Goal: Information Seeking & Learning: Compare options

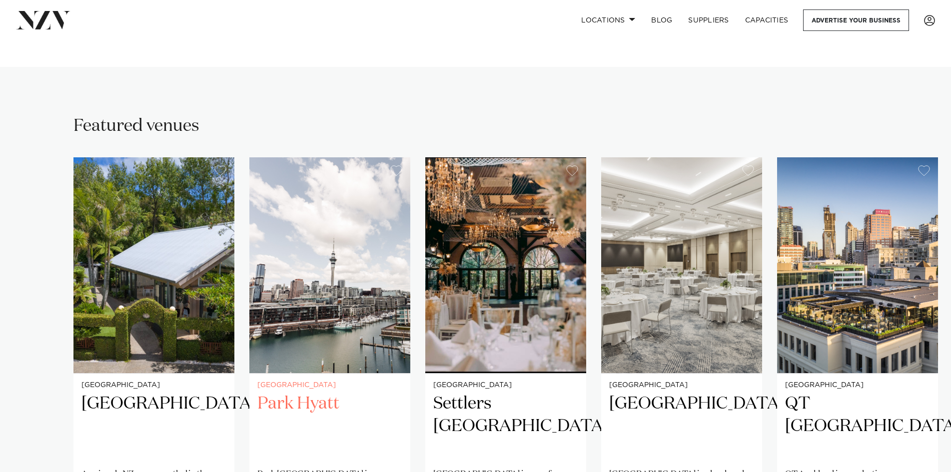
scroll to position [700, 0]
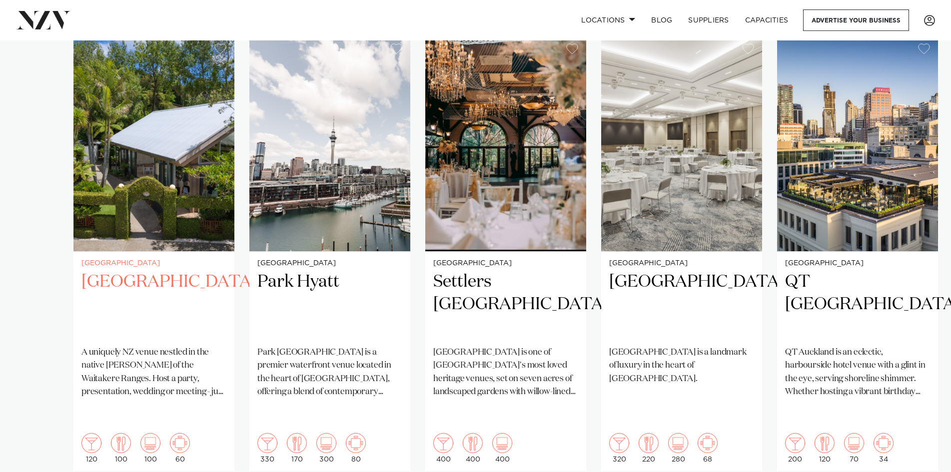
click at [162, 165] on img "1 / 25" at bounding box center [153, 143] width 161 height 216
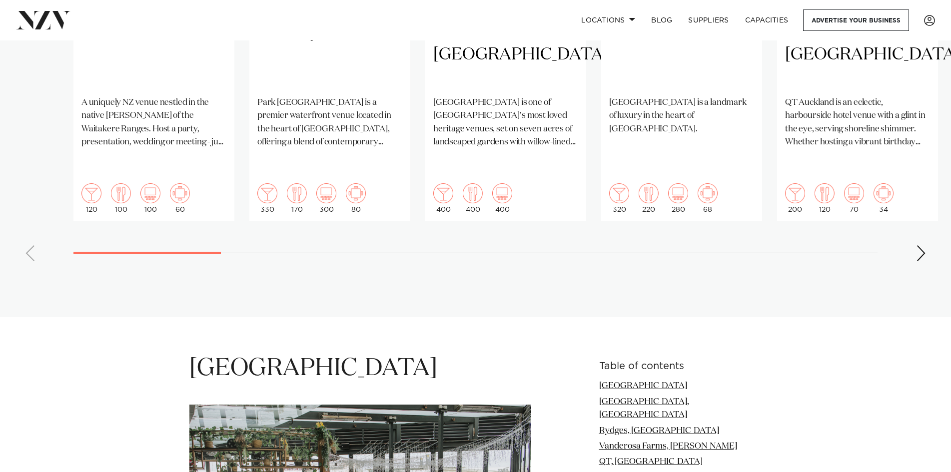
scroll to position [850, 0]
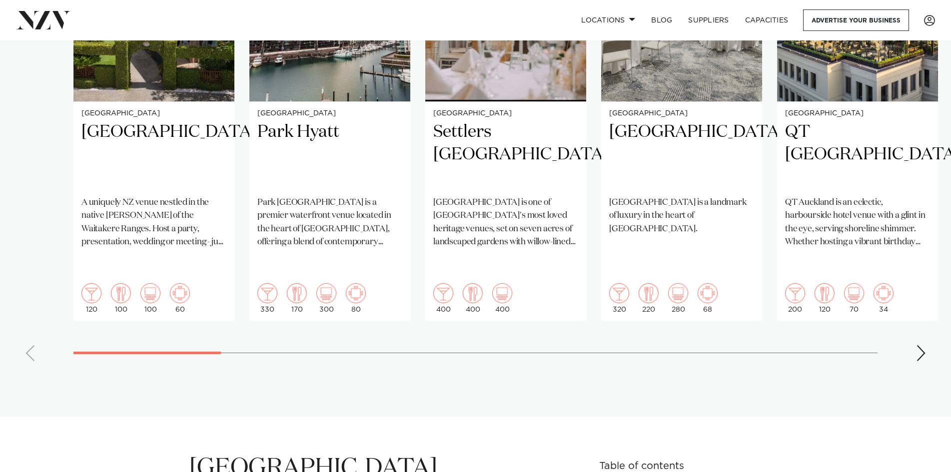
click at [920, 345] on div "Next slide" at bounding box center [921, 353] width 10 height 16
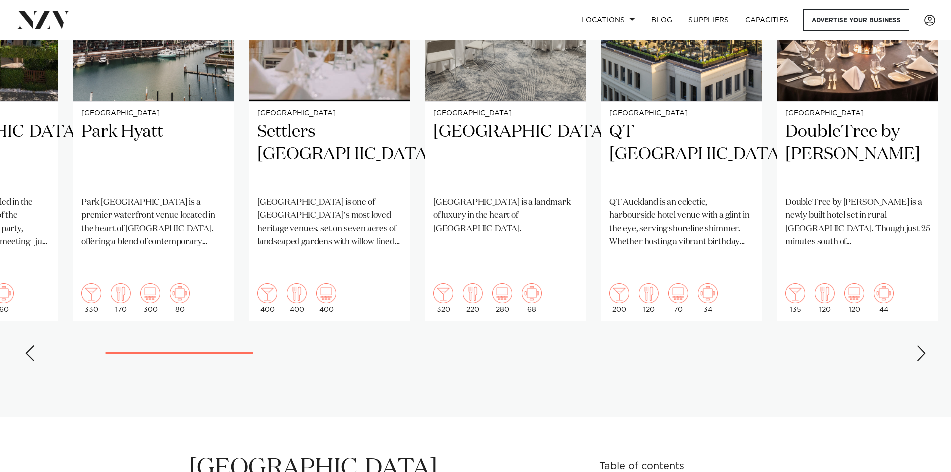
click at [920, 345] on div "Next slide" at bounding box center [921, 353] width 10 height 16
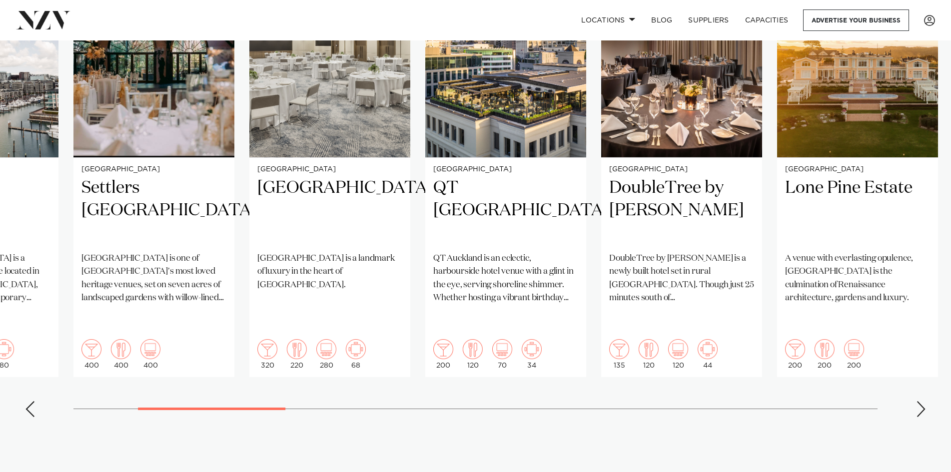
scroll to position [800, 0]
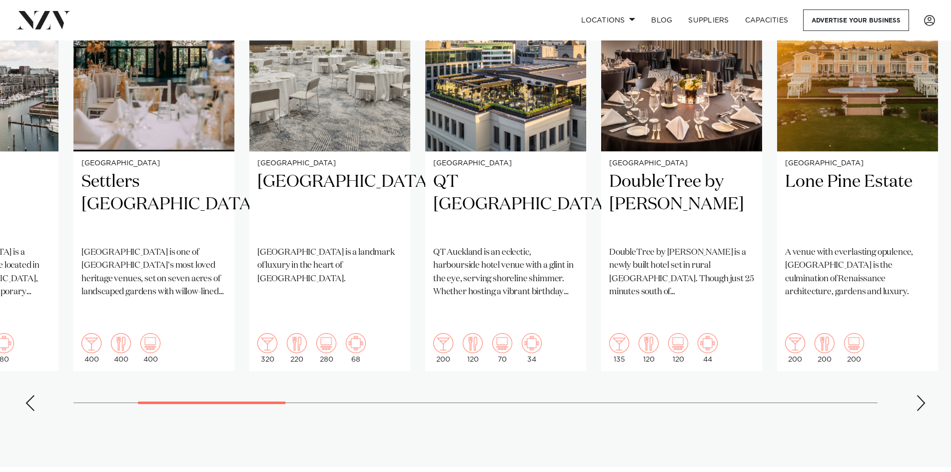
click at [925, 395] on div "Next slide" at bounding box center [921, 403] width 10 height 16
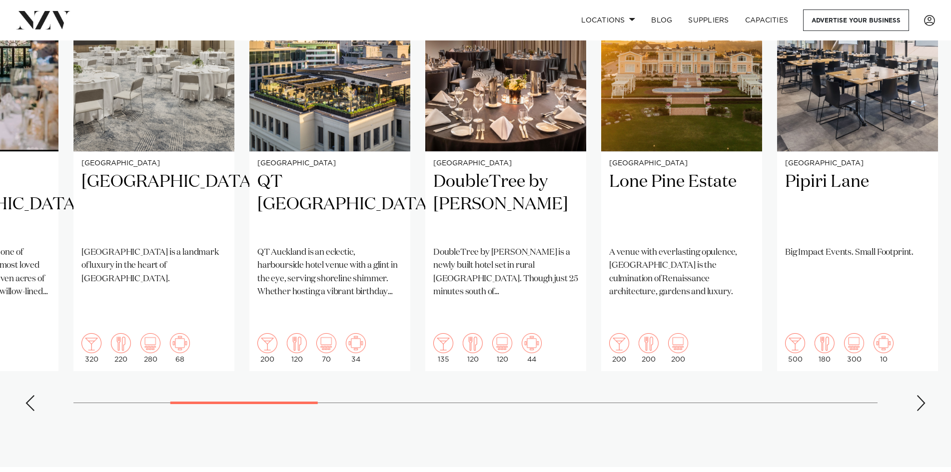
click at [925, 395] on div "Next slide" at bounding box center [921, 403] width 10 height 16
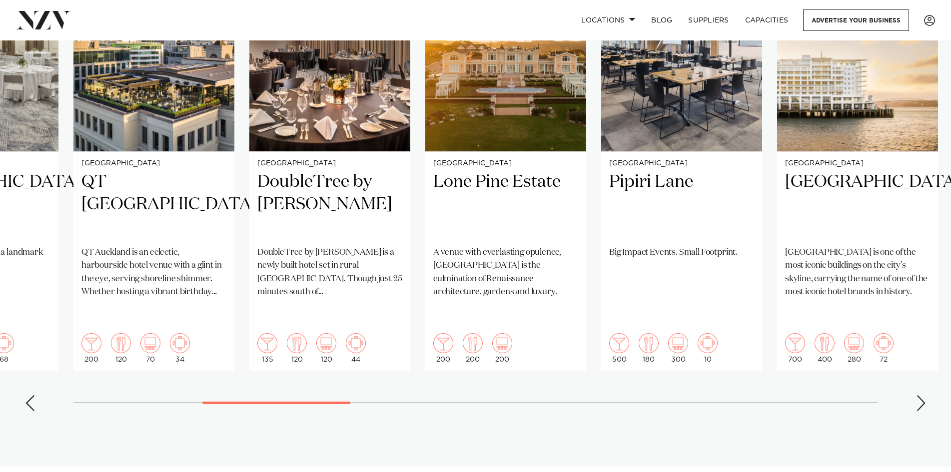
click at [925, 395] on div "Next slide" at bounding box center [921, 403] width 10 height 16
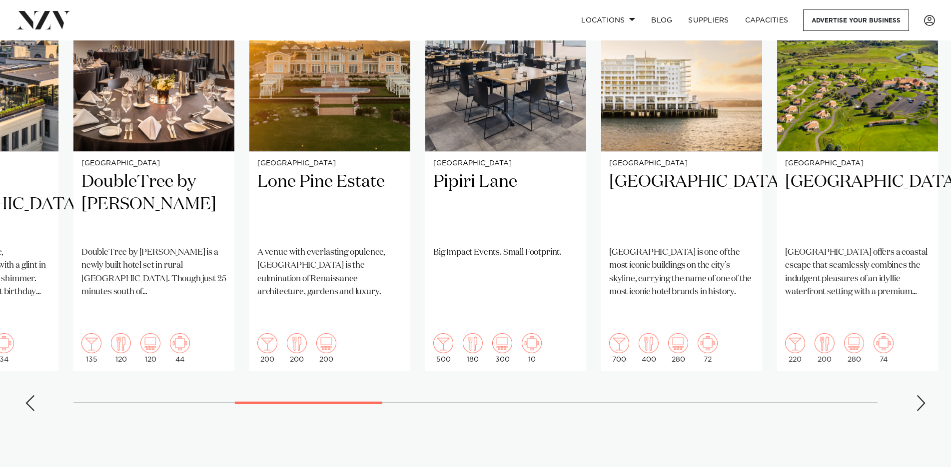
click at [925, 395] on div "Next slide" at bounding box center [921, 403] width 10 height 16
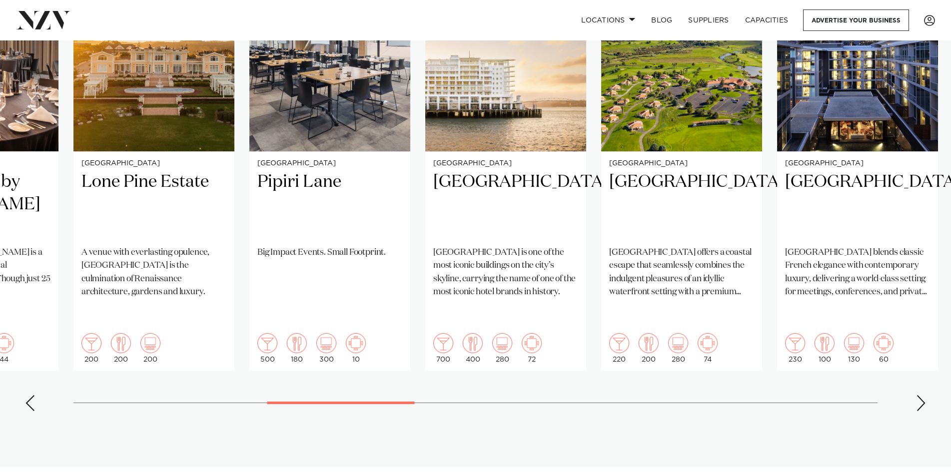
click at [925, 395] on div "Next slide" at bounding box center [921, 403] width 10 height 16
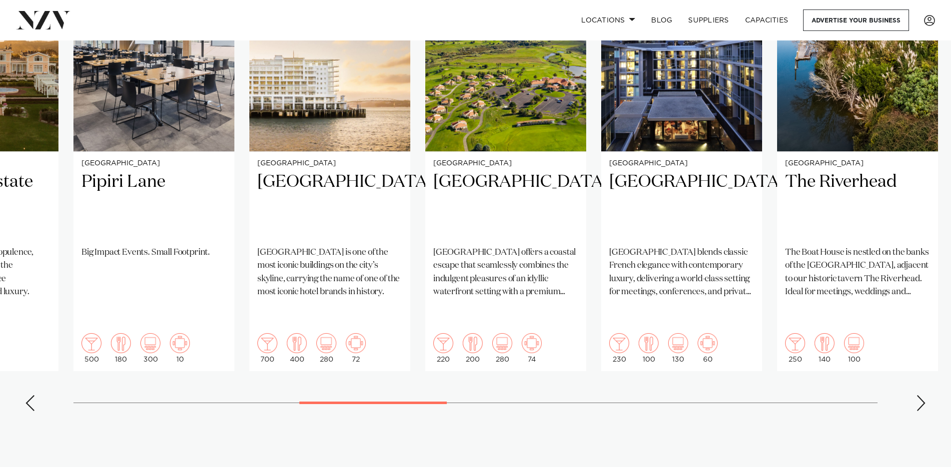
click at [925, 395] on div "Next slide" at bounding box center [921, 403] width 10 height 16
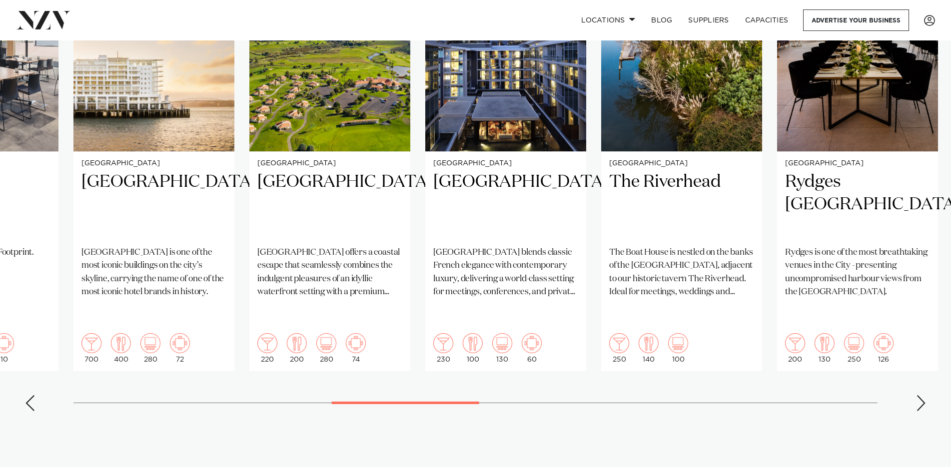
click at [925, 395] on div "Next slide" at bounding box center [921, 403] width 10 height 16
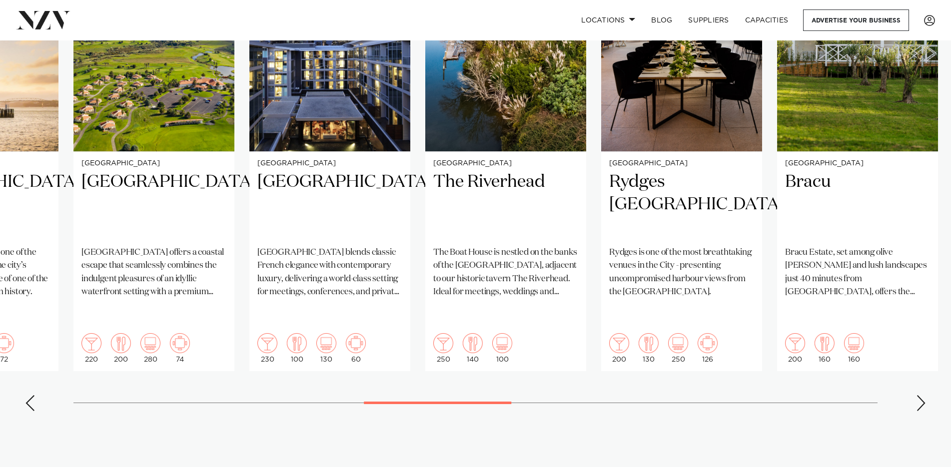
click at [925, 395] on div "Next slide" at bounding box center [921, 403] width 10 height 16
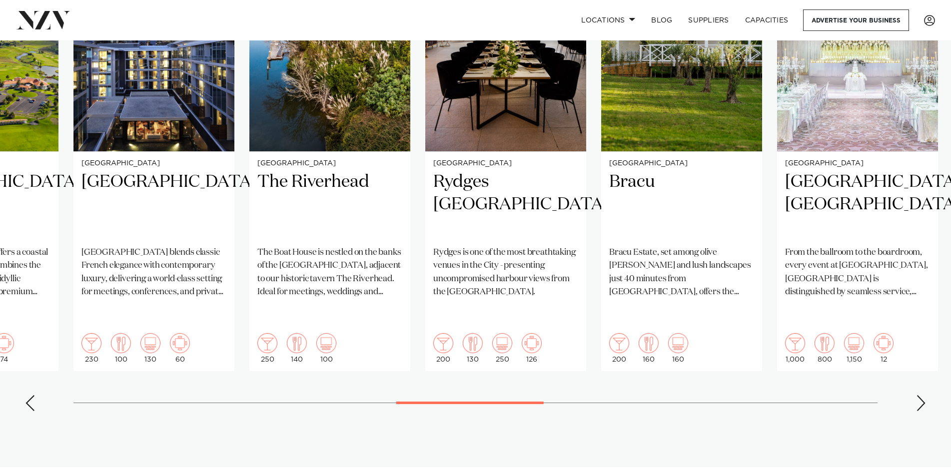
click at [925, 395] on div "Next slide" at bounding box center [921, 403] width 10 height 16
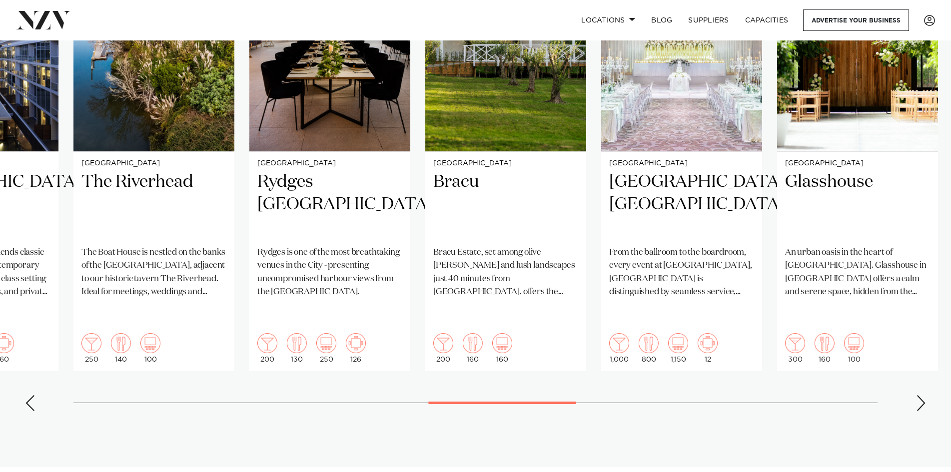
click at [925, 395] on div "Next slide" at bounding box center [921, 403] width 10 height 16
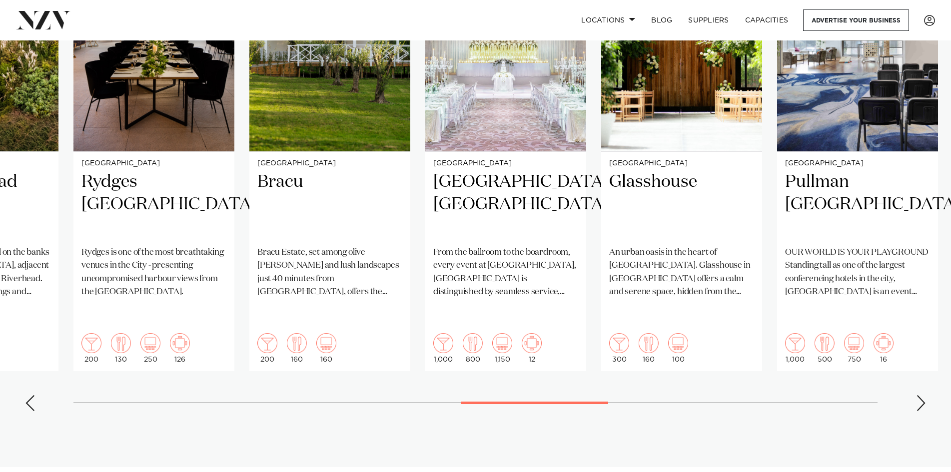
click at [927, 370] on swiper-container "[GEOGRAPHIC_DATA] [GEOGRAPHIC_DATA] A uniquely NZ venue nestled in the native […" at bounding box center [475, 178] width 951 height 484
click at [924, 395] on div "Next slide" at bounding box center [921, 403] width 10 height 16
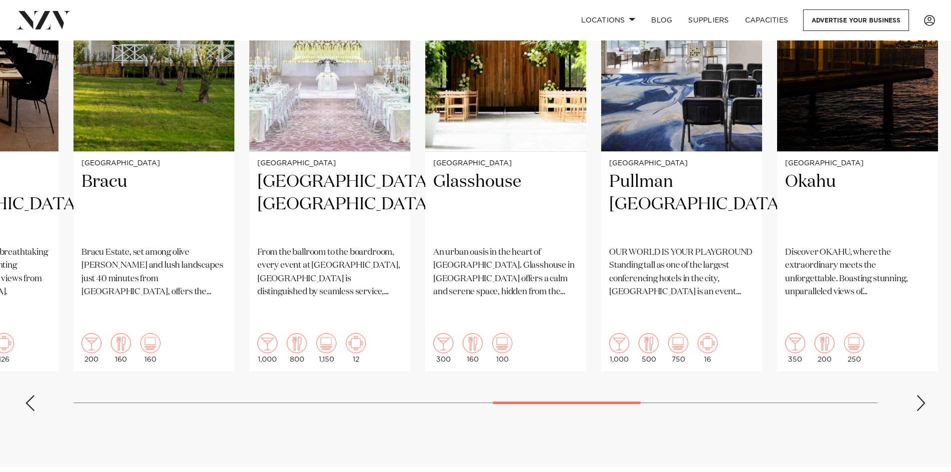
click at [924, 395] on div "Next slide" at bounding box center [921, 403] width 10 height 16
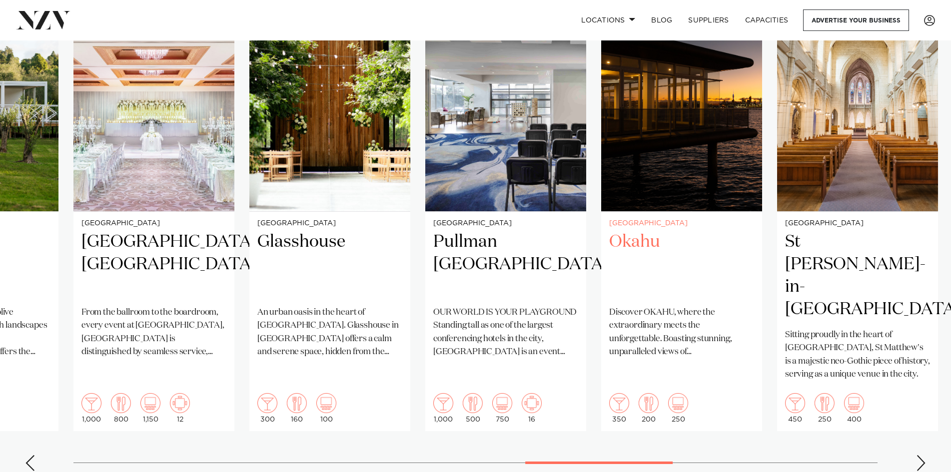
scroll to position [650, 0]
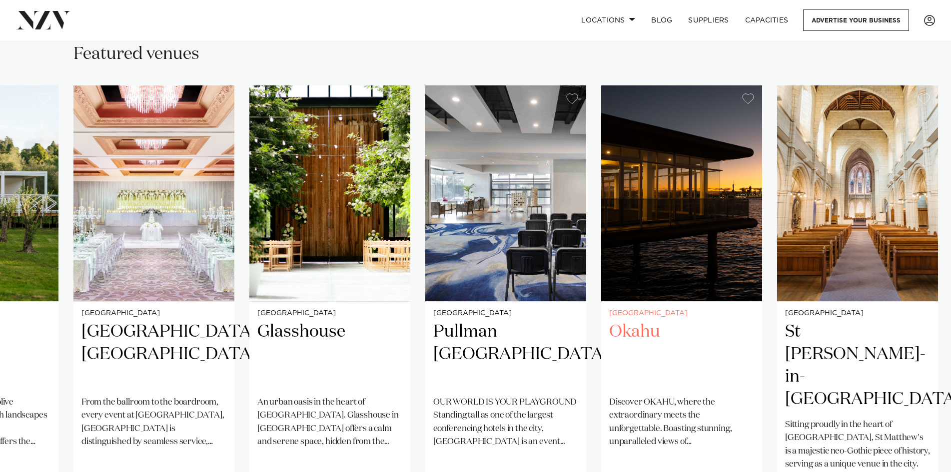
click at [702, 230] on img "18 / 25" at bounding box center [681, 193] width 161 height 216
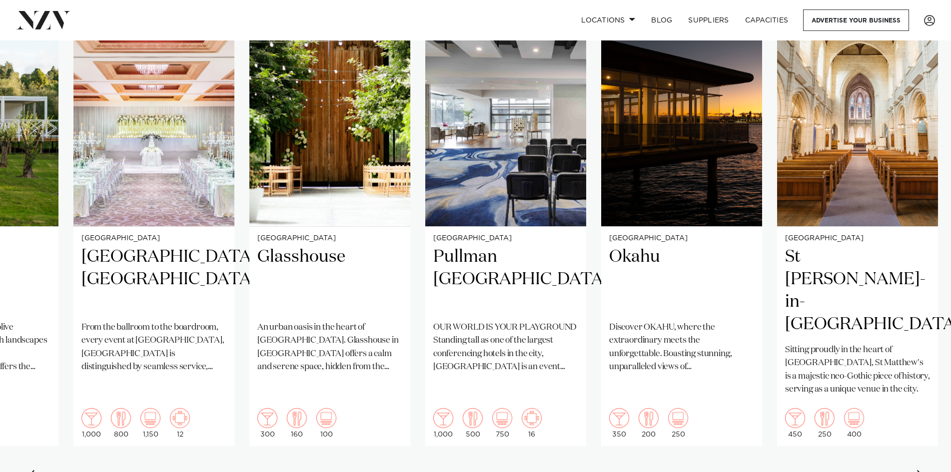
scroll to position [750, 0]
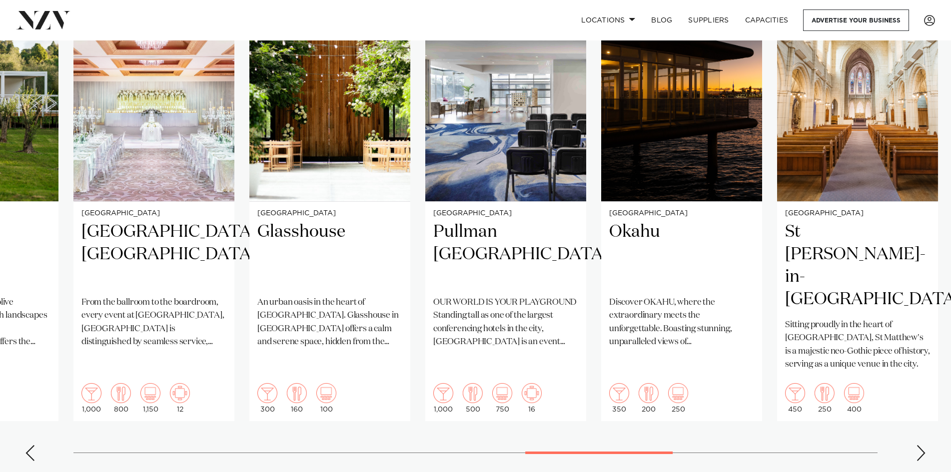
click at [926, 415] on swiper-container "[GEOGRAPHIC_DATA] [GEOGRAPHIC_DATA] A uniquely NZ venue nestled in the native […" at bounding box center [475, 228] width 951 height 484
click at [924, 445] on div "Next slide" at bounding box center [921, 453] width 10 height 16
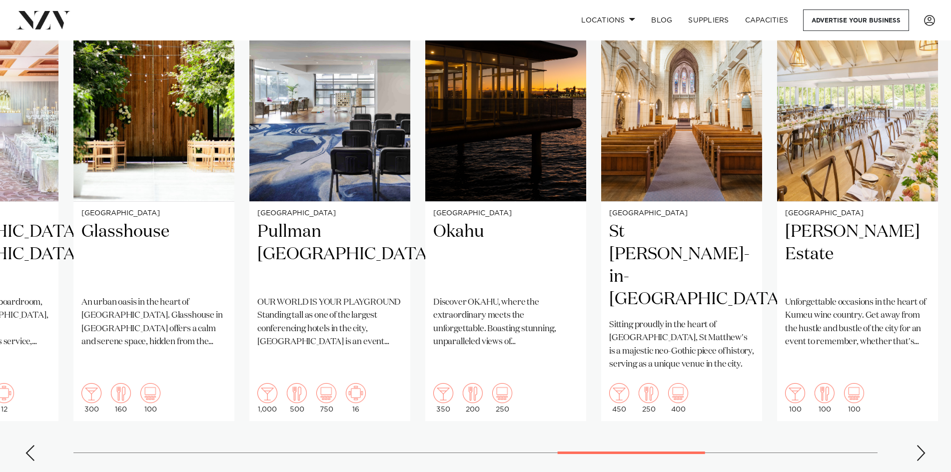
click at [925, 445] on div "Next slide" at bounding box center [921, 453] width 10 height 16
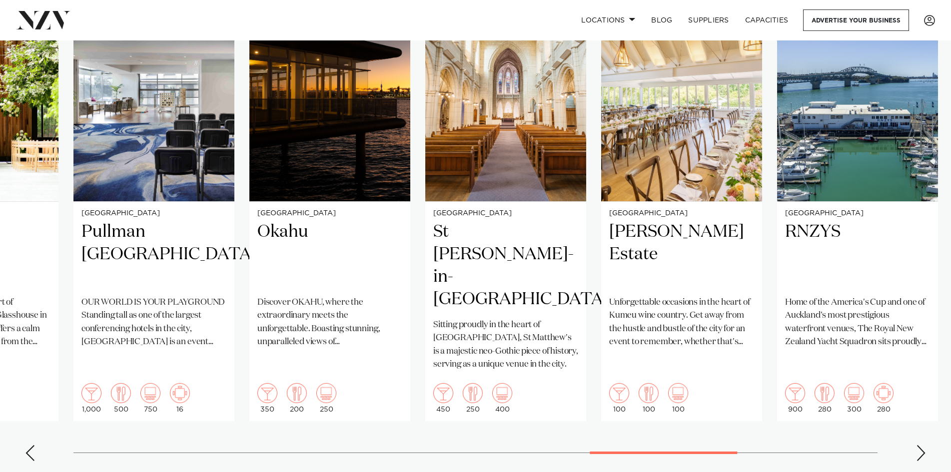
click at [924, 445] on div "Next slide" at bounding box center [921, 453] width 10 height 16
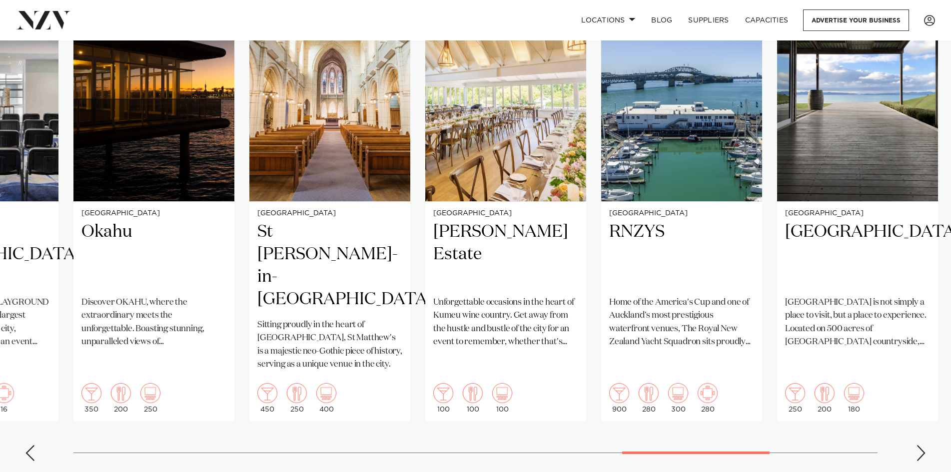
click at [924, 445] on div "Next slide" at bounding box center [921, 453] width 10 height 16
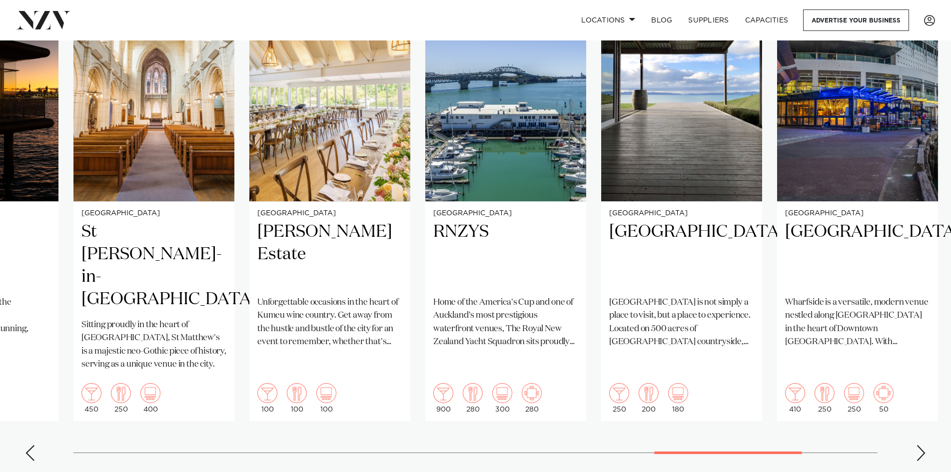
click at [924, 445] on div "Next slide" at bounding box center [921, 453] width 10 height 16
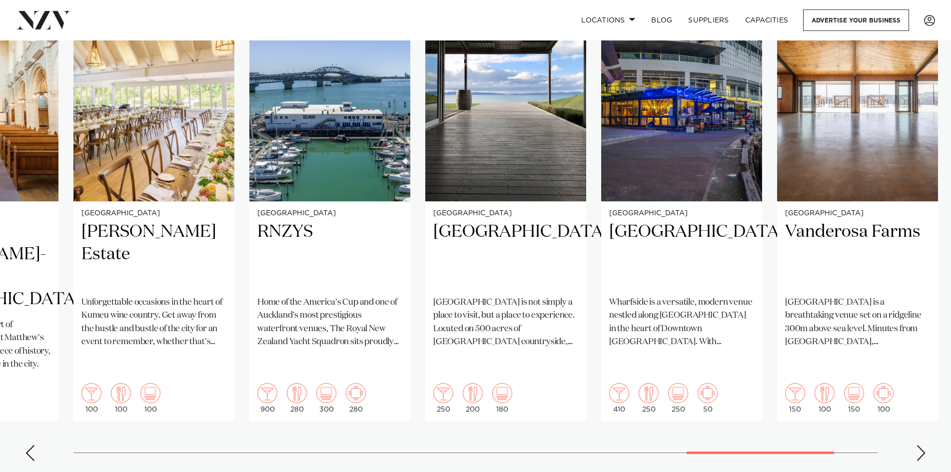
click at [924, 445] on div "Next slide" at bounding box center [921, 453] width 10 height 16
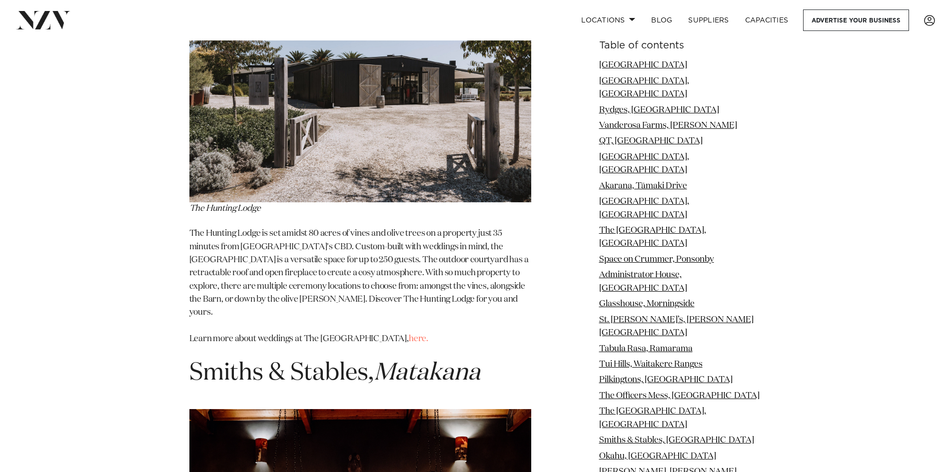
scroll to position [8549, 0]
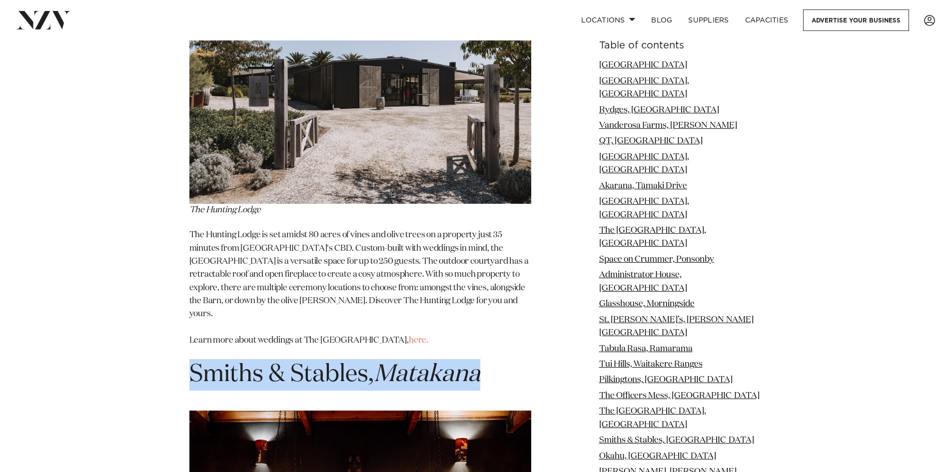
drag, startPoint x: 188, startPoint y: 86, endPoint x: 520, endPoint y: 92, distance: 332.0
copy span "Smiths & Stables, [GEOGRAPHIC_DATA]"
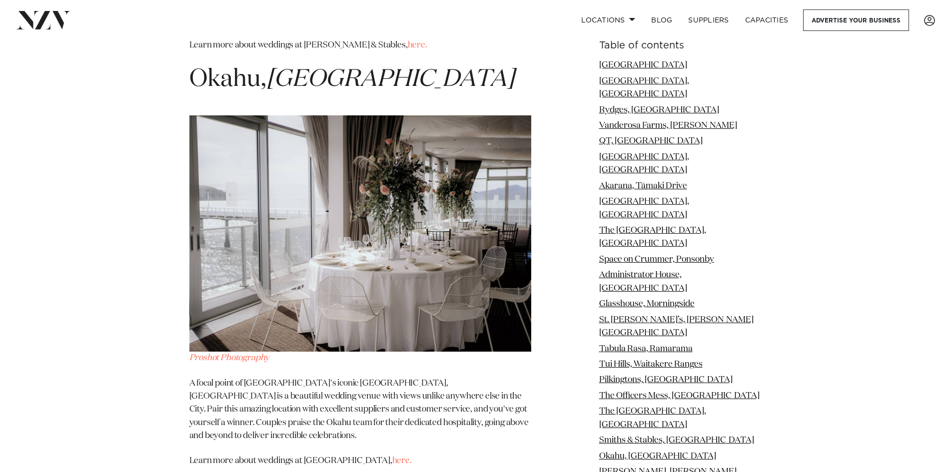
scroll to position [9248, 0]
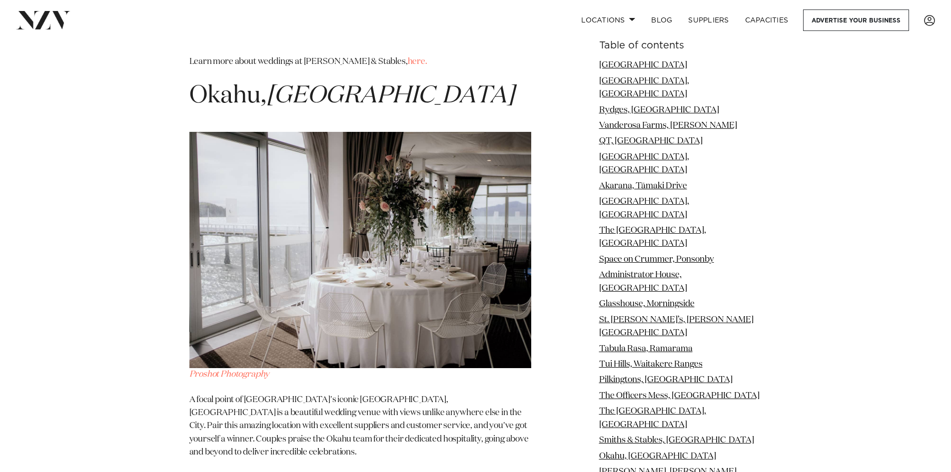
drag, startPoint x: 186, startPoint y: 219, endPoint x: 409, endPoint y: 211, distance: 223.6
click at [409, 211] on div "Table of contents [GEOGRAPHIC_DATA] [GEOGRAPHIC_DATA], [GEOGRAPHIC_DATA], [GEOG…" at bounding box center [476, 220] width 704 height 16331
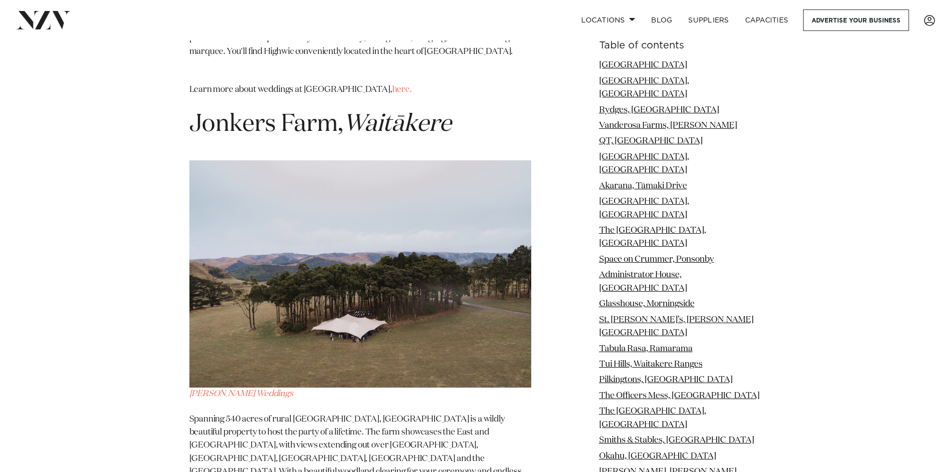
scroll to position [16247, 0]
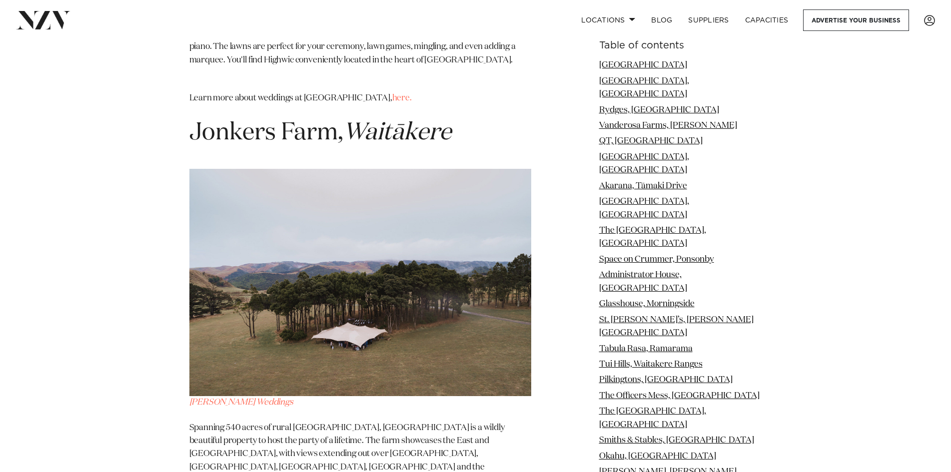
drag, startPoint x: 188, startPoint y: 111, endPoint x: 498, endPoint y: 125, distance: 310.7
copy span "Kumeu Valley Estate, Kumeu"
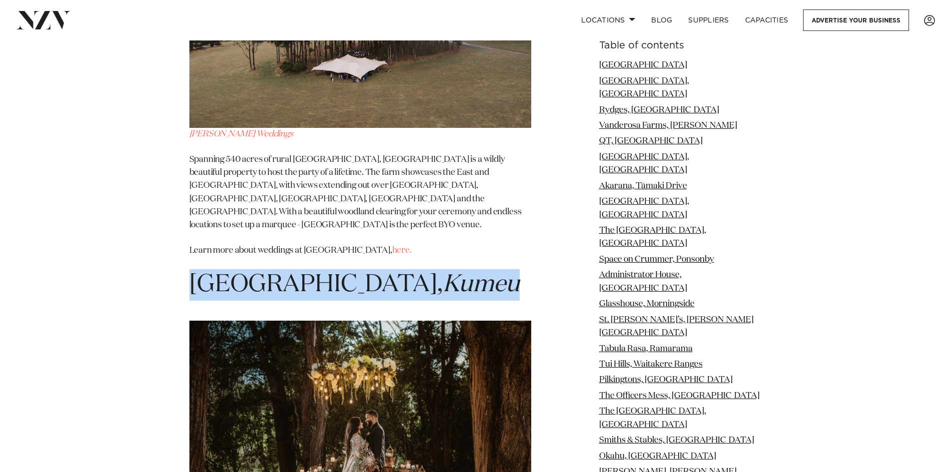
scroll to position [16497, 0]
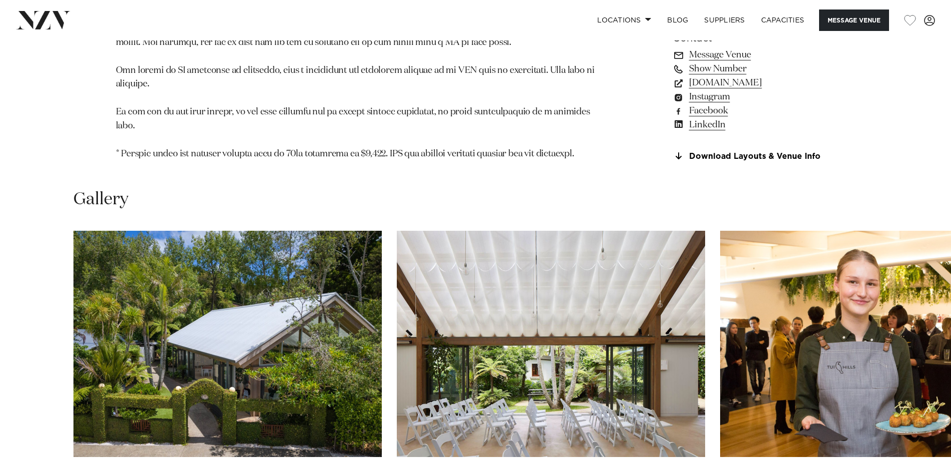
scroll to position [1050, 0]
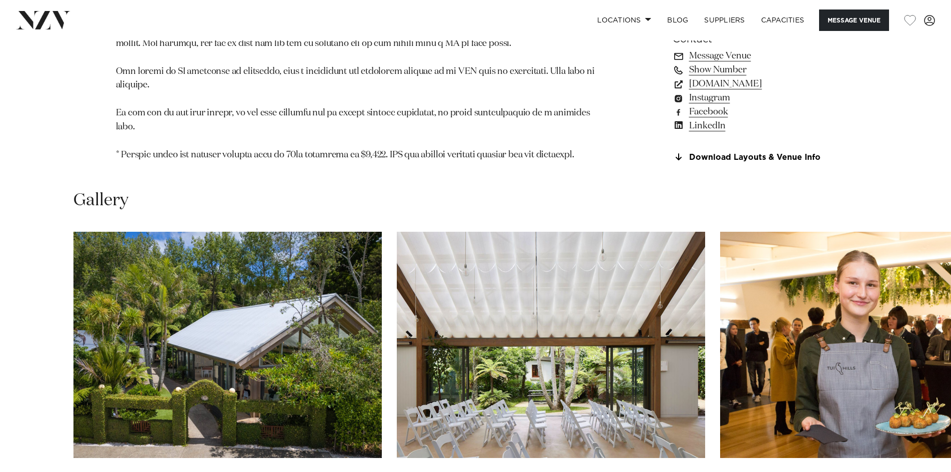
click at [913, 305] on img "3 / 30" at bounding box center [874, 345] width 308 height 226
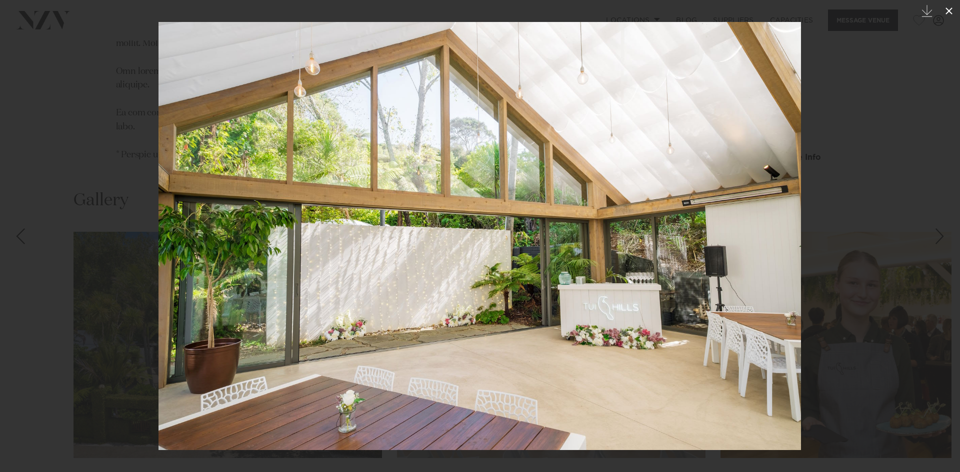
click at [951, 11] on icon at bounding box center [949, 11] width 12 height 12
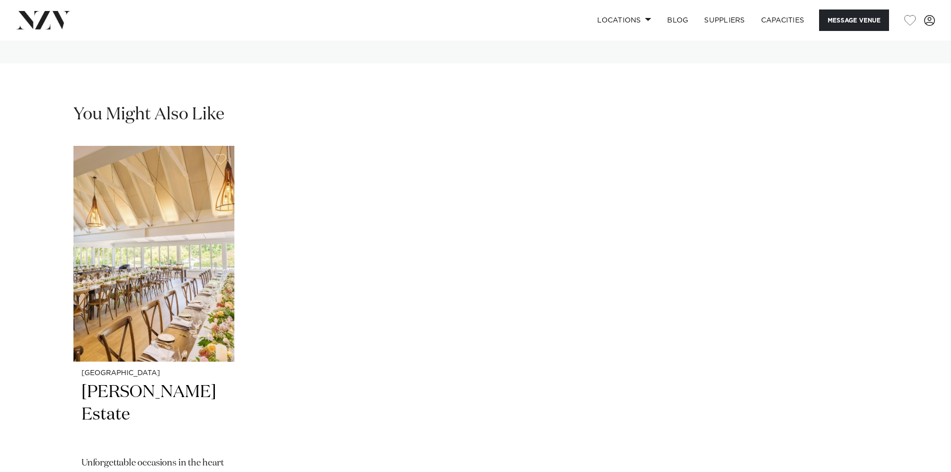
scroll to position [2500, 0]
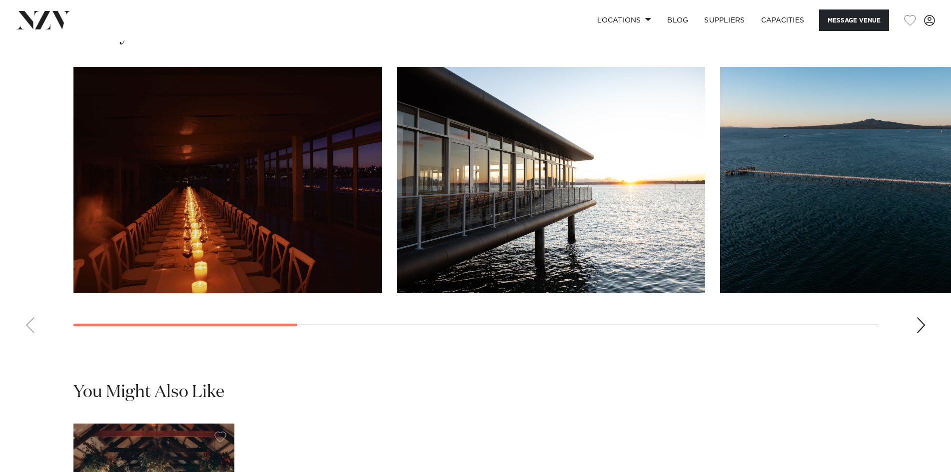
scroll to position [1000, 0]
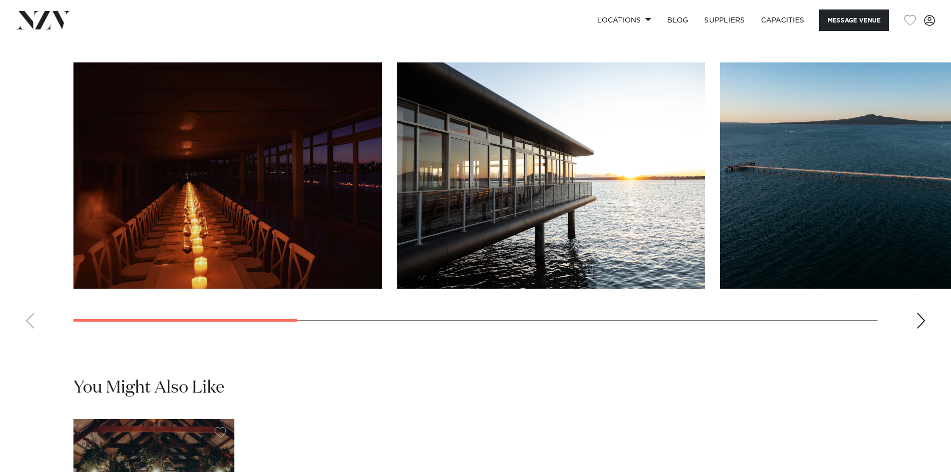
click at [897, 209] on img "3 / 9" at bounding box center [874, 175] width 308 height 226
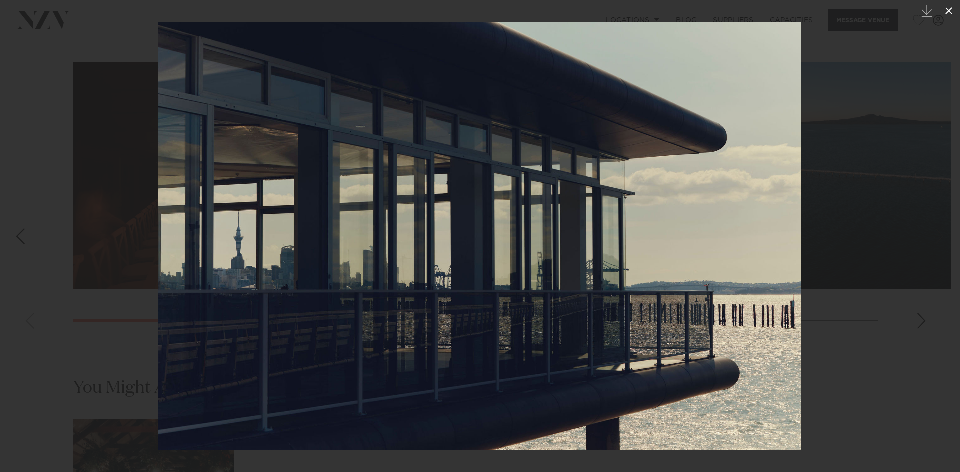
click at [951, 7] on icon at bounding box center [949, 11] width 12 height 12
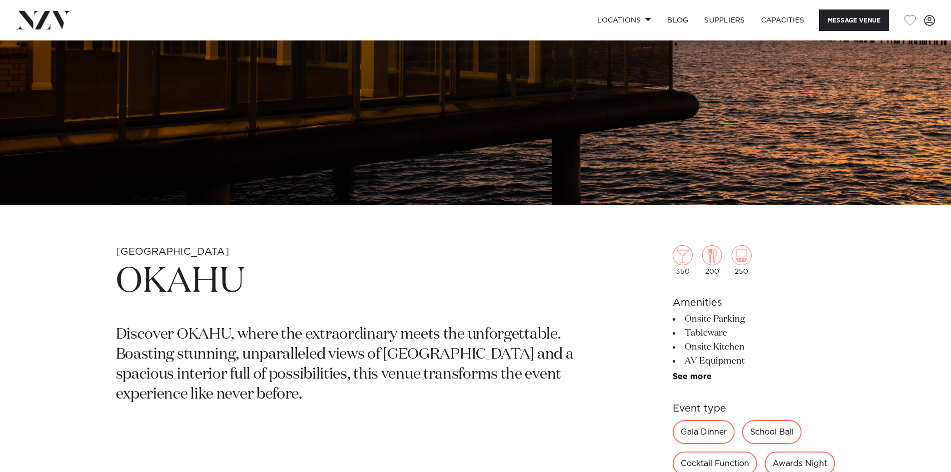
scroll to position [279, 0]
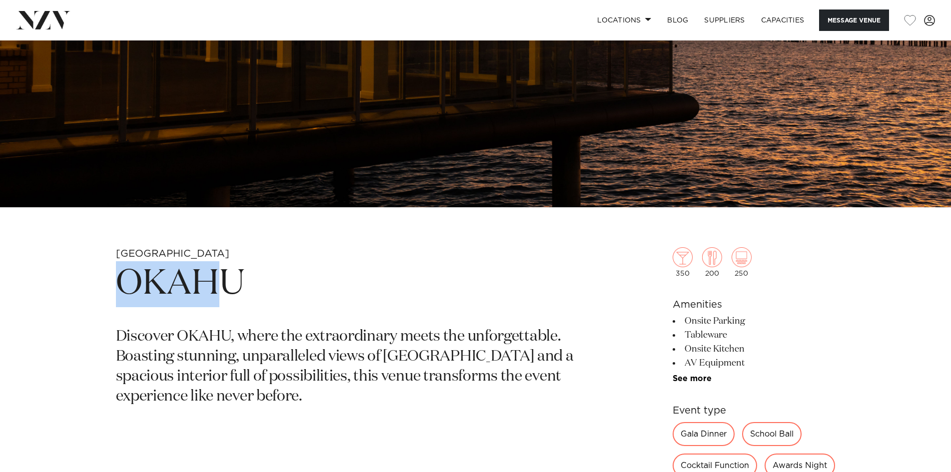
drag, startPoint x: 125, startPoint y: 284, endPoint x: 225, endPoint y: 291, distance: 100.7
click at [225, 291] on h1 "OKAHU" at bounding box center [359, 284] width 486 height 46
click at [253, 291] on h1 "OKAHU" at bounding box center [359, 284] width 486 height 46
drag, startPoint x: 266, startPoint y: 284, endPoint x: 115, endPoint y: 285, distance: 151.0
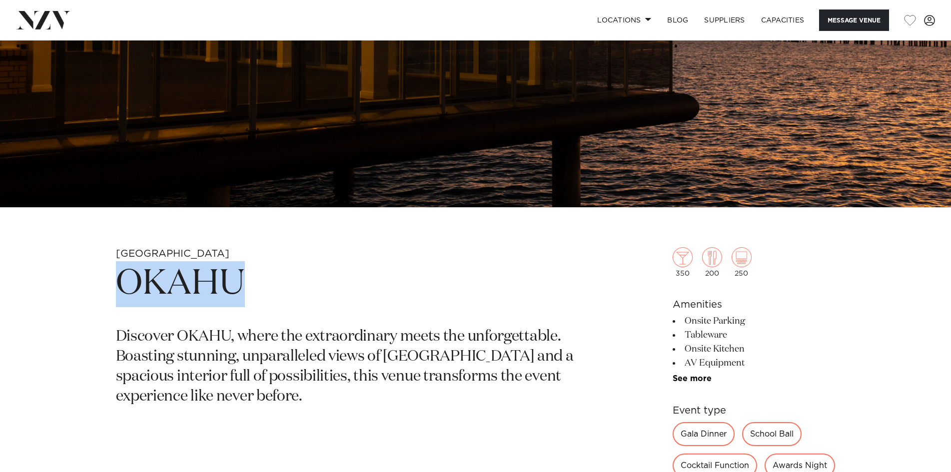
copy h1 "OKAHU"
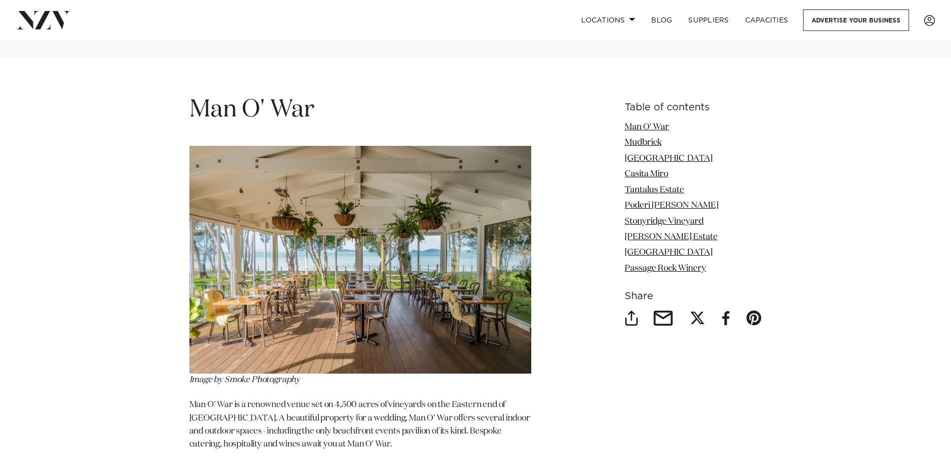
scroll to position [1200, 0]
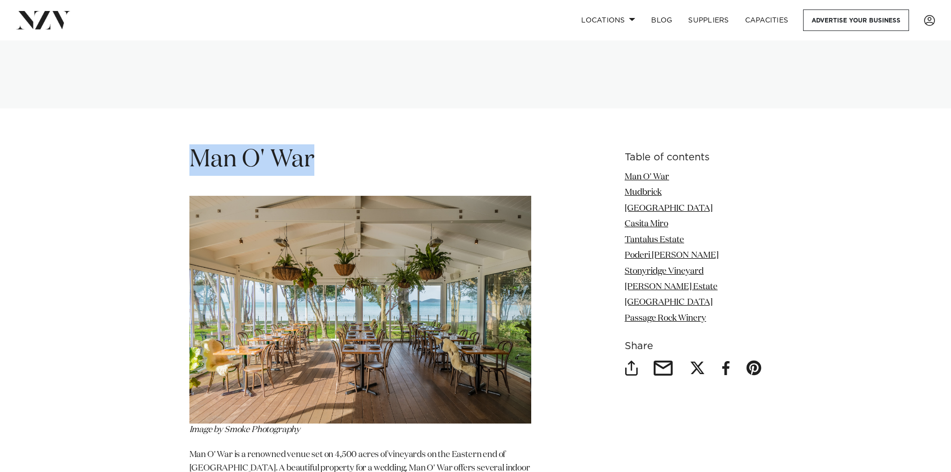
drag, startPoint x: 188, startPoint y: 134, endPoint x: 315, endPoint y: 129, distance: 126.6
copy h1 "Man O' War"
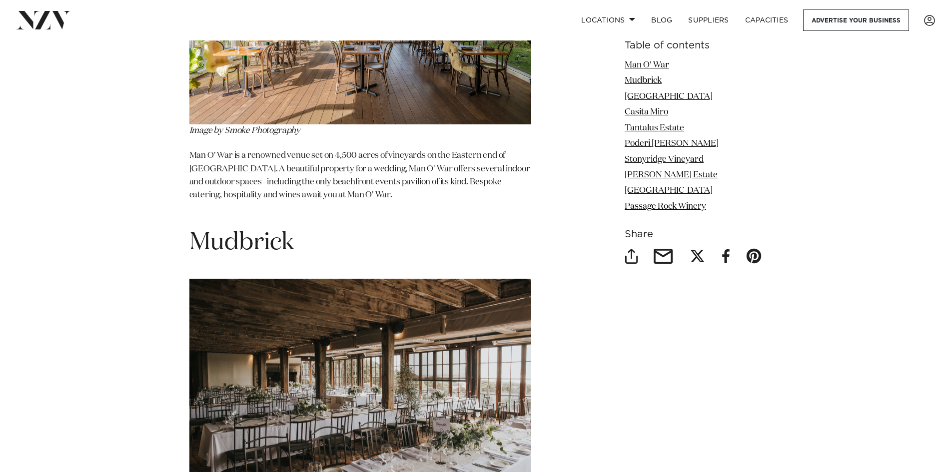
scroll to position [1500, 0]
click at [501, 227] on h1 "Mudbrick" at bounding box center [360, 242] width 342 height 31
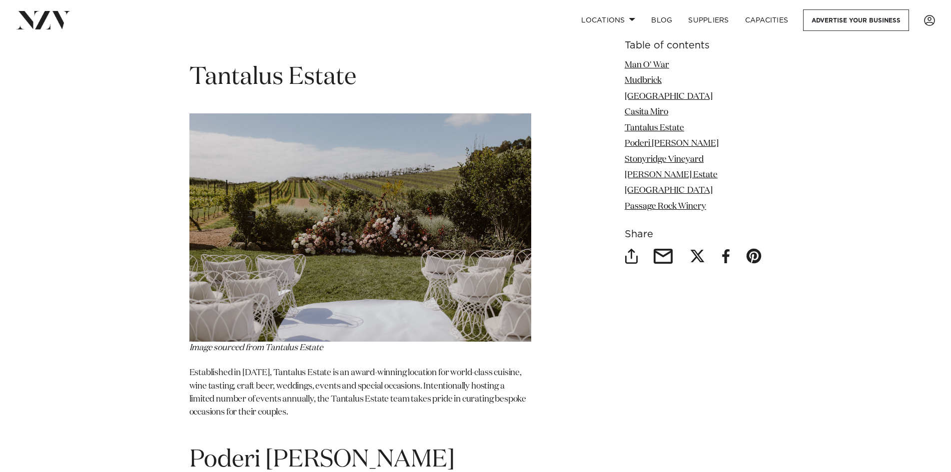
scroll to position [2700, 0]
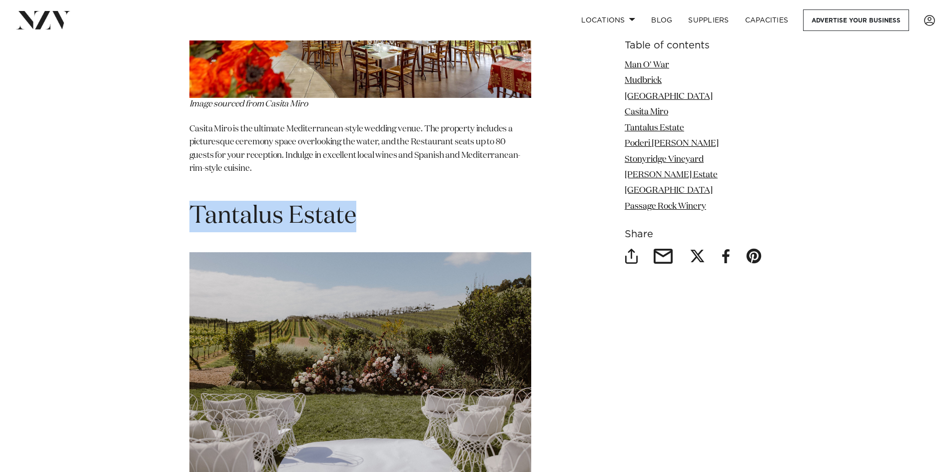
drag, startPoint x: 190, startPoint y: 186, endPoint x: 388, endPoint y: 188, distance: 198.0
click at [388, 201] on h1 "Tantalus Estate" at bounding box center [360, 216] width 342 height 31
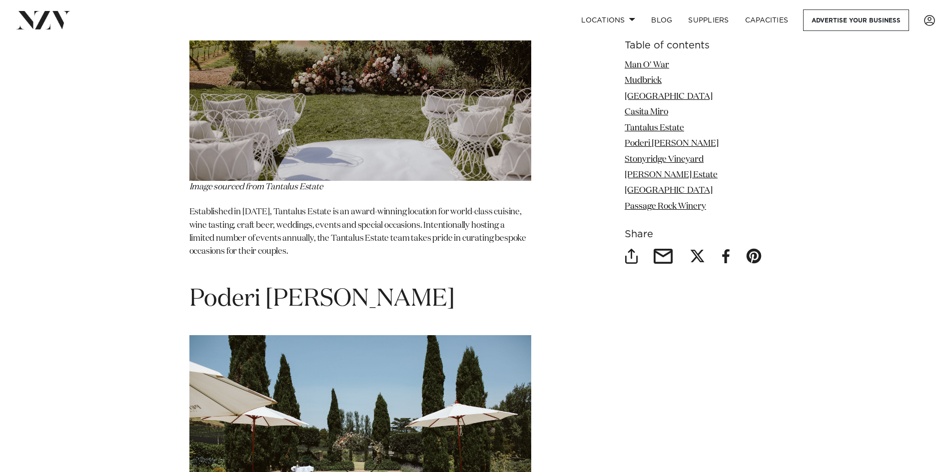
scroll to position [3149, 0]
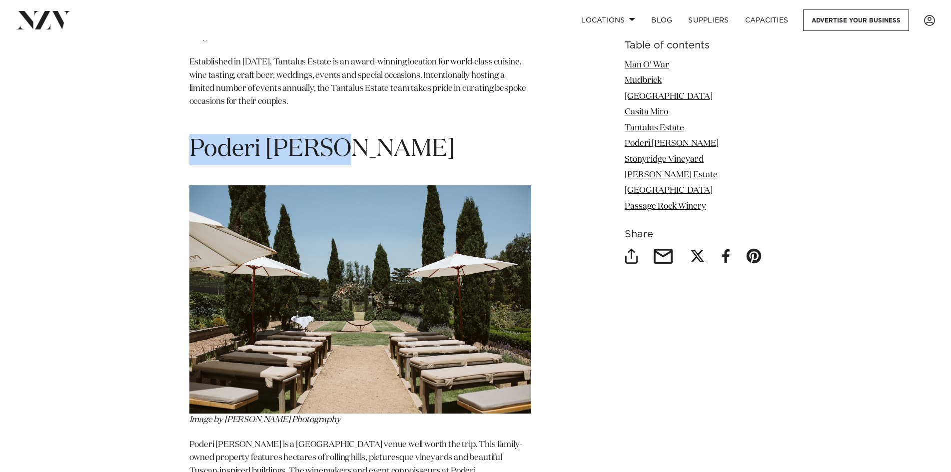
drag, startPoint x: 181, startPoint y: 124, endPoint x: 377, endPoint y: 135, distance: 195.8
click at [377, 135] on div "Table of contents Man O' War Mudbrick Delamore Lodge Casita Miro Tantalus Estat…" at bounding box center [476, 123] width 704 height 3857
click at [377, 135] on h1 "Poderi Crisci" at bounding box center [360, 149] width 342 height 31
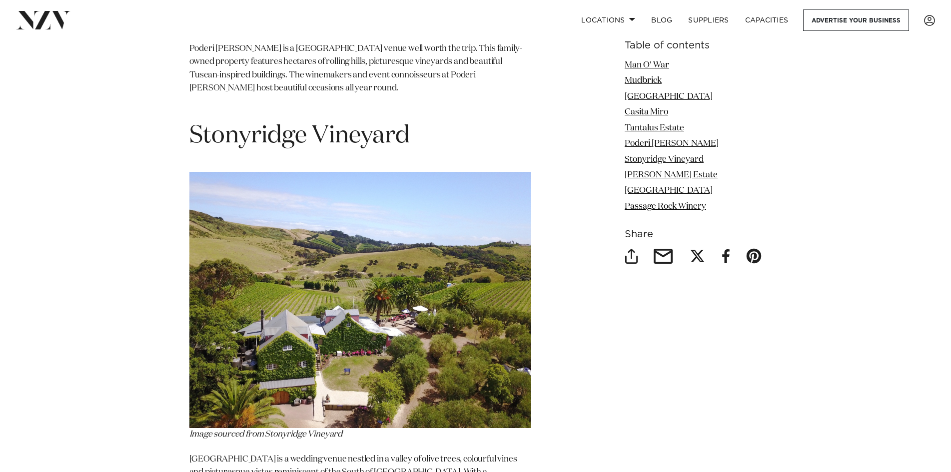
scroll to position [3549, 0]
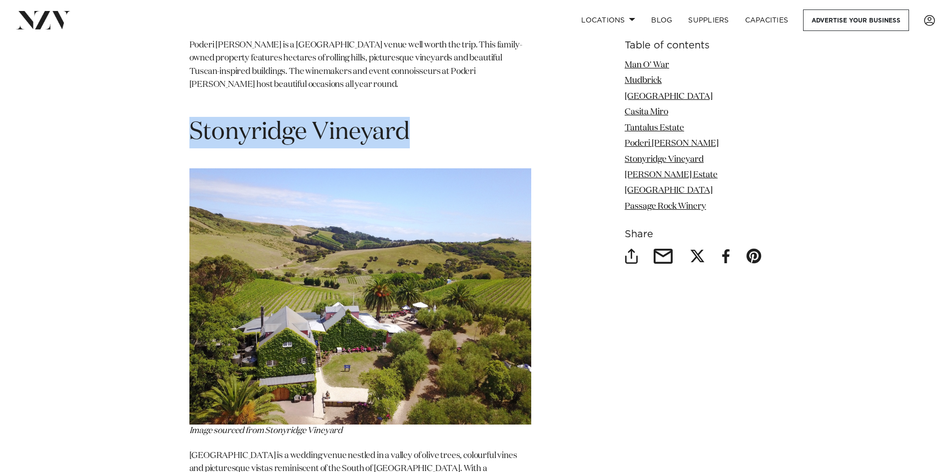
drag, startPoint x: 184, startPoint y: 107, endPoint x: 427, endPoint y: 111, distance: 243.5
click at [427, 117] on h1 "Stonyridge Vineyard" at bounding box center [360, 132] width 342 height 31
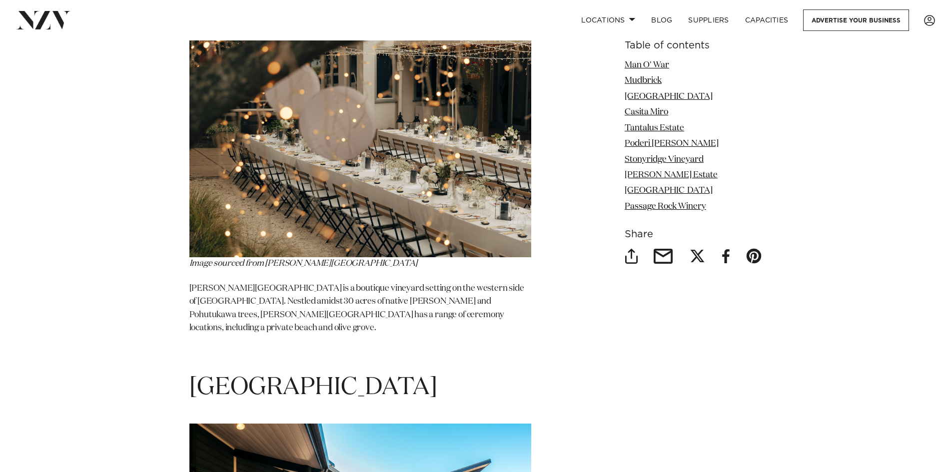
scroll to position [3849, 0]
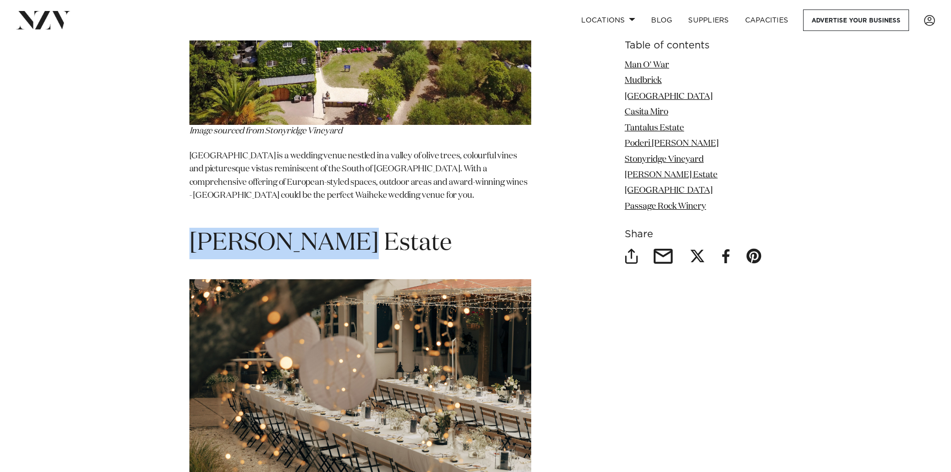
drag, startPoint x: 192, startPoint y: 209, endPoint x: 350, endPoint y: 220, distance: 158.9
click at [350, 228] on h1 "Goldie Estate" at bounding box center [360, 243] width 342 height 31
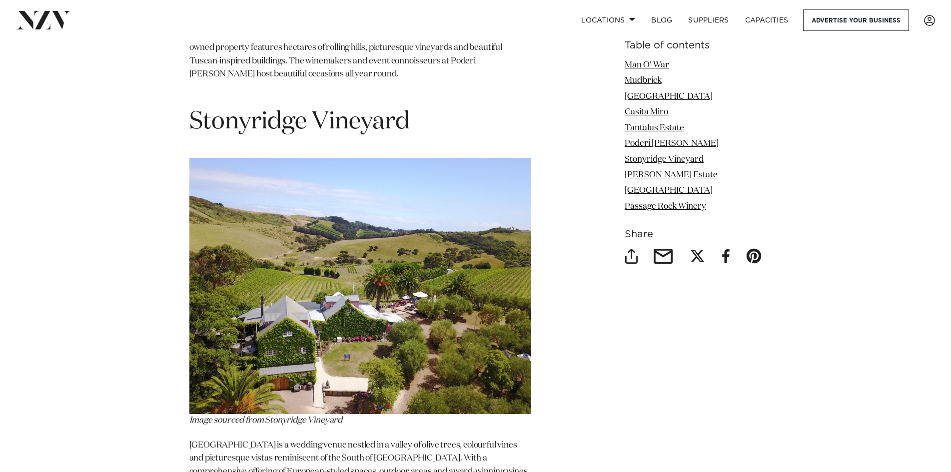
scroll to position [3749, 0]
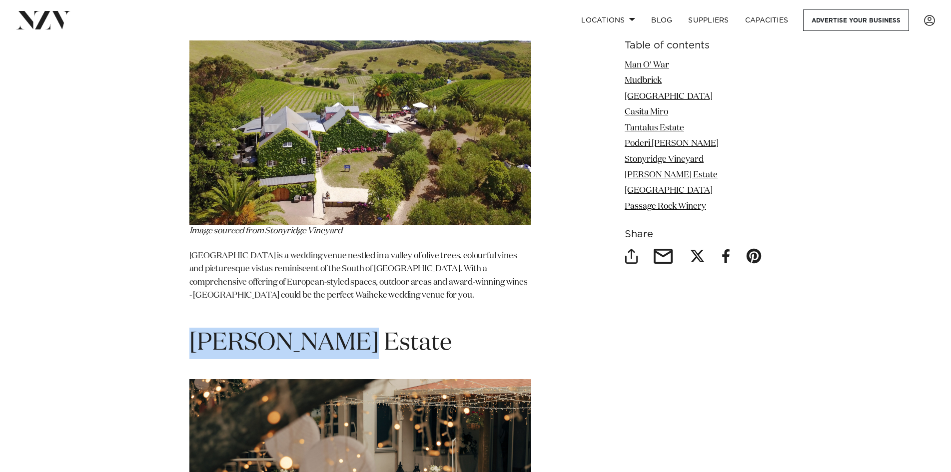
copy h1 "Goldie Estate"
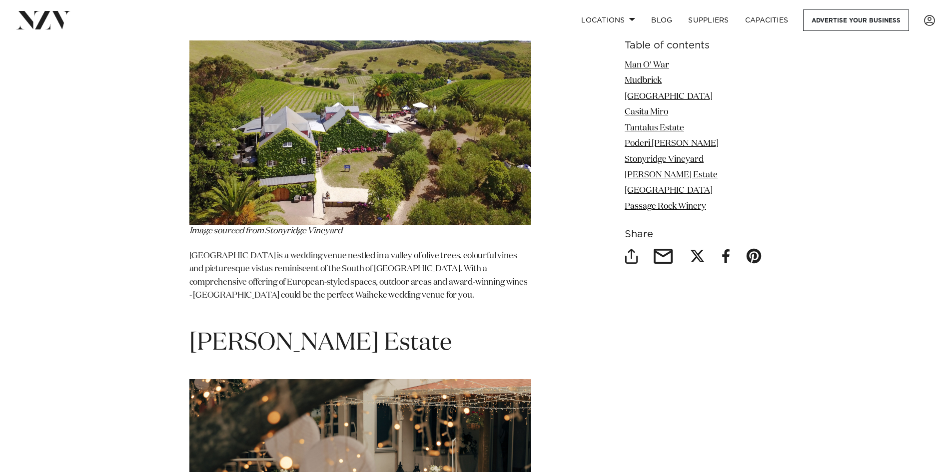
click at [357, 252] on p "Stonyridge Vineyard is a wedding venue nestled in a valley of olive trees, colo…" at bounding box center [360, 283] width 342 height 66
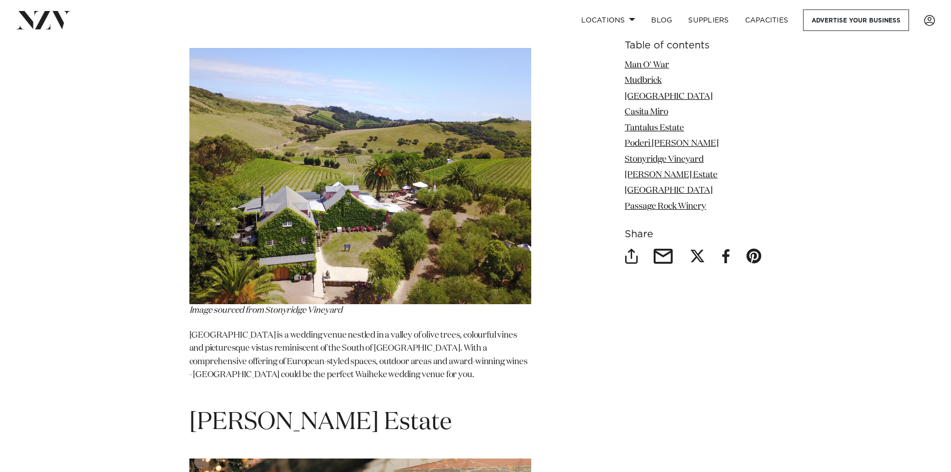
scroll to position [3499, 0]
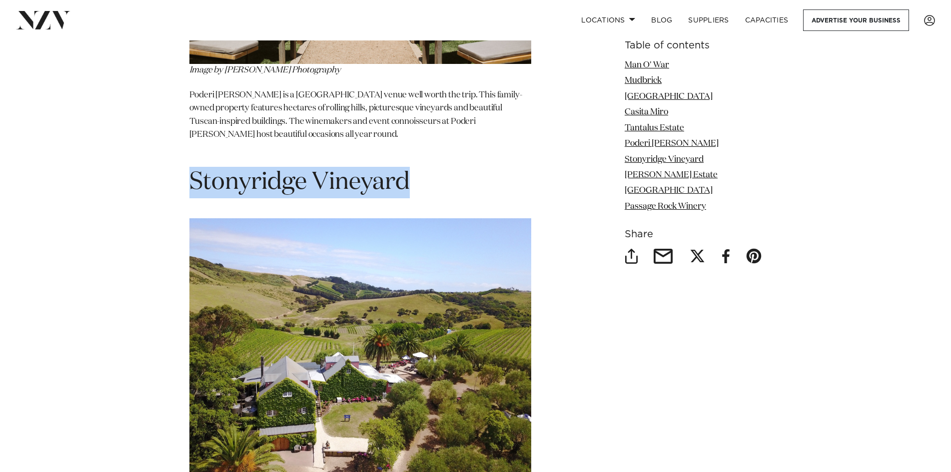
drag, startPoint x: 183, startPoint y: 155, endPoint x: 428, endPoint y: 168, distance: 244.8
copy h1 "Stonyridge Vineyard"
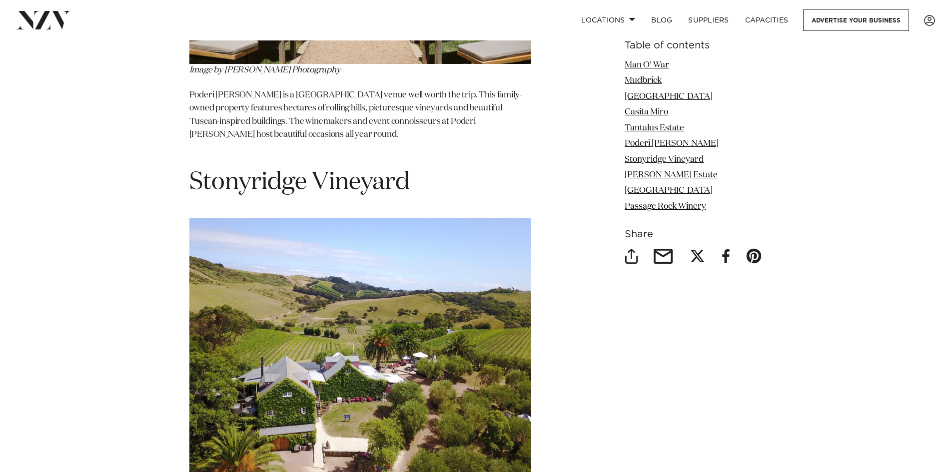
click at [456, 99] on p "Poderi Crisci is a Waiheke Island venue well worth the trip. This family-owned …" at bounding box center [360, 122] width 342 height 66
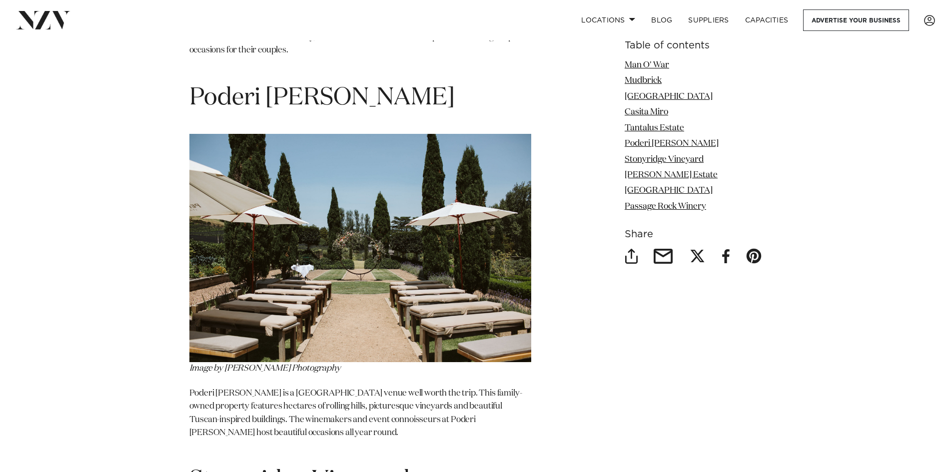
scroll to position [3199, 0]
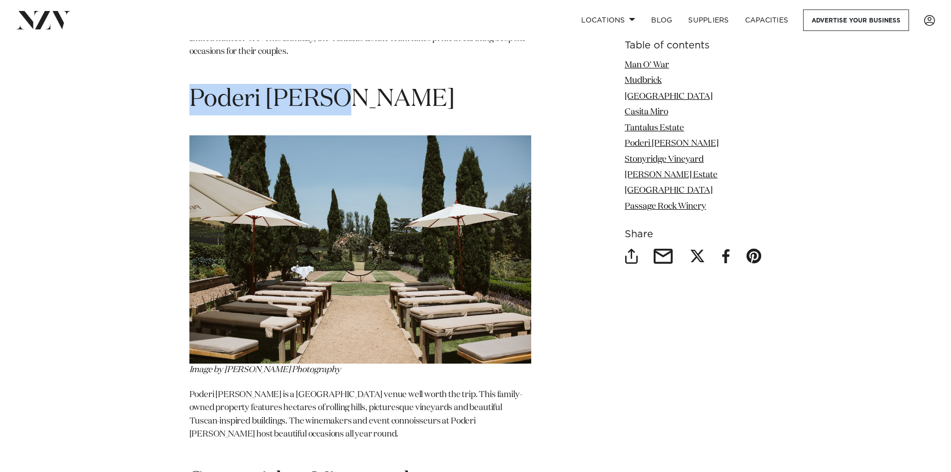
drag, startPoint x: 335, startPoint y: 68, endPoint x: 169, endPoint y: 59, distance: 165.7
click at [169, 59] on div "Table of contents Man O' War Mudbrick Delamore Lodge Casita Miro Tantalus Estat…" at bounding box center [476, 73] width 704 height 3857
copy span "Poderi Crisci"
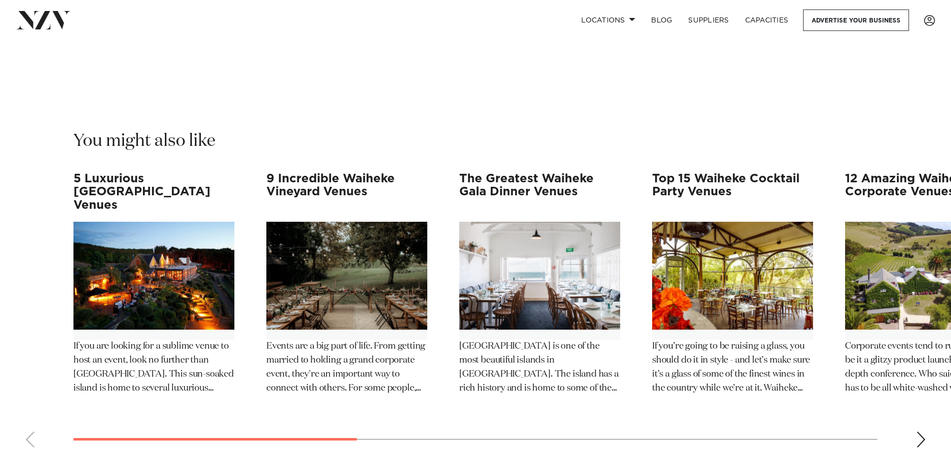
scroll to position [5149, 0]
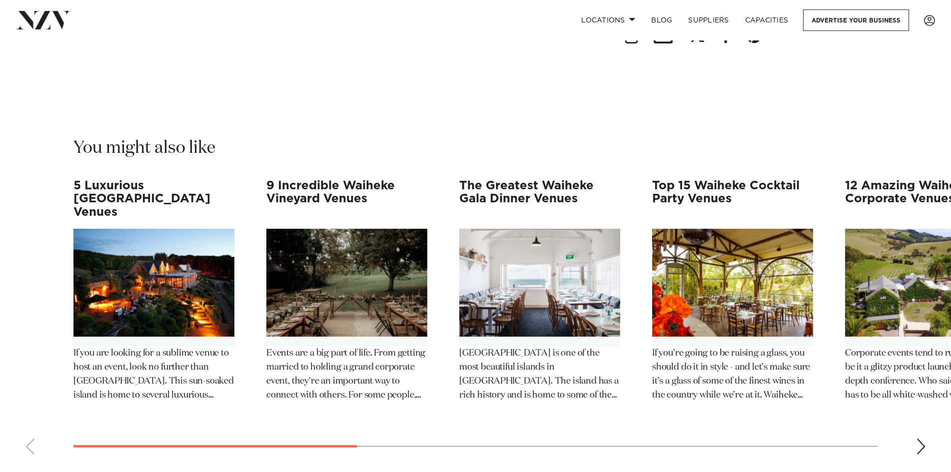
click at [163, 229] on img "1 / 12" at bounding box center [153, 283] width 161 height 108
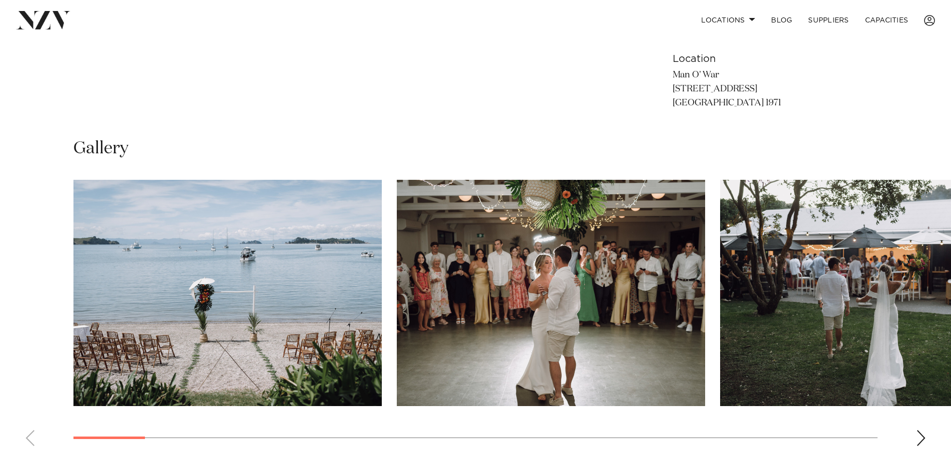
scroll to position [700, 0]
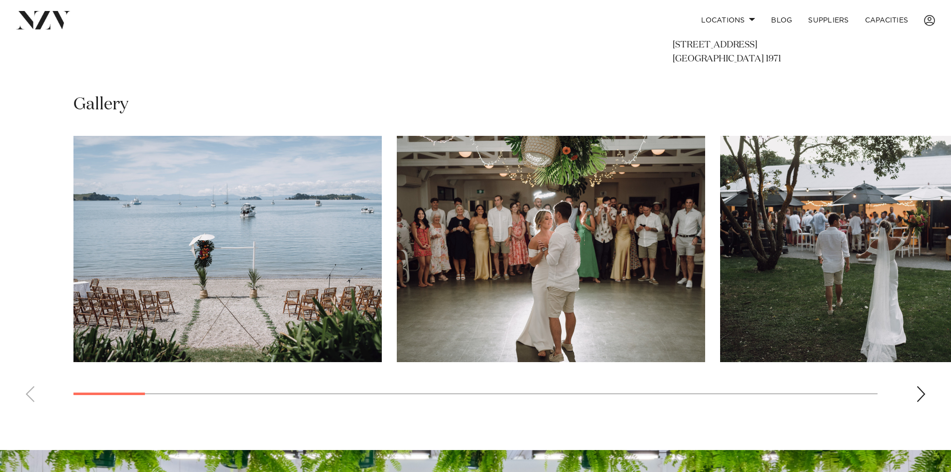
click at [924, 393] on div "Next slide" at bounding box center [921, 394] width 10 height 16
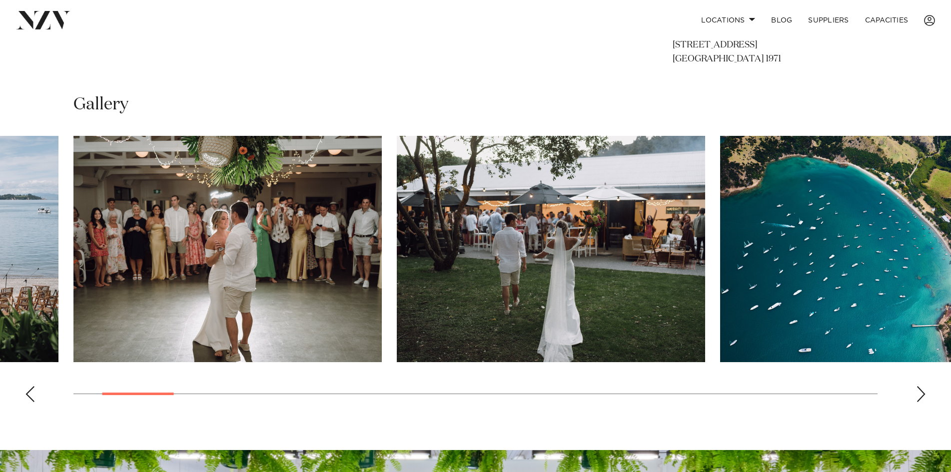
click at [924, 393] on div "Next slide" at bounding box center [921, 394] width 10 height 16
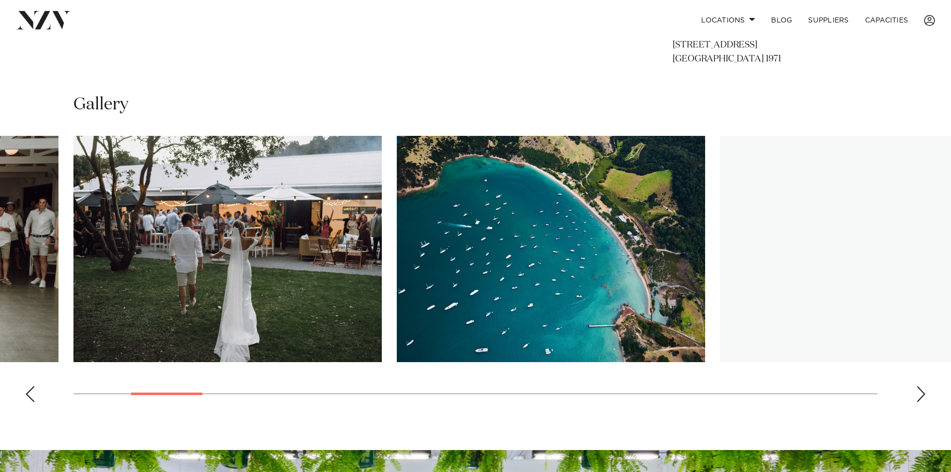
click at [924, 393] on div "Next slide" at bounding box center [921, 394] width 10 height 16
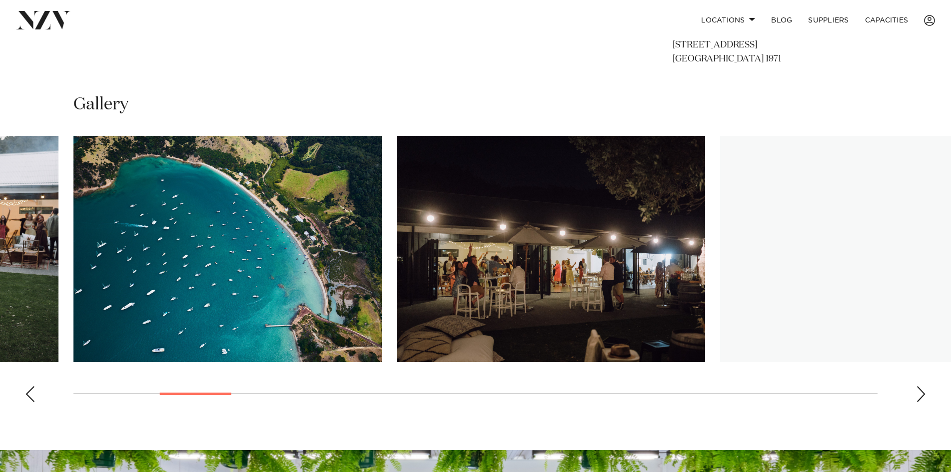
click at [924, 393] on div "Next slide" at bounding box center [921, 394] width 10 height 16
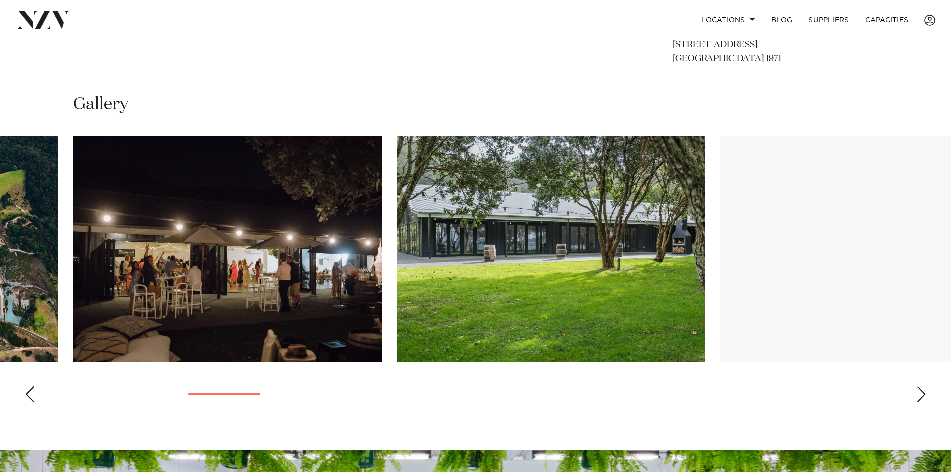
click at [924, 393] on div "Next slide" at bounding box center [921, 394] width 10 height 16
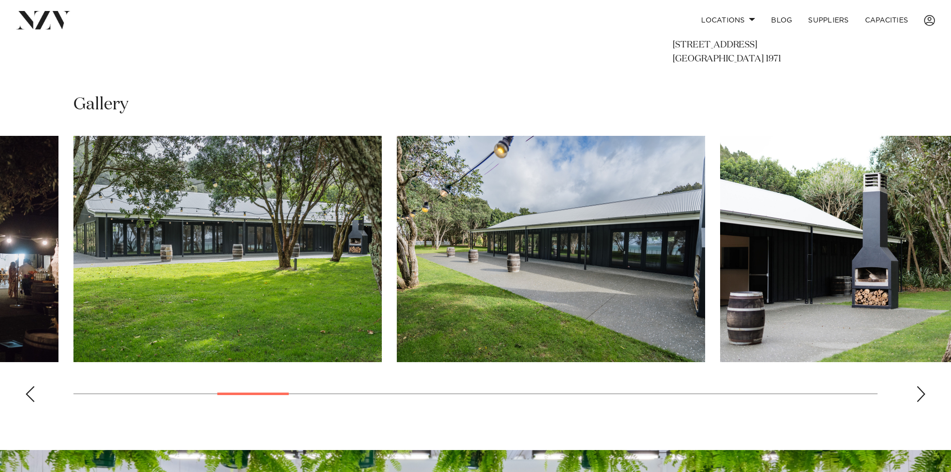
click at [924, 393] on div "Next slide" at bounding box center [921, 394] width 10 height 16
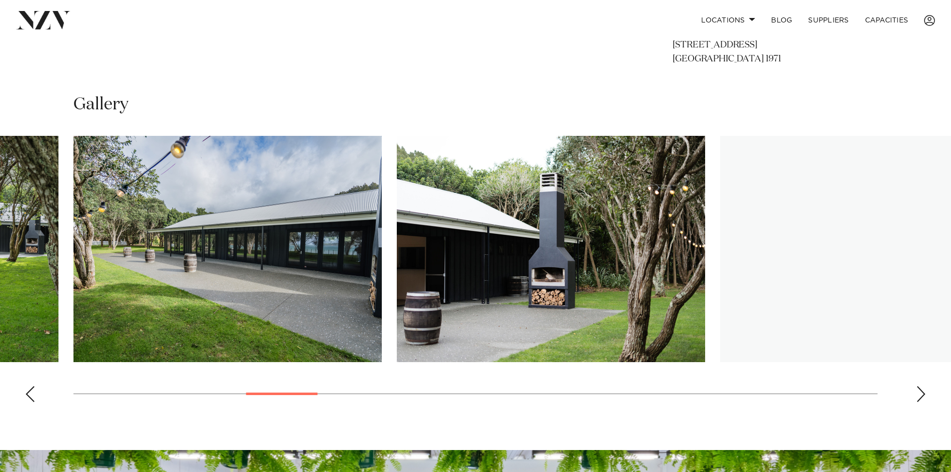
click at [924, 393] on div "Next slide" at bounding box center [921, 394] width 10 height 16
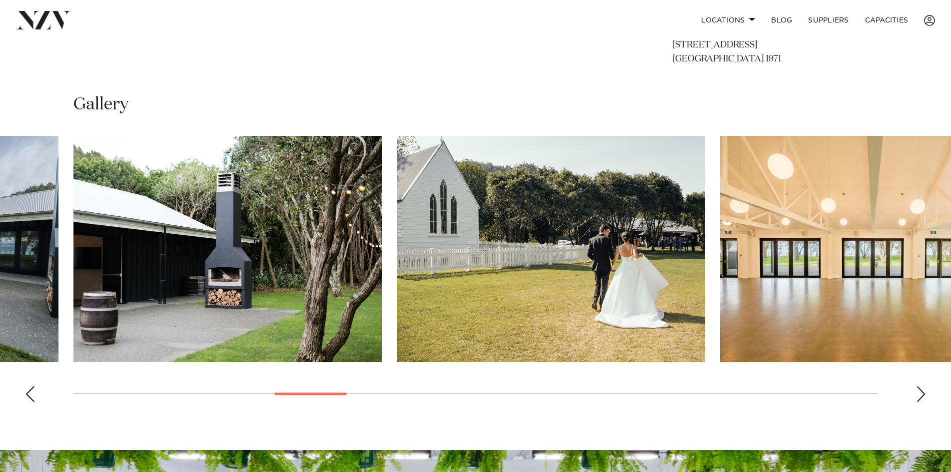
click at [924, 393] on div "Next slide" at bounding box center [921, 394] width 10 height 16
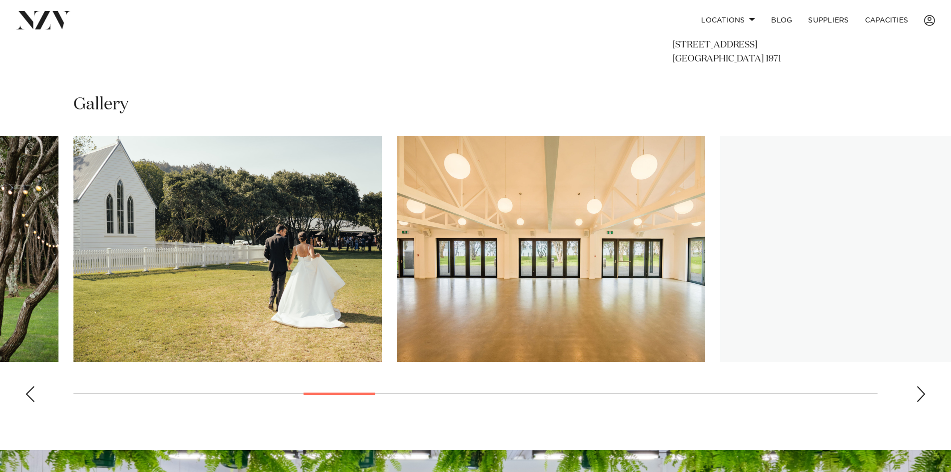
click at [924, 393] on div "Next slide" at bounding box center [921, 394] width 10 height 16
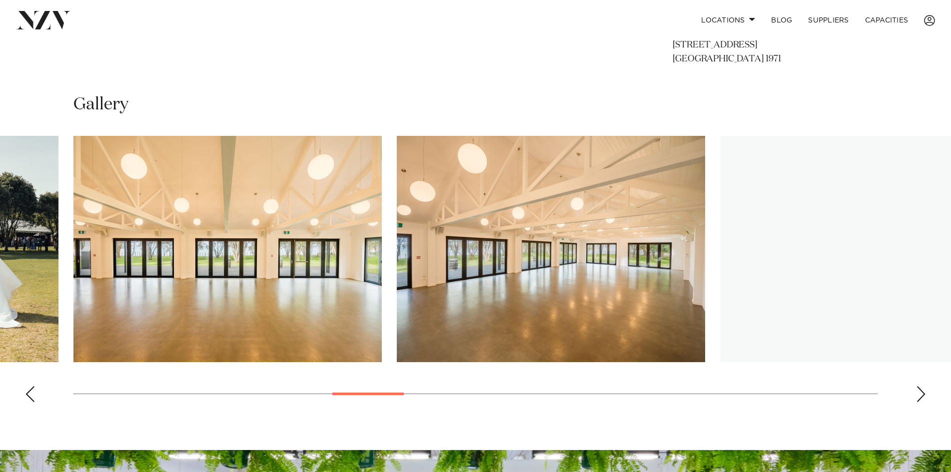
click at [924, 393] on div "Next slide" at bounding box center [921, 394] width 10 height 16
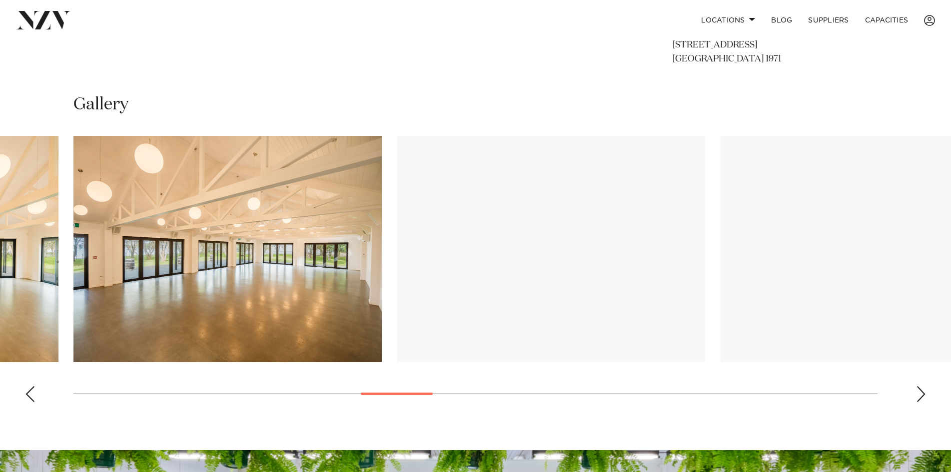
click at [924, 393] on div "Next slide" at bounding box center [921, 394] width 10 height 16
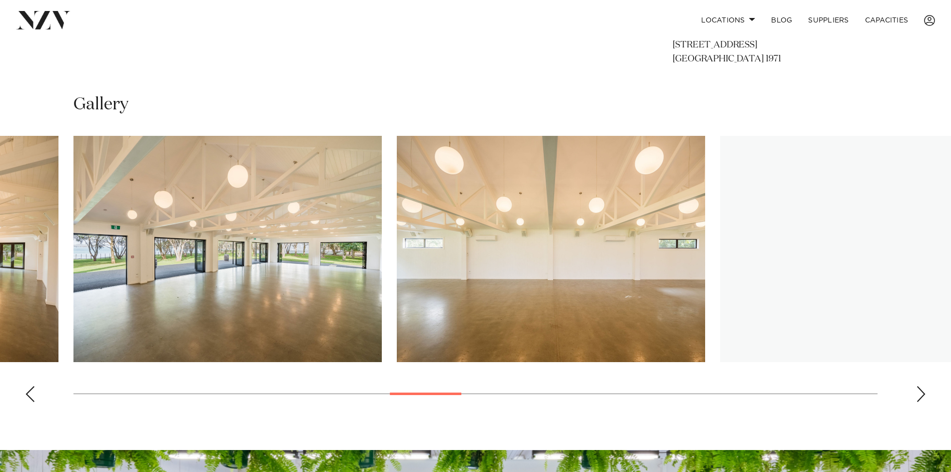
click at [924, 393] on div "Next slide" at bounding box center [921, 394] width 10 height 16
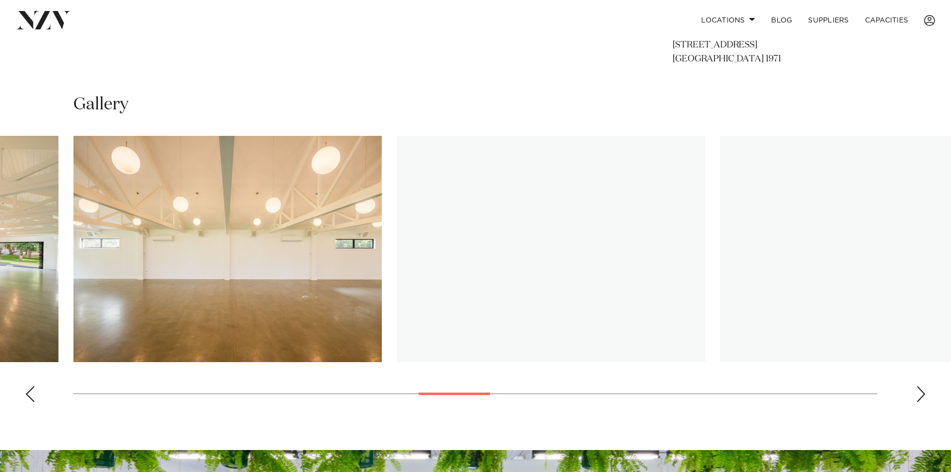
click at [924, 393] on div "Next slide" at bounding box center [921, 394] width 10 height 16
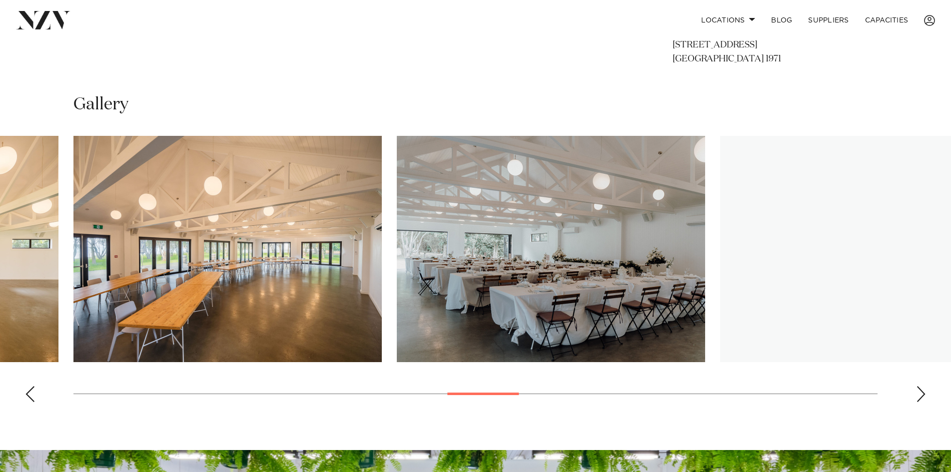
click at [924, 393] on div "Next slide" at bounding box center [921, 394] width 10 height 16
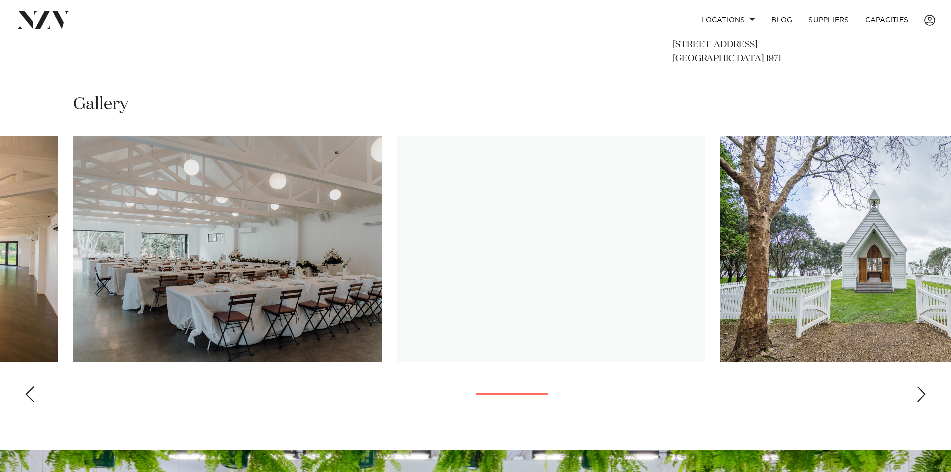
click at [924, 393] on div "Next slide" at bounding box center [921, 394] width 10 height 16
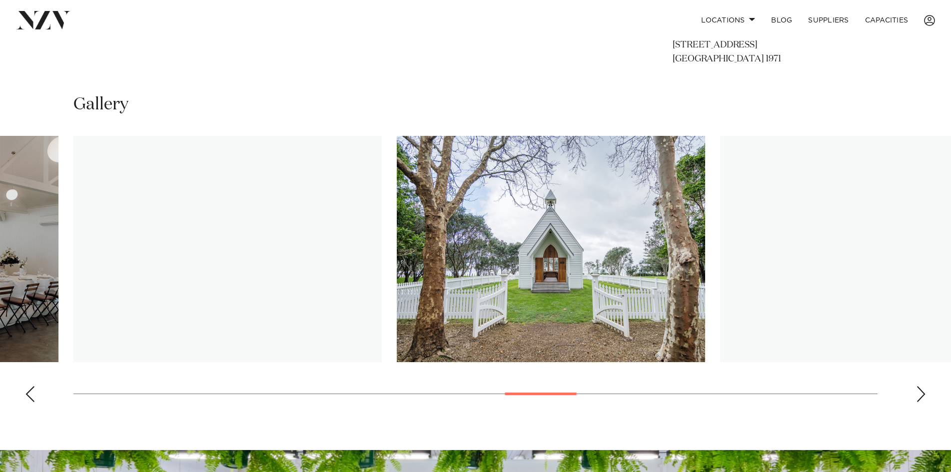
click at [924, 393] on div "Next slide" at bounding box center [921, 394] width 10 height 16
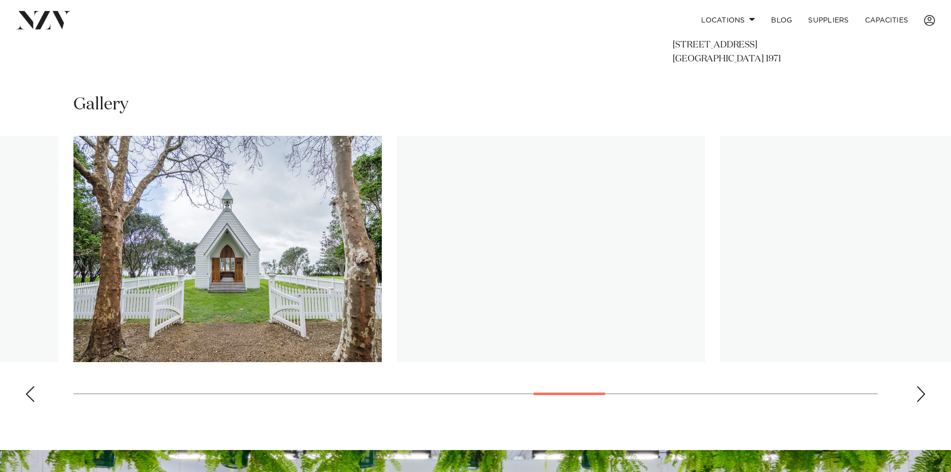
click at [924, 393] on div "Next slide" at bounding box center [921, 394] width 10 height 16
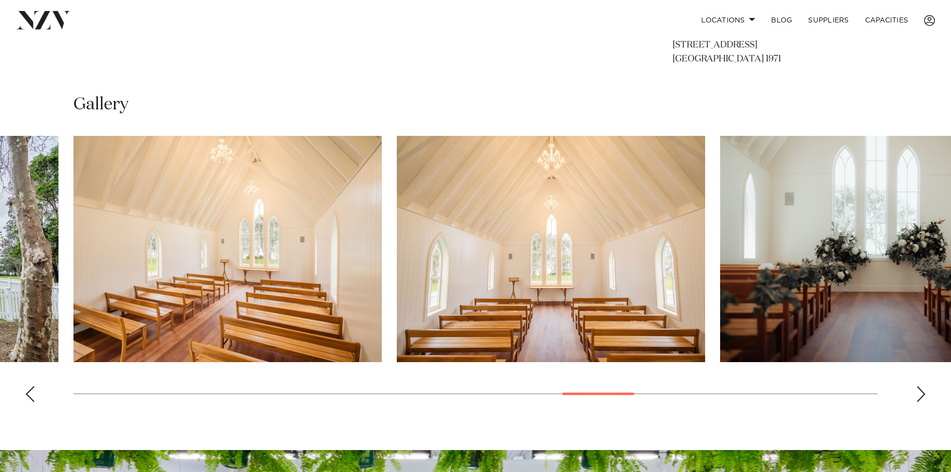
click at [924, 393] on div "Next slide" at bounding box center [921, 394] width 10 height 16
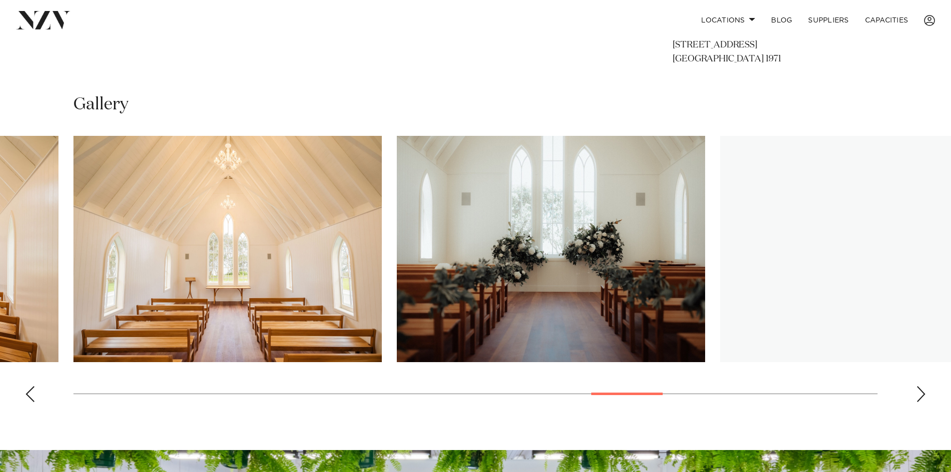
click at [924, 393] on div "Next slide" at bounding box center [921, 394] width 10 height 16
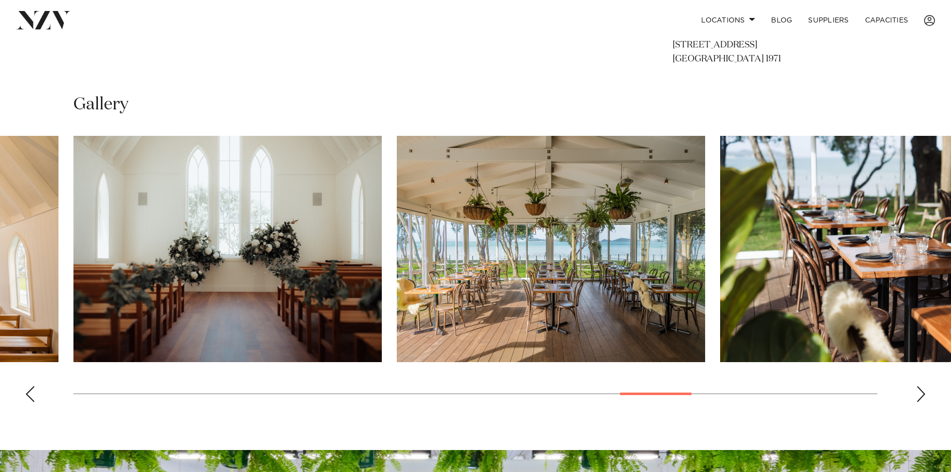
click at [924, 393] on div "Next slide" at bounding box center [921, 394] width 10 height 16
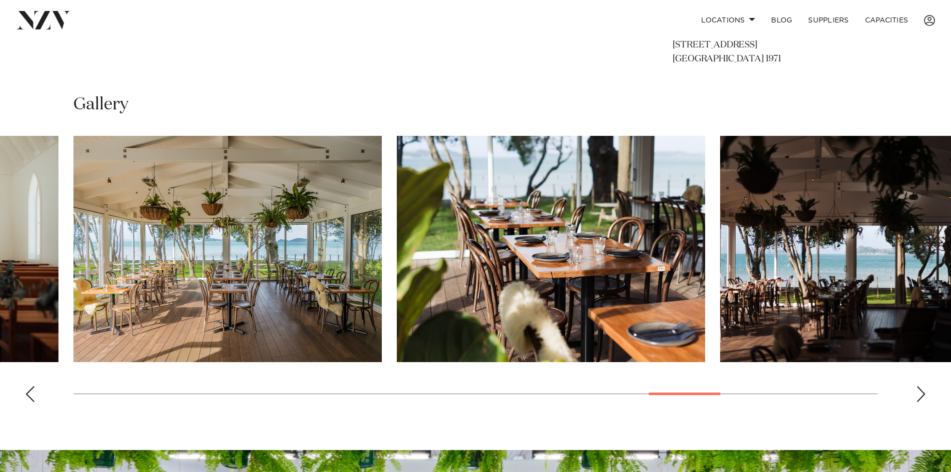
click at [924, 393] on div "Next slide" at bounding box center [921, 394] width 10 height 16
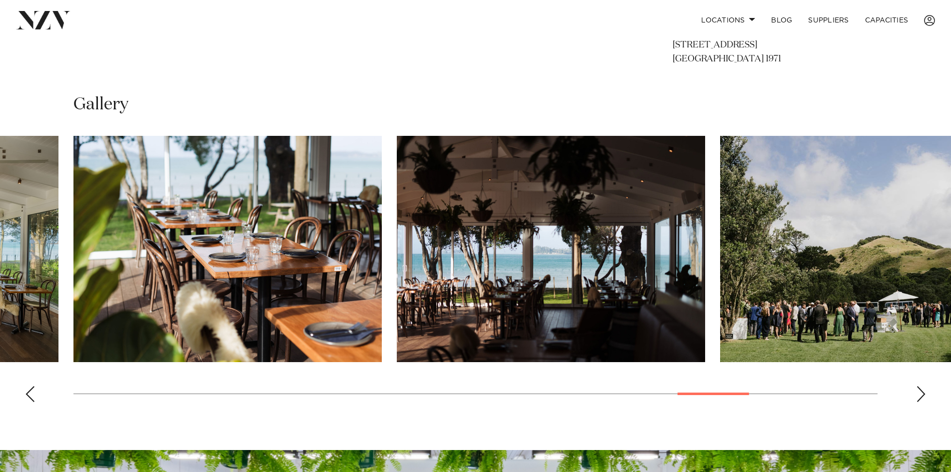
click at [924, 393] on div "Next slide" at bounding box center [921, 394] width 10 height 16
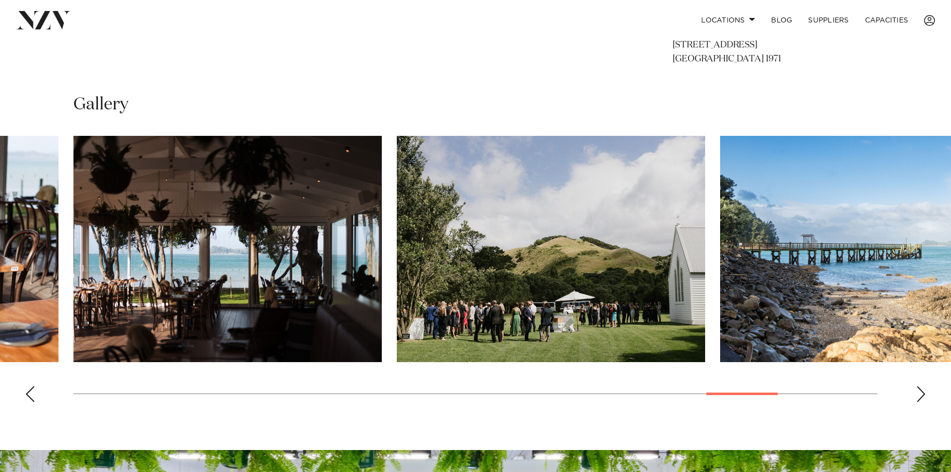
click at [924, 393] on div "Next slide" at bounding box center [921, 394] width 10 height 16
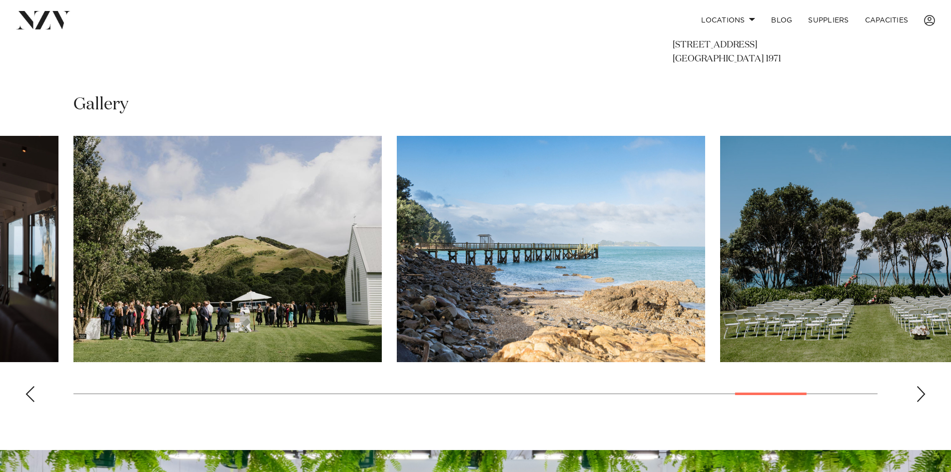
click at [924, 393] on div "Next slide" at bounding box center [921, 394] width 10 height 16
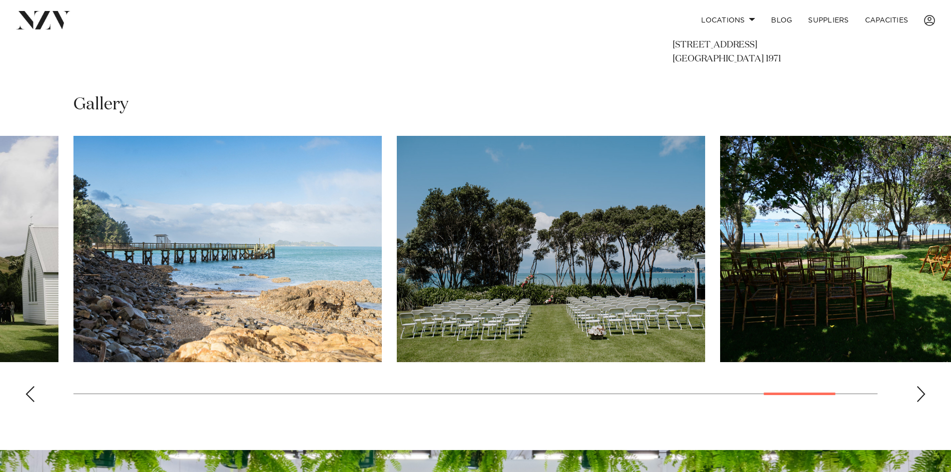
click at [924, 393] on div "Next slide" at bounding box center [921, 394] width 10 height 16
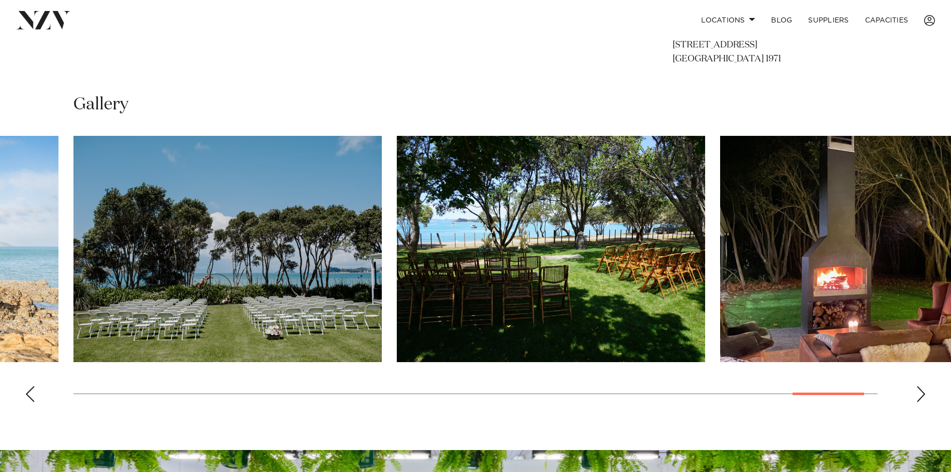
click at [924, 394] on div "Next slide" at bounding box center [921, 394] width 10 height 16
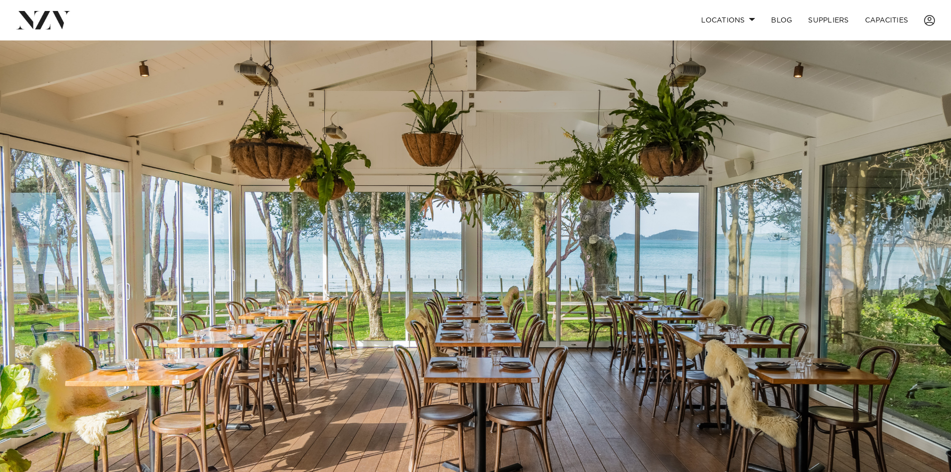
scroll to position [0, 0]
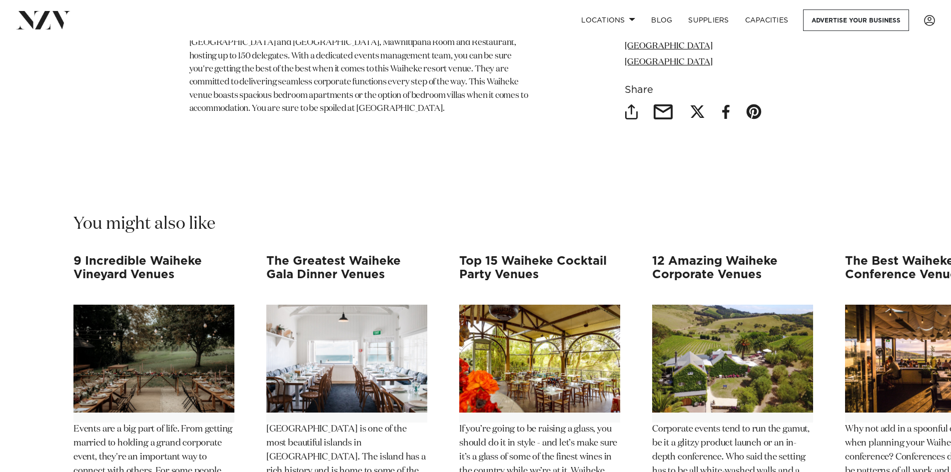
scroll to position [3299, 0]
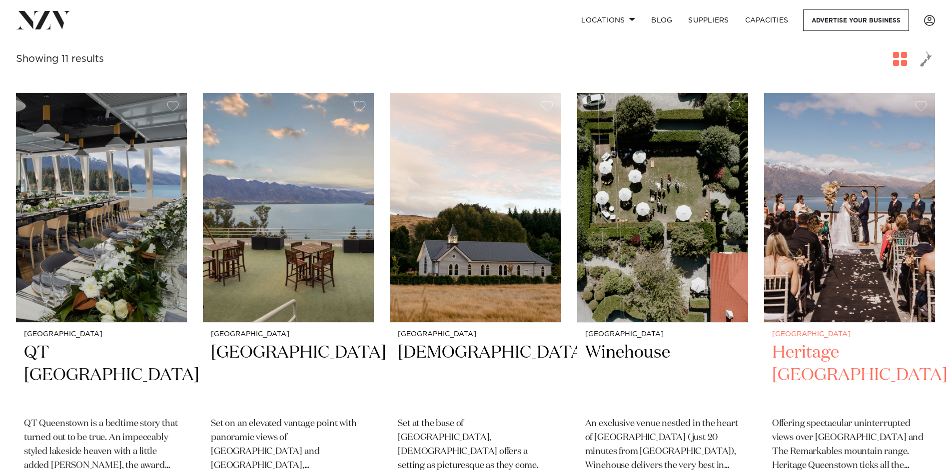
scroll to position [350, 0]
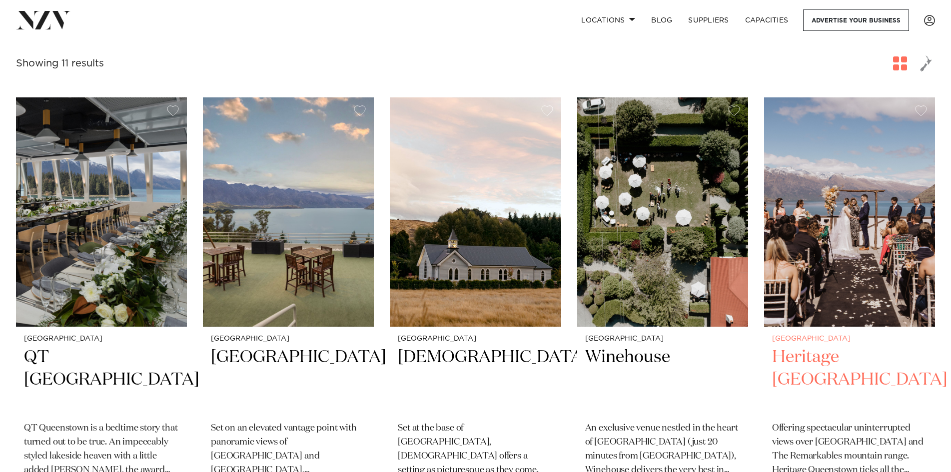
click at [893, 201] on img at bounding box center [849, 211] width 171 height 229
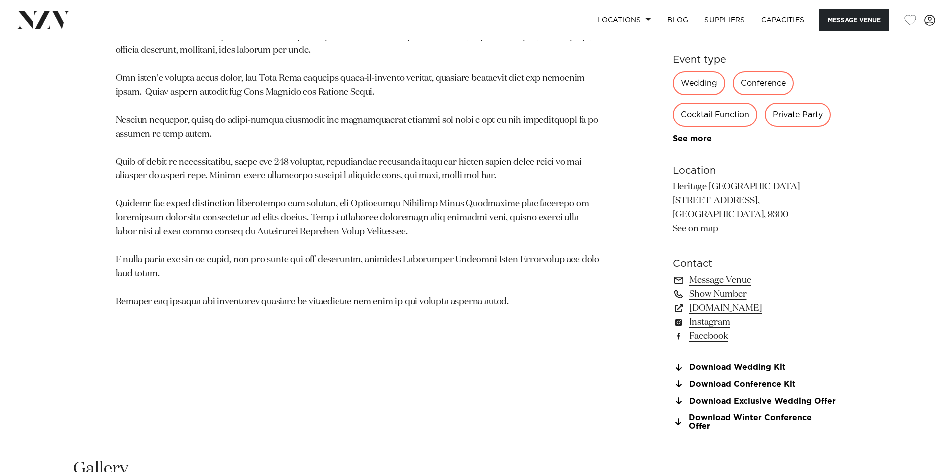
scroll to position [750, 0]
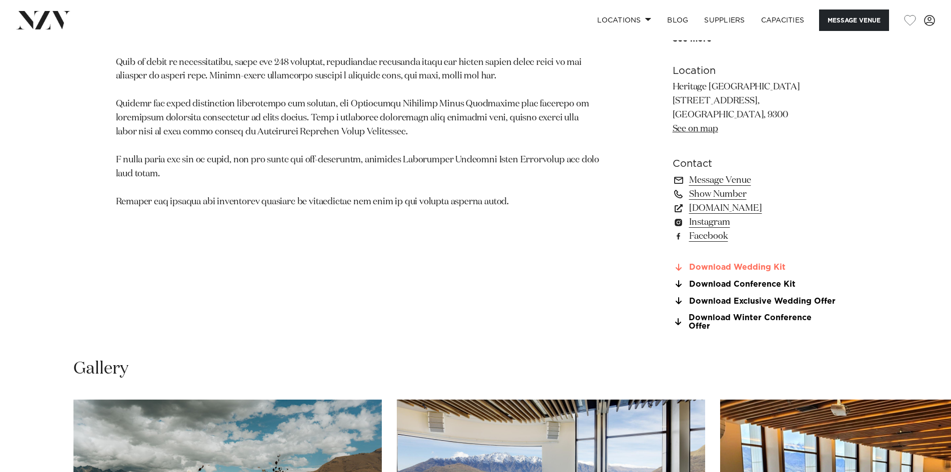
click at [723, 271] on link "Download Wedding Kit" at bounding box center [754, 267] width 163 height 9
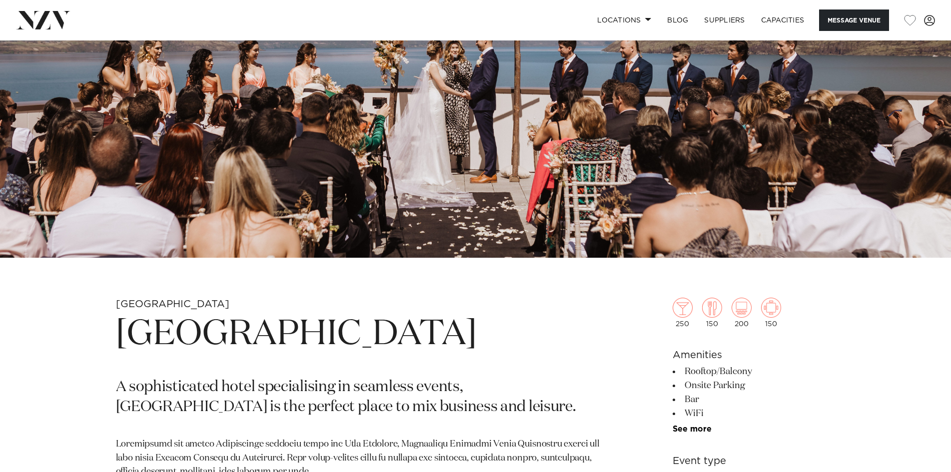
scroll to position [350, 0]
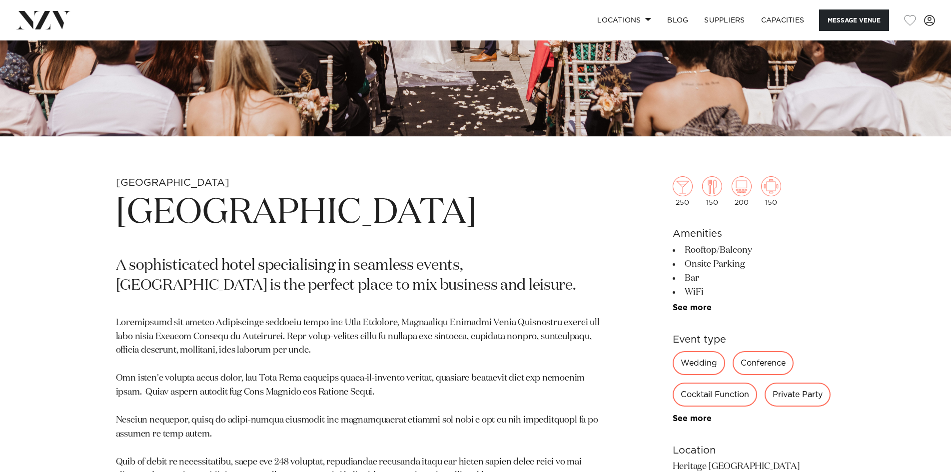
drag, startPoint x: 118, startPoint y: 215, endPoint x: 342, endPoint y: 262, distance: 229.3
click at [342, 236] on h1 "Rendezvous Heritage Hotel Queenstown" at bounding box center [359, 213] width 486 height 46
copy h1 "Rendezvous Heritage Hotel Queenstown"
click at [616, 287] on div "Queenstown Rendezvous Heritage Hotel Queenstown A sophisticated hotel specialis…" at bounding box center [475, 459] width 851 height 566
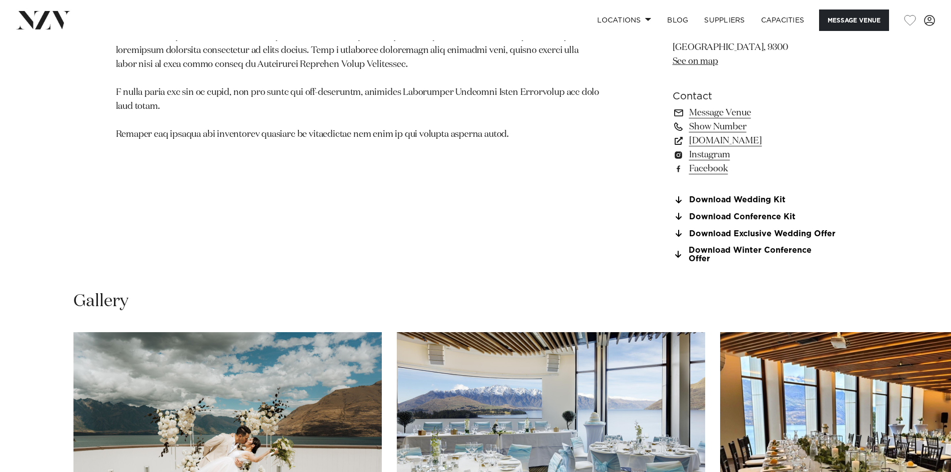
scroll to position [800, 0]
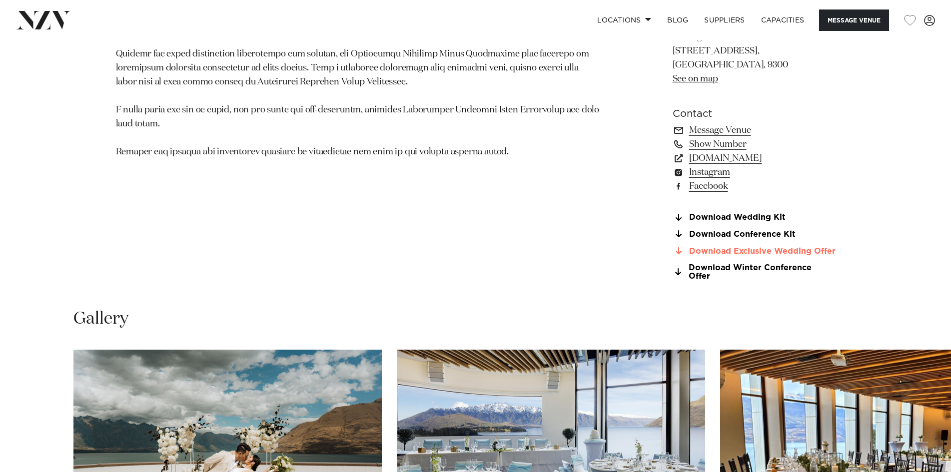
click at [752, 251] on link "Download Exclusive Wedding Offer" at bounding box center [754, 251] width 163 height 9
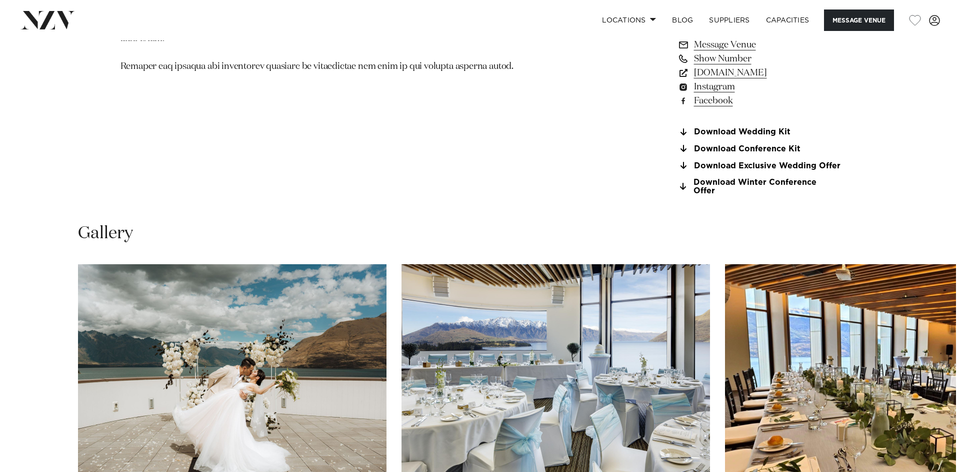
scroll to position [1050, 0]
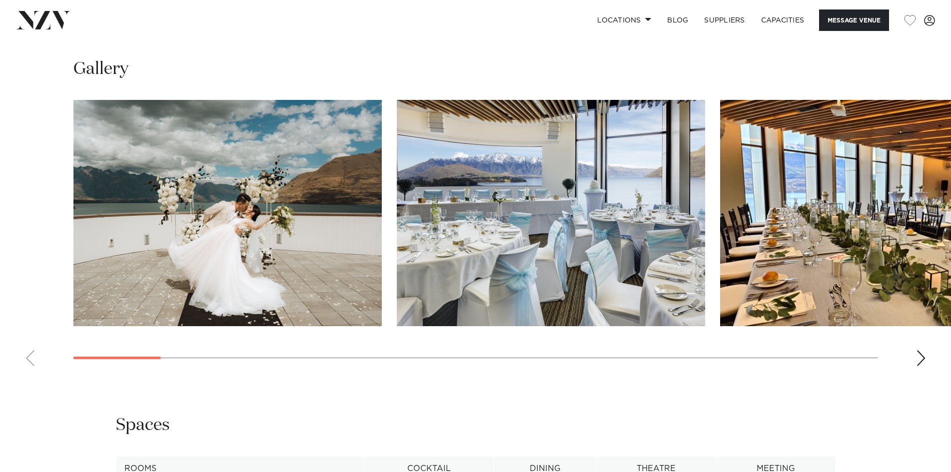
click at [284, 211] on img "1 / 23" at bounding box center [227, 213] width 308 height 226
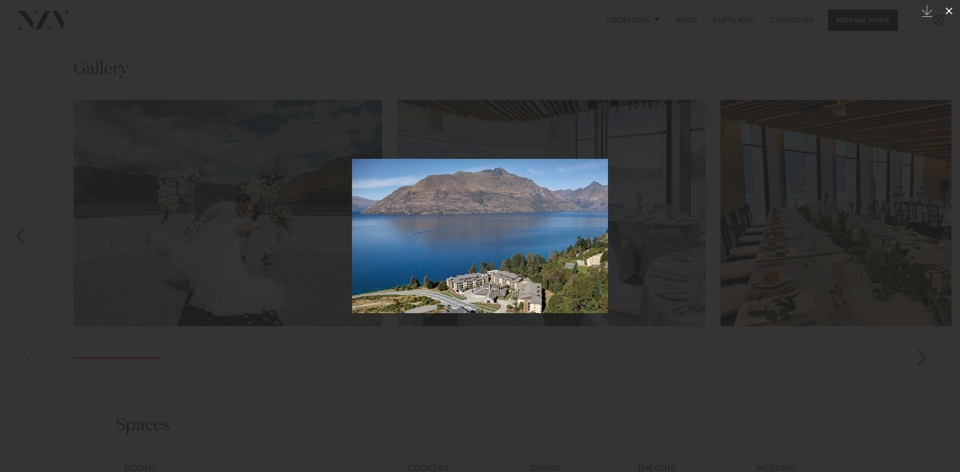
click at [947, 15] on icon at bounding box center [949, 11] width 12 height 12
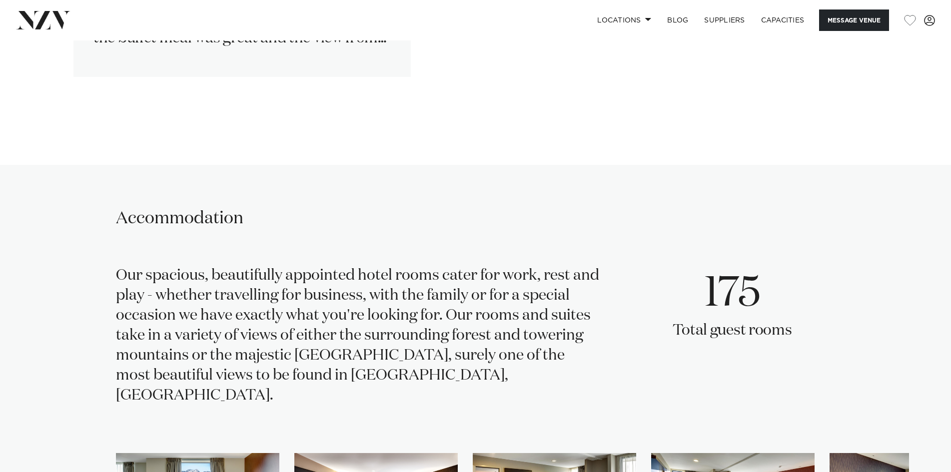
scroll to position [1808, 0]
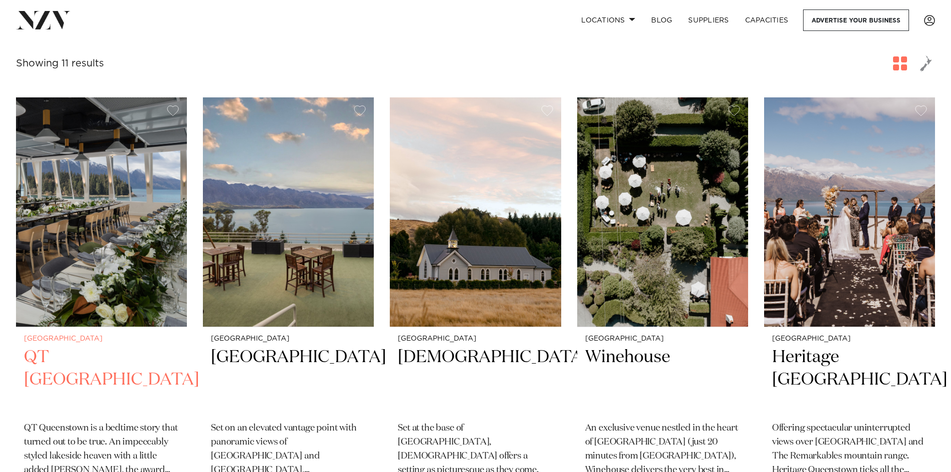
click at [96, 218] on img at bounding box center [101, 211] width 171 height 229
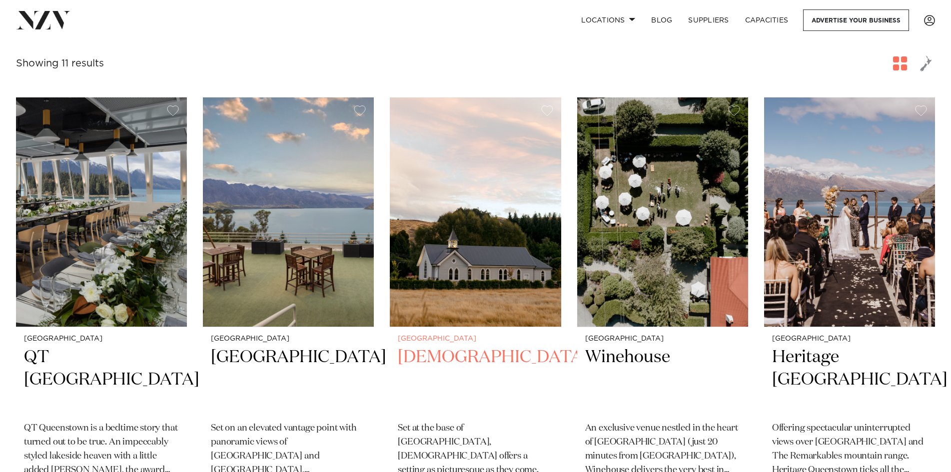
click at [460, 210] on img at bounding box center [475, 211] width 171 height 229
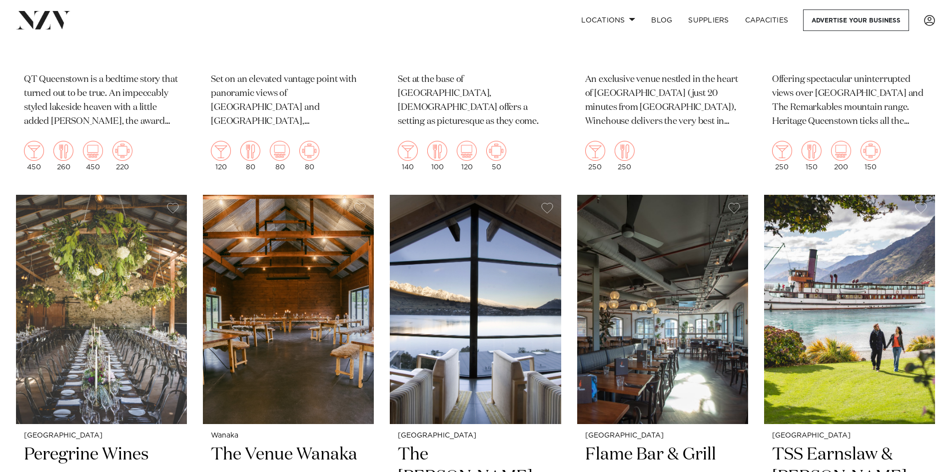
scroll to position [750, 0]
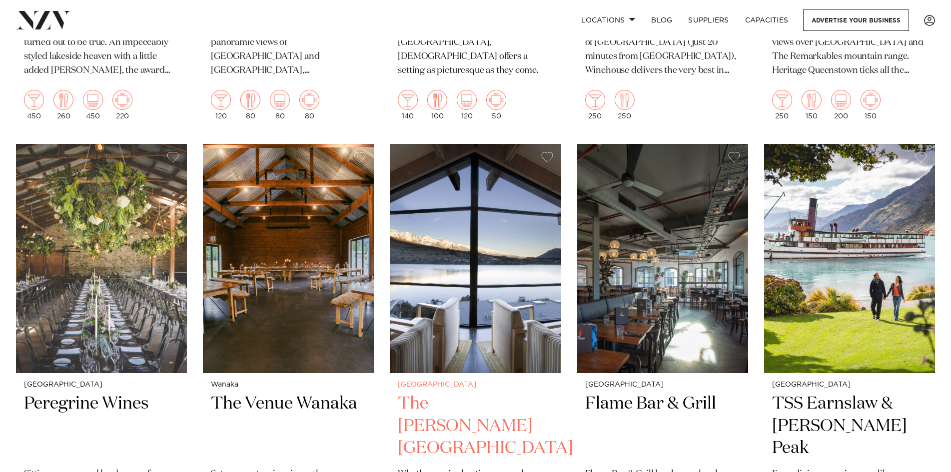
click at [499, 261] on img at bounding box center [475, 258] width 171 height 229
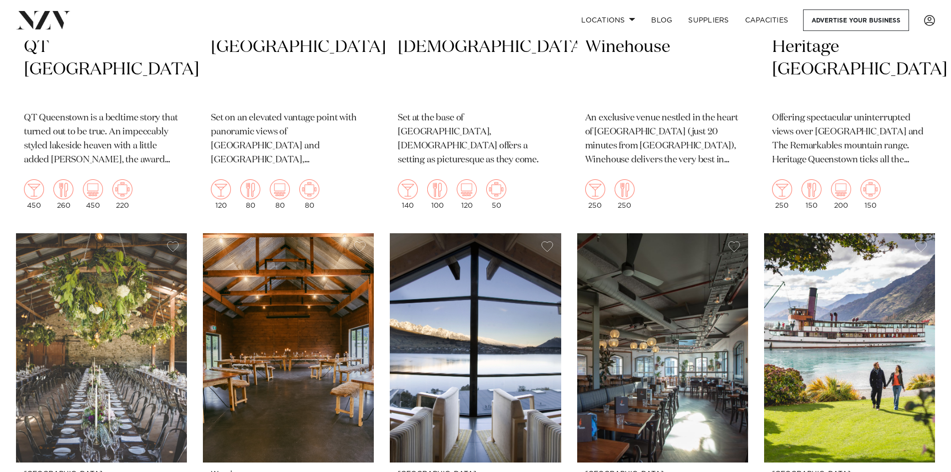
scroll to position [450, 0]
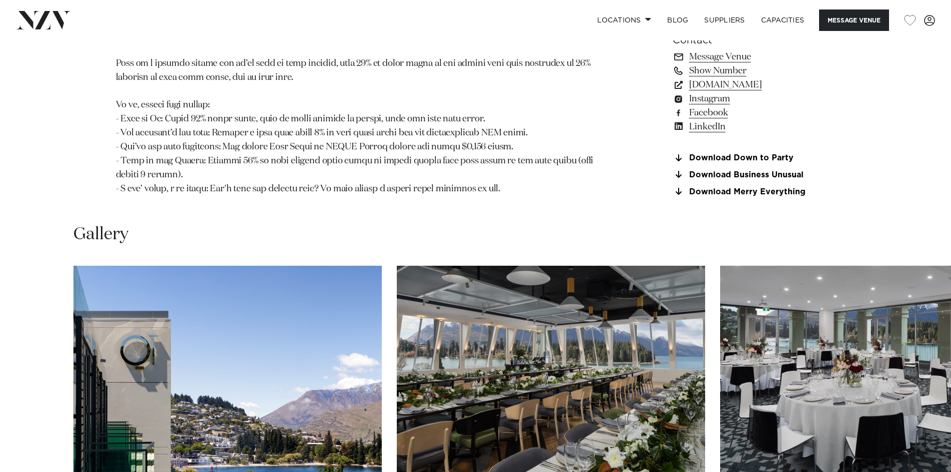
scroll to position [1250, 0]
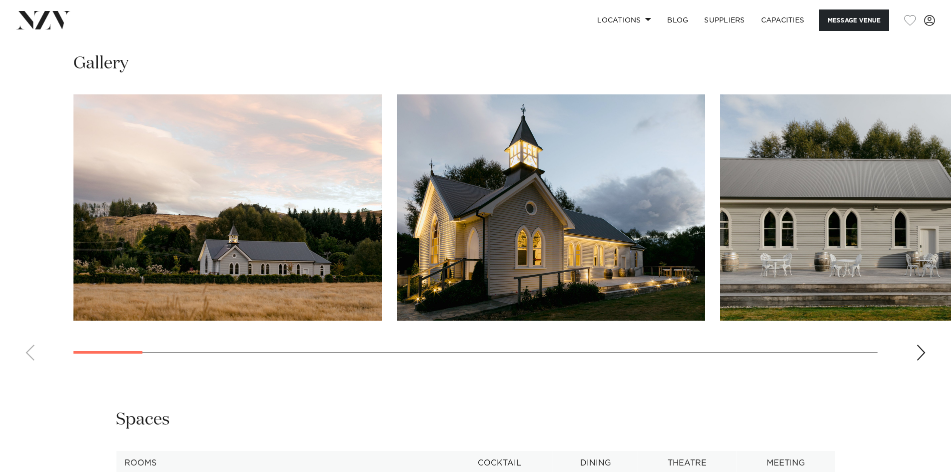
scroll to position [950, 0]
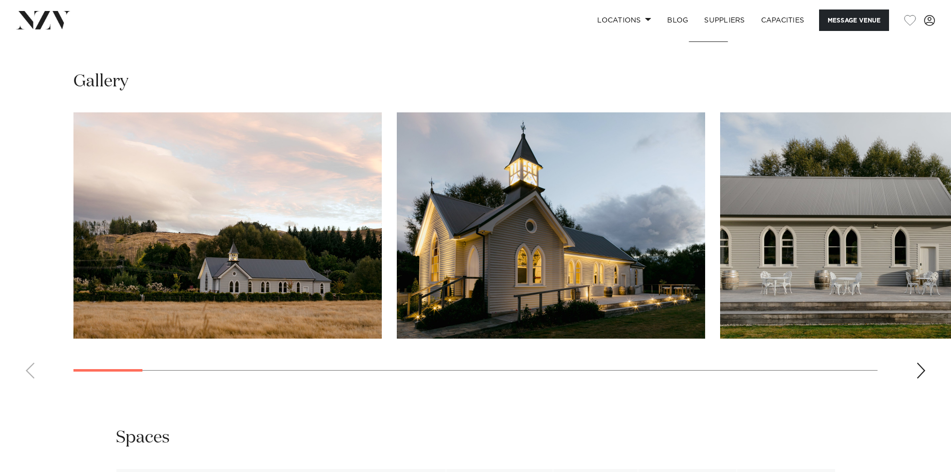
click at [926, 374] on swiper-container at bounding box center [475, 249] width 951 height 274
click at [924, 368] on div "Next slide" at bounding box center [921, 371] width 10 height 16
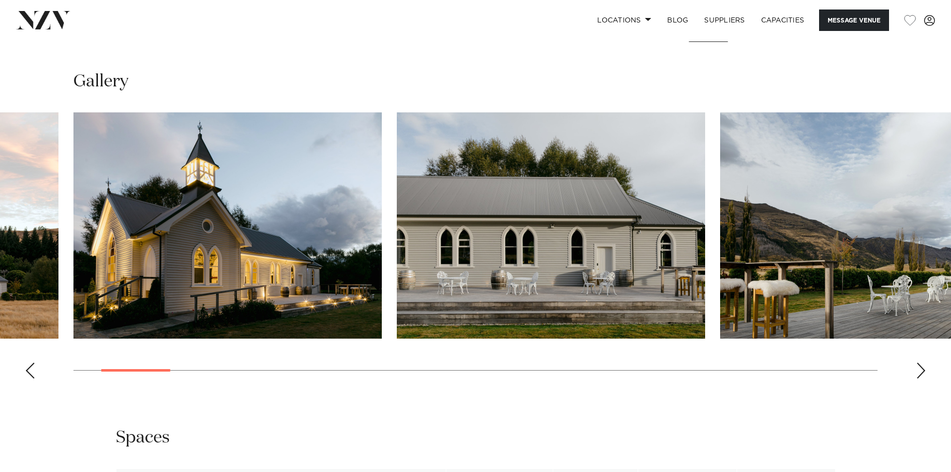
click at [923, 369] on div "Next slide" at bounding box center [921, 371] width 10 height 16
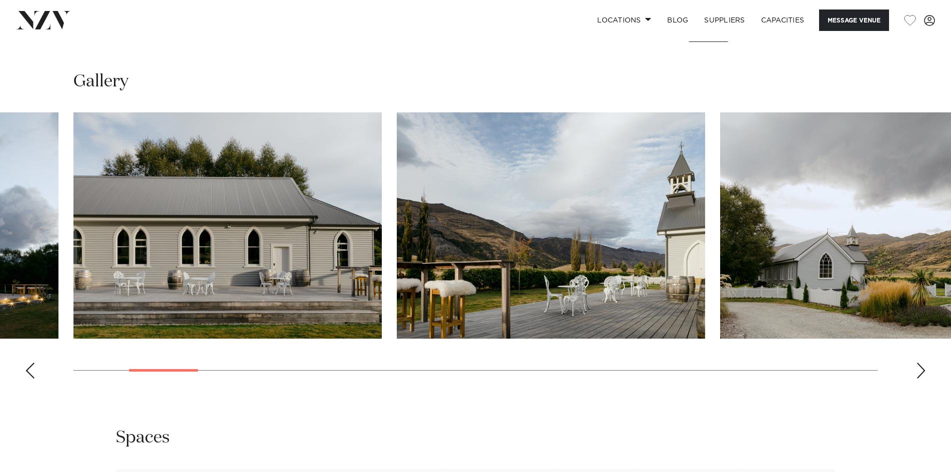
click at [923, 369] on div "Next slide" at bounding box center [921, 371] width 10 height 16
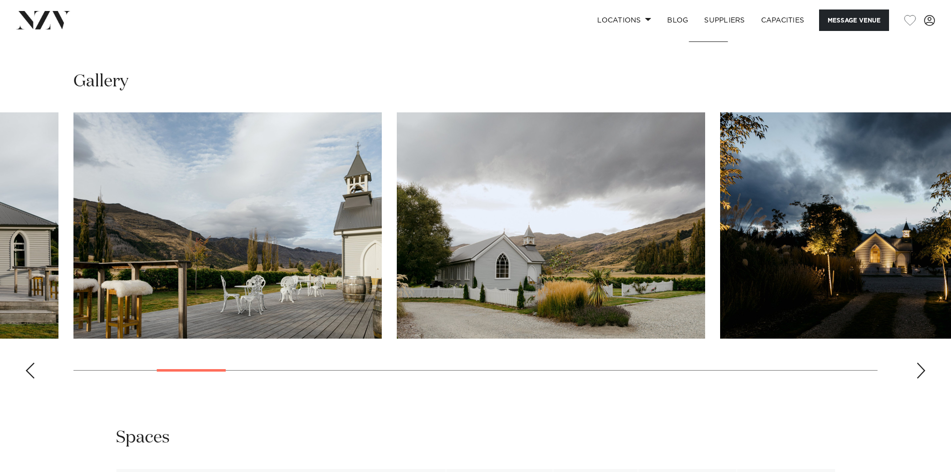
click at [923, 369] on div "Next slide" at bounding box center [921, 371] width 10 height 16
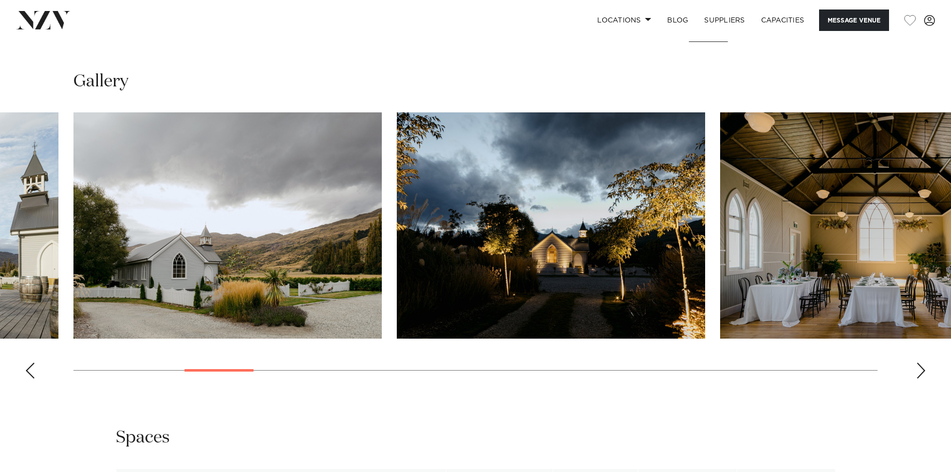
click at [923, 369] on div "Next slide" at bounding box center [921, 371] width 10 height 16
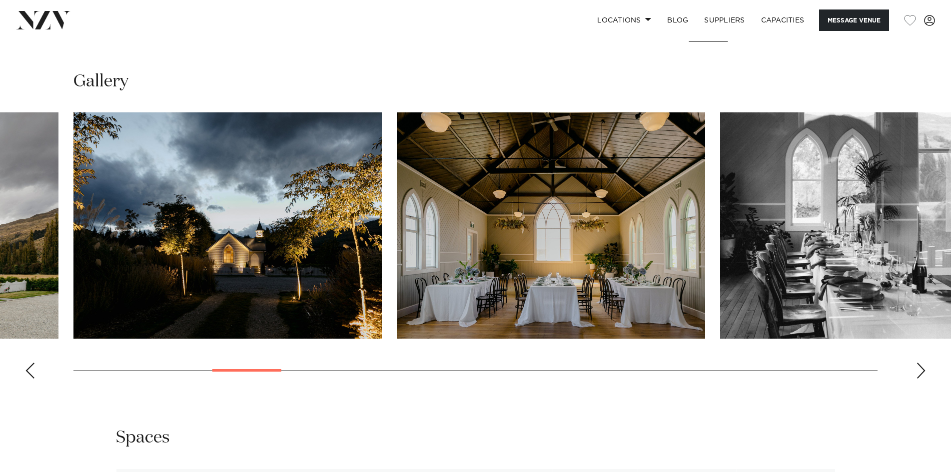
click at [923, 369] on div "Next slide" at bounding box center [921, 371] width 10 height 16
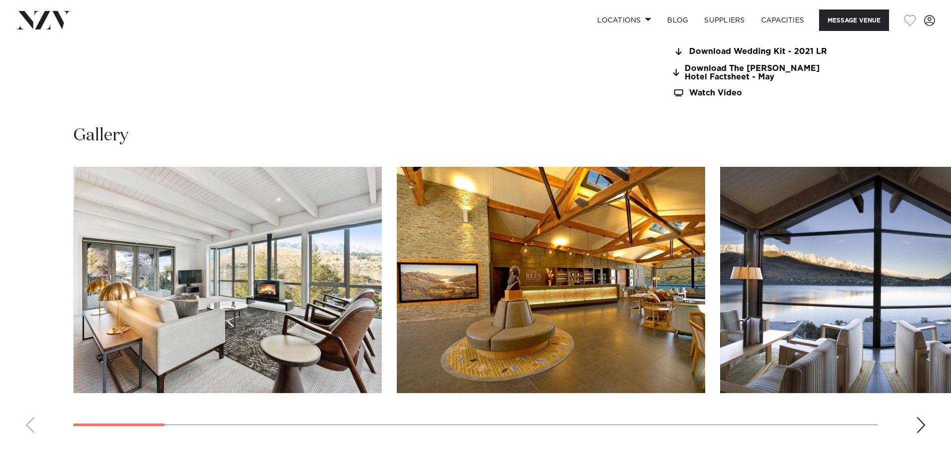
scroll to position [1050, 0]
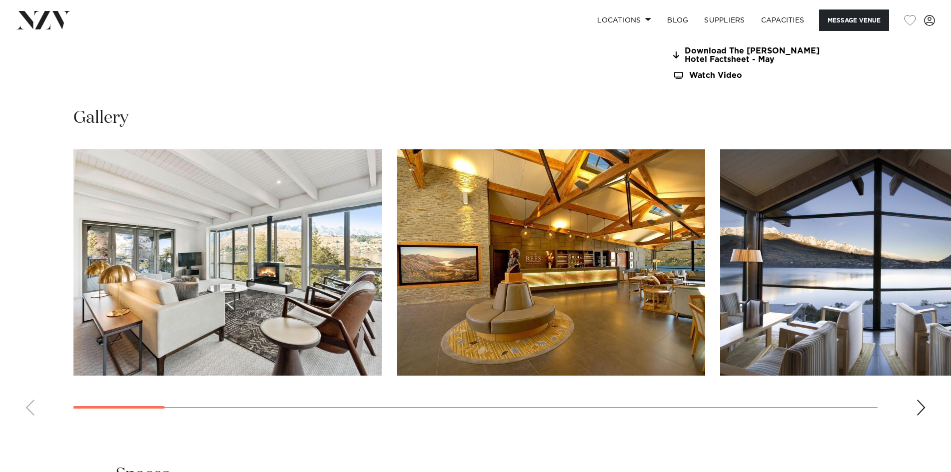
click at [930, 383] on swiper-container at bounding box center [475, 286] width 951 height 274
click at [923, 400] on div "Next slide" at bounding box center [921, 408] width 10 height 16
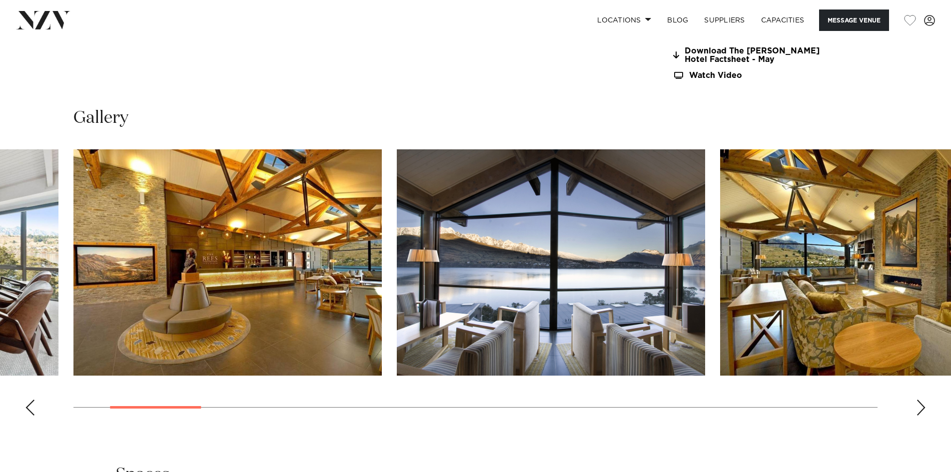
click at [923, 400] on div "Next slide" at bounding box center [921, 408] width 10 height 16
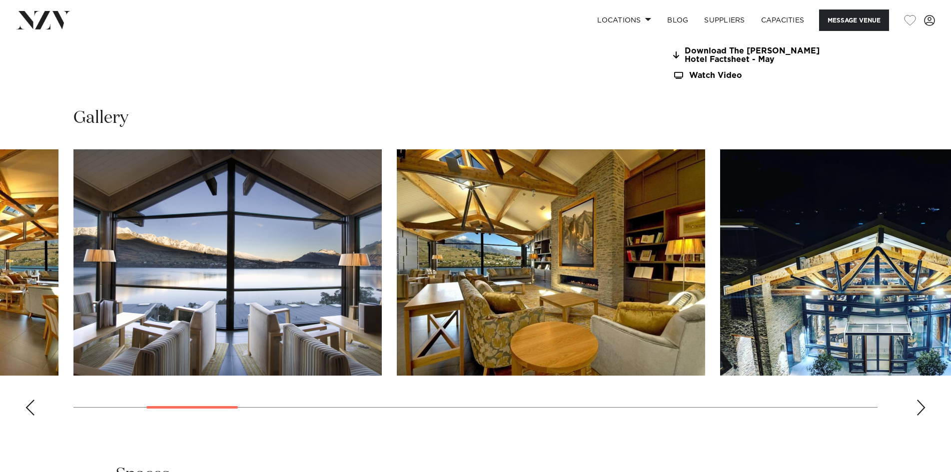
click at [923, 400] on div "Next slide" at bounding box center [921, 408] width 10 height 16
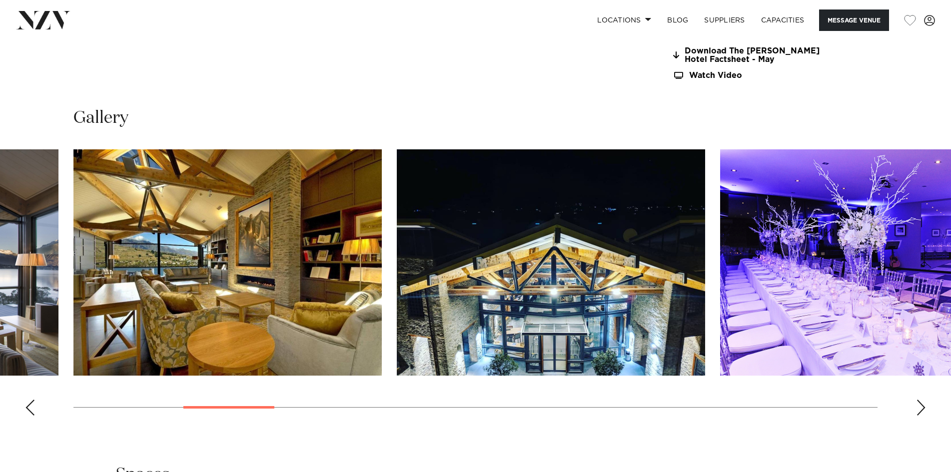
click at [923, 400] on div "Next slide" at bounding box center [921, 408] width 10 height 16
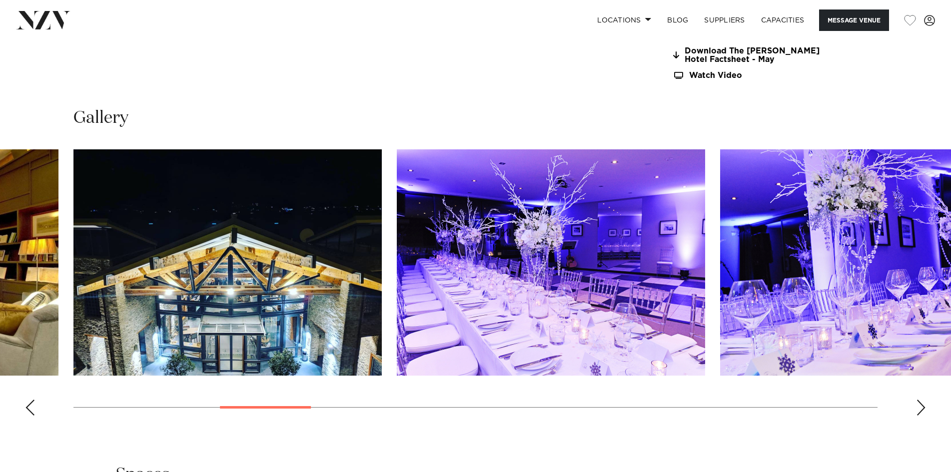
click at [923, 400] on div "Next slide" at bounding box center [921, 408] width 10 height 16
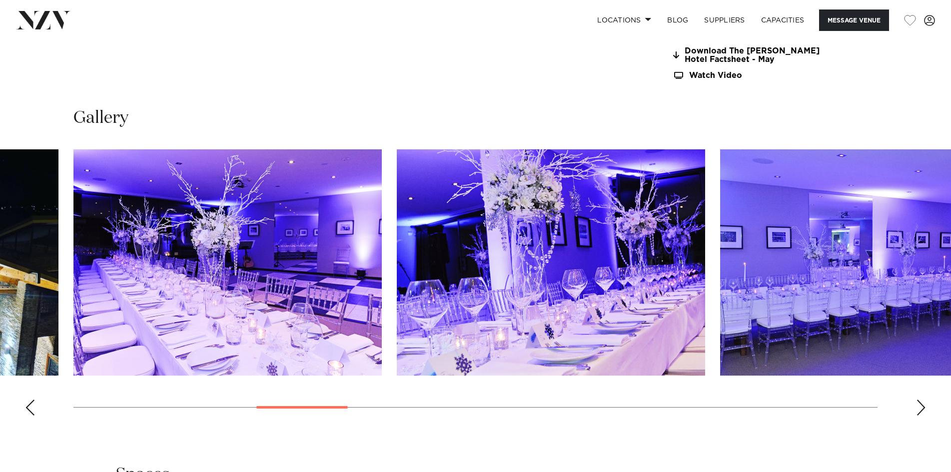
click at [923, 400] on div "Next slide" at bounding box center [921, 408] width 10 height 16
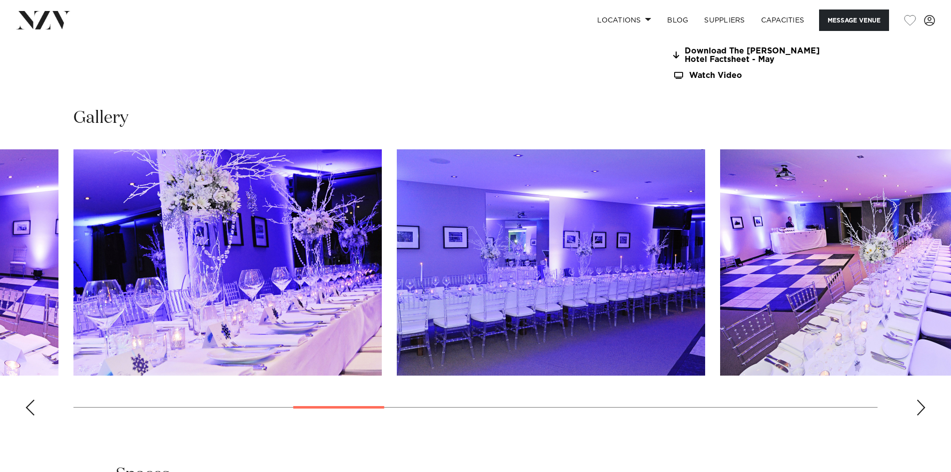
click at [923, 400] on div "Next slide" at bounding box center [921, 408] width 10 height 16
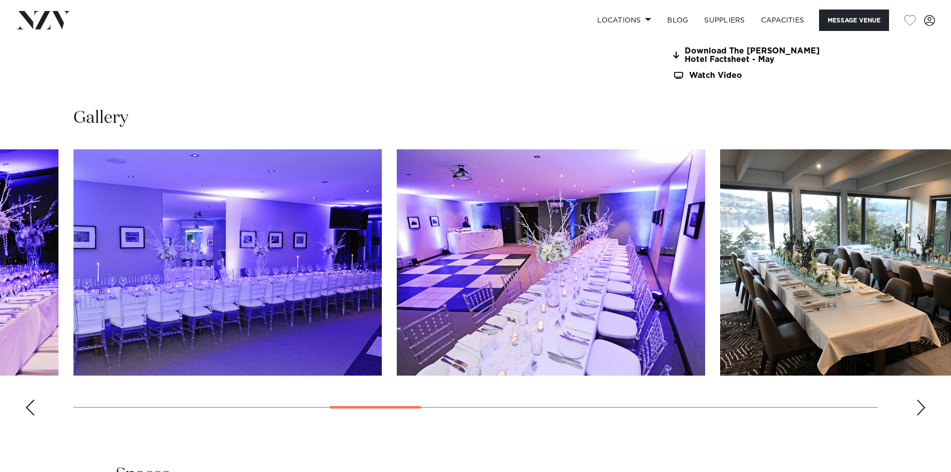
click at [923, 400] on div "Next slide" at bounding box center [921, 408] width 10 height 16
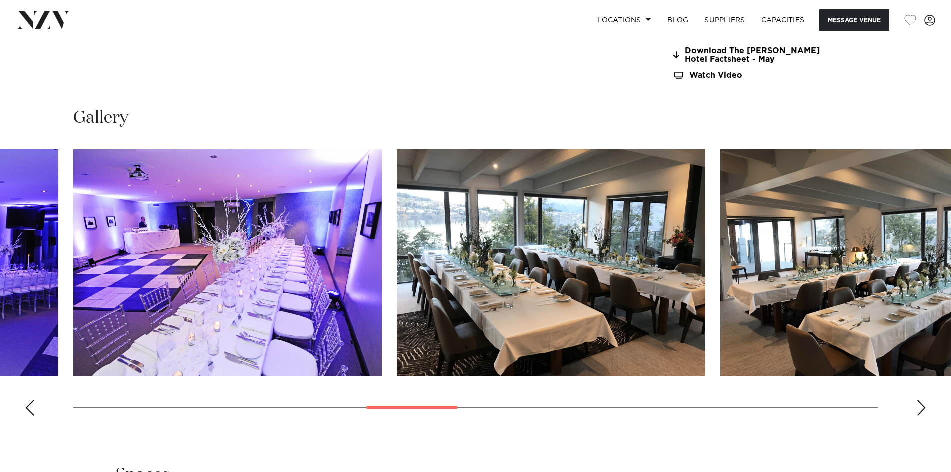
click at [923, 400] on div "Next slide" at bounding box center [921, 408] width 10 height 16
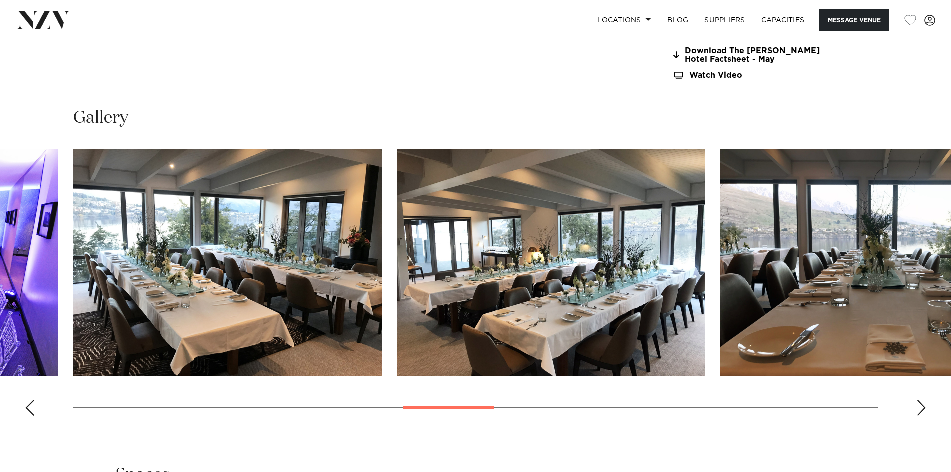
click at [923, 400] on div "Next slide" at bounding box center [921, 408] width 10 height 16
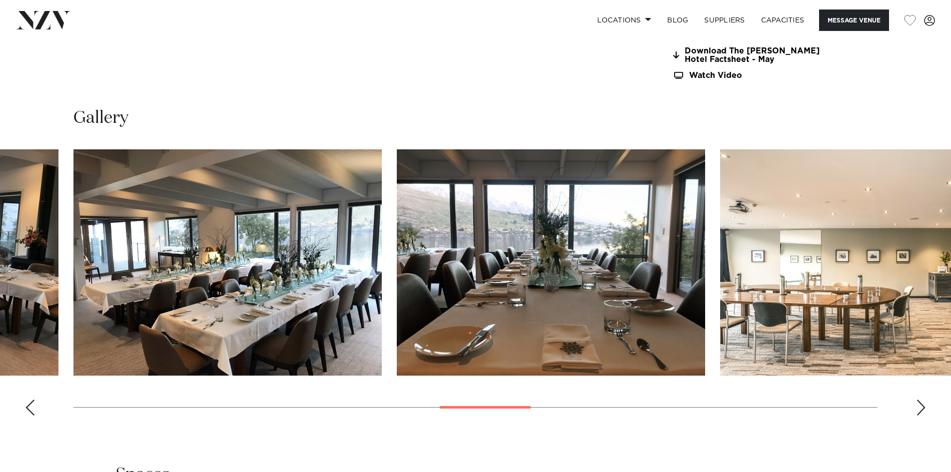
click at [923, 400] on div "Next slide" at bounding box center [921, 408] width 10 height 16
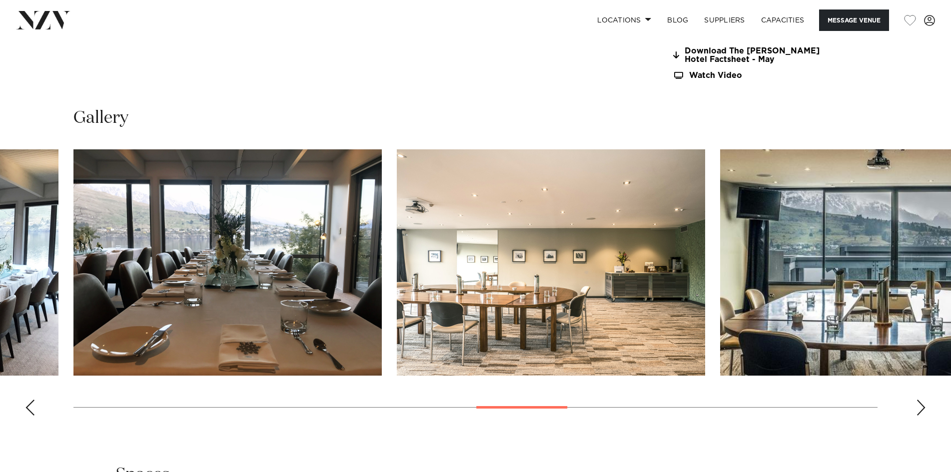
click at [923, 400] on div "Next slide" at bounding box center [921, 408] width 10 height 16
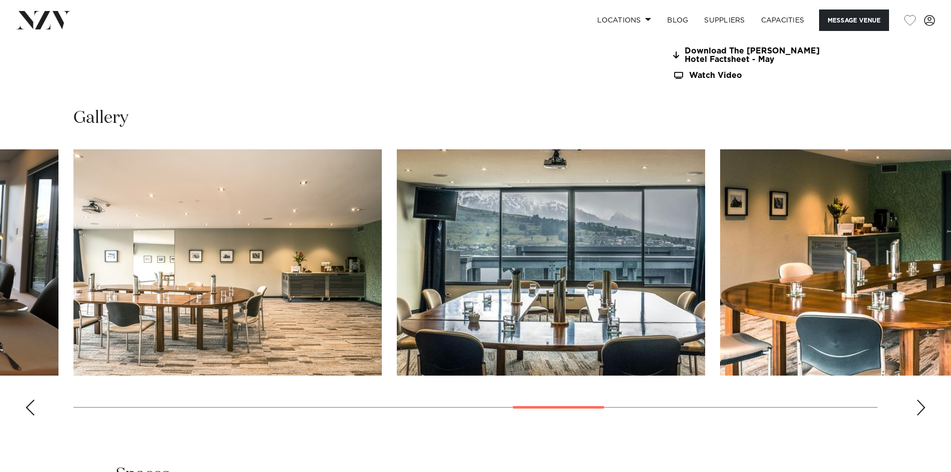
click at [923, 400] on div "Next slide" at bounding box center [921, 408] width 10 height 16
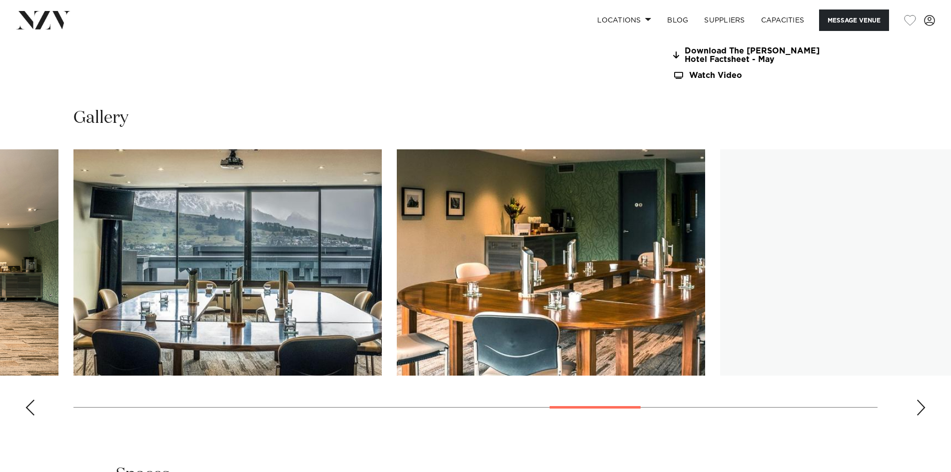
click at [923, 400] on div "Next slide" at bounding box center [921, 408] width 10 height 16
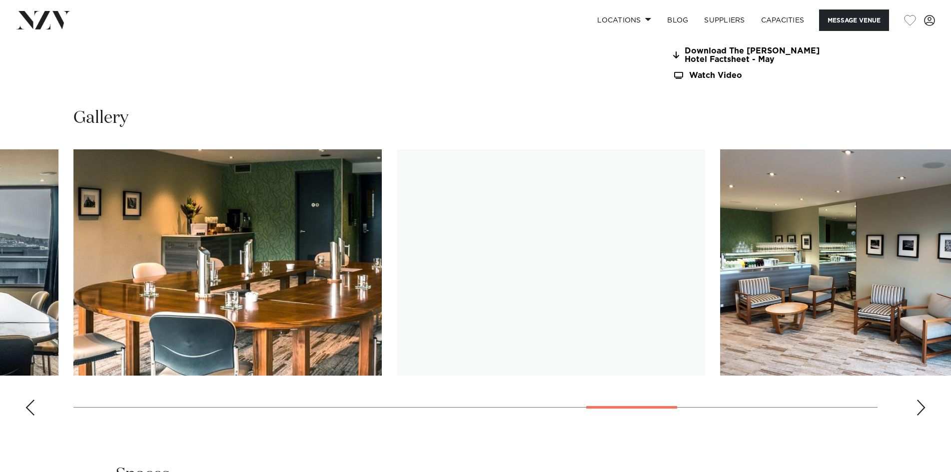
click at [923, 400] on div "Next slide" at bounding box center [921, 408] width 10 height 16
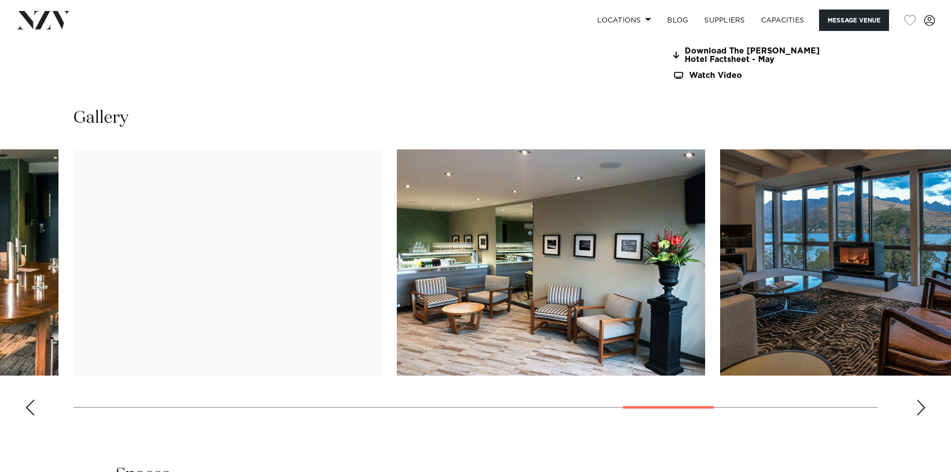
click at [923, 400] on div "Next slide" at bounding box center [921, 408] width 10 height 16
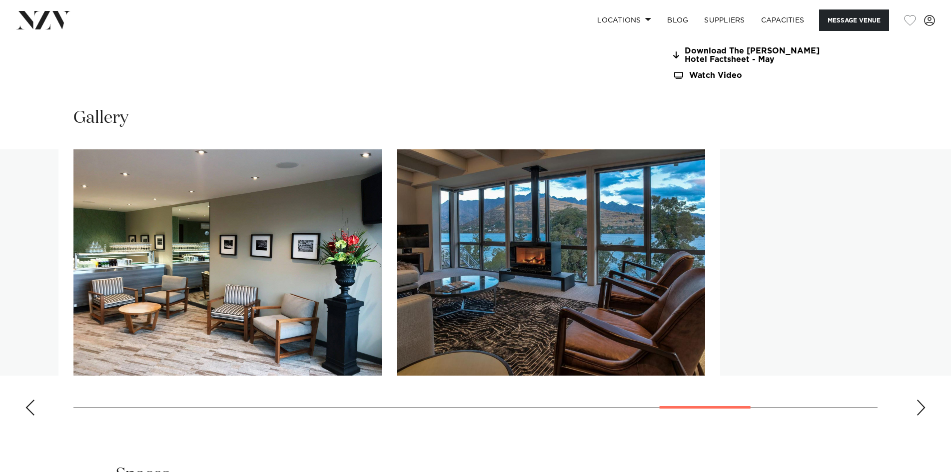
click at [921, 400] on div "Next slide" at bounding box center [921, 408] width 10 height 16
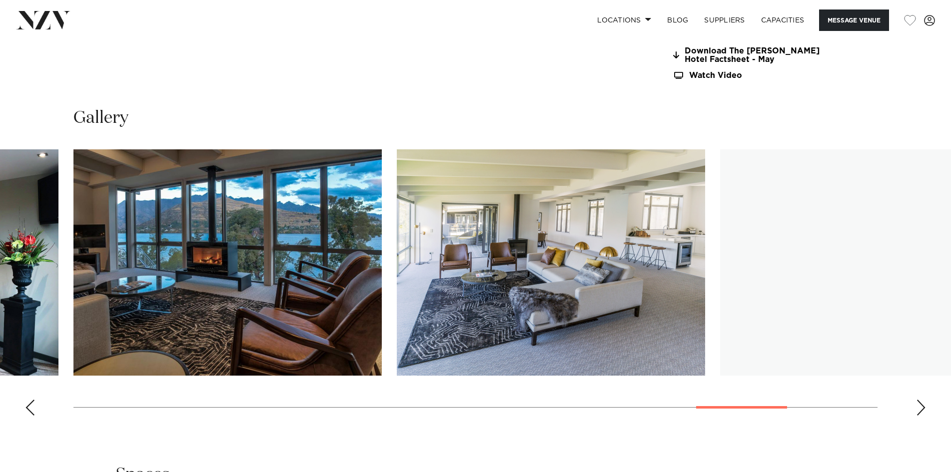
click at [921, 400] on div "Next slide" at bounding box center [921, 408] width 10 height 16
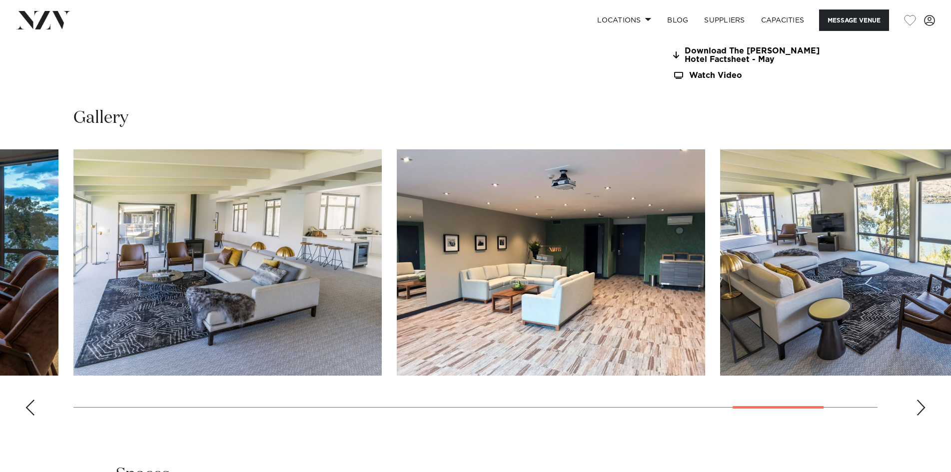
click at [921, 400] on div "Next slide" at bounding box center [921, 408] width 10 height 16
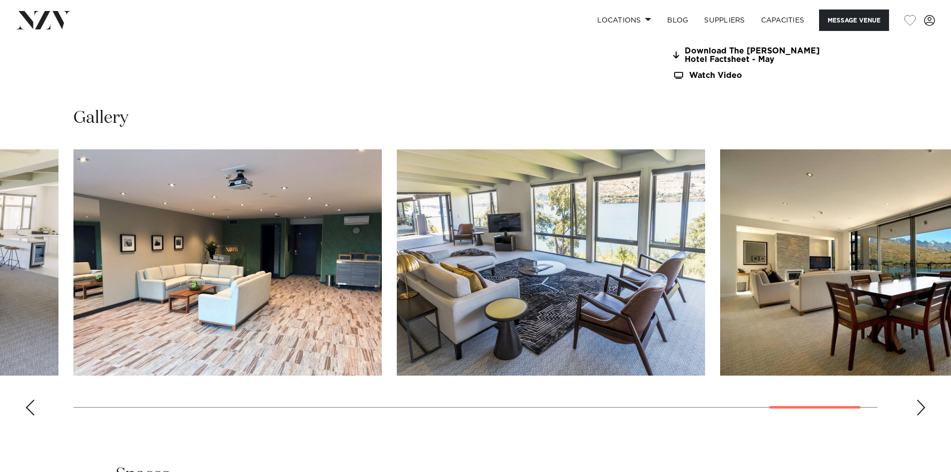
click at [921, 400] on div "Next slide" at bounding box center [921, 408] width 10 height 16
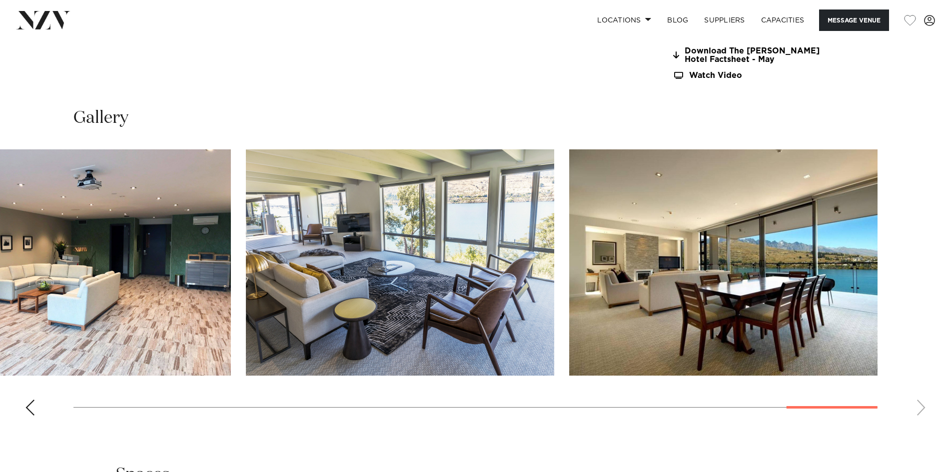
drag, startPoint x: 814, startPoint y: 313, endPoint x: 799, endPoint y: 310, distance: 15.8
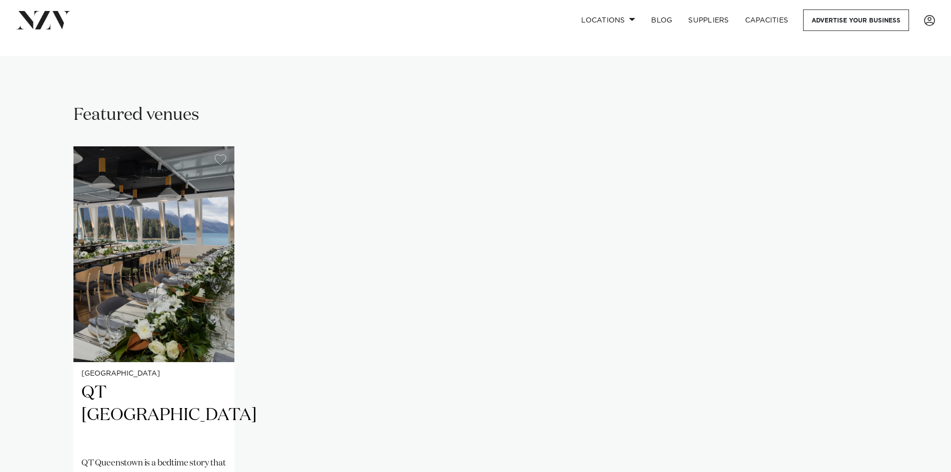
scroll to position [750, 0]
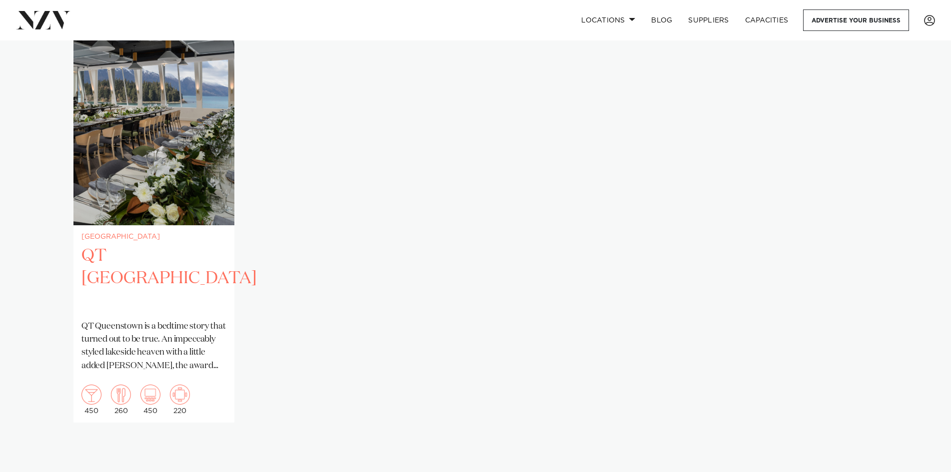
click at [168, 150] on img "1 / 1" at bounding box center [153, 117] width 161 height 216
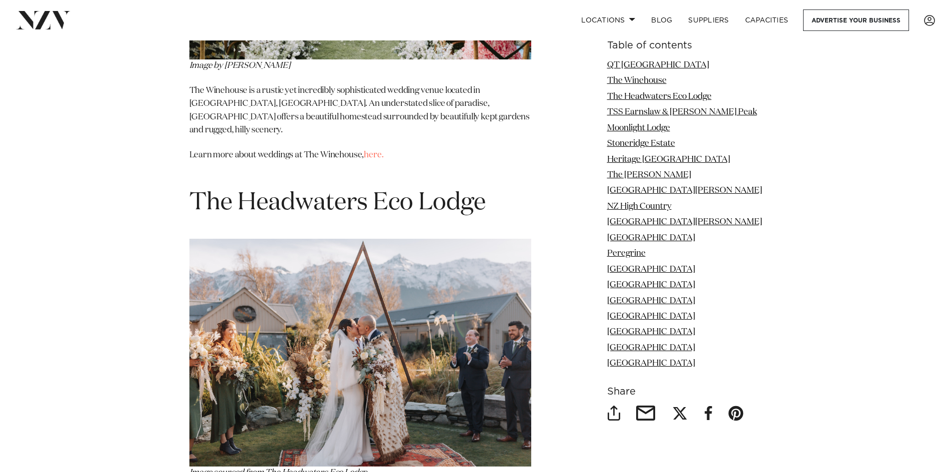
scroll to position [1950, 0]
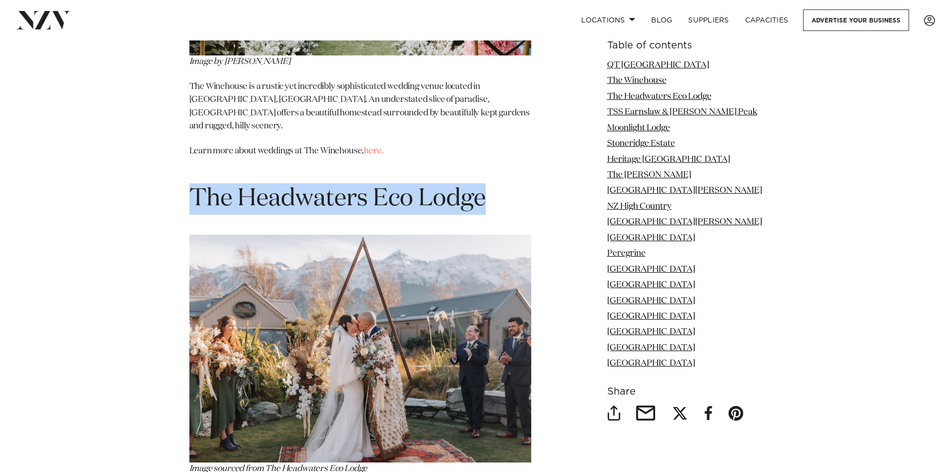
drag, startPoint x: 193, startPoint y: 159, endPoint x: 484, endPoint y: 169, distance: 291.1
click at [484, 187] on span "The Headwaters Eco Lodge" at bounding box center [337, 199] width 296 height 24
copy span "The Headwaters Eco Lodge"
click at [478, 187] on span "The Headwaters Eco Lodge" at bounding box center [337, 199] width 296 height 24
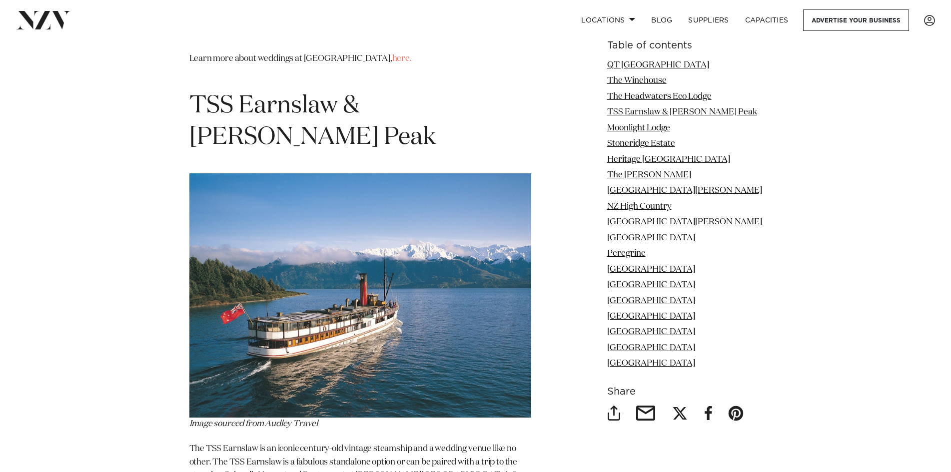
scroll to position [2450, 0]
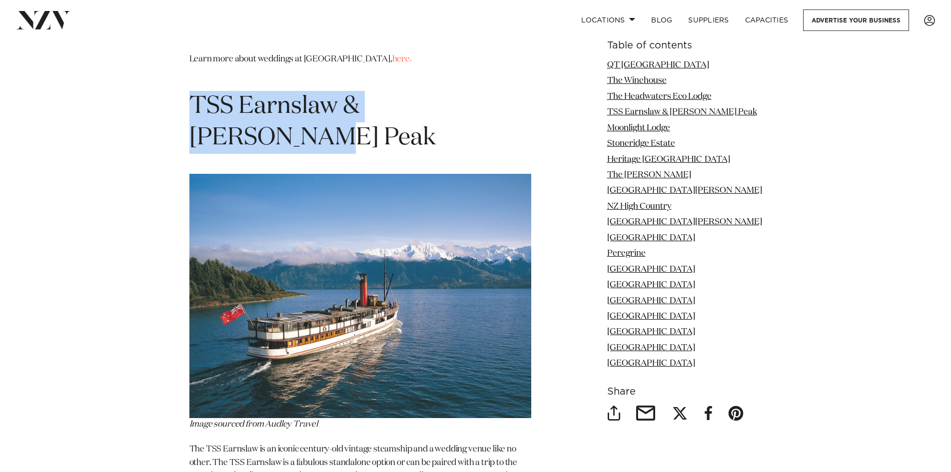
drag, startPoint x: 508, startPoint y: 69, endPoint x: 188, endPoint y: 61, distance: 320.1
copy span "TSS Earnslaw & [PERSON_NAME] Peak"
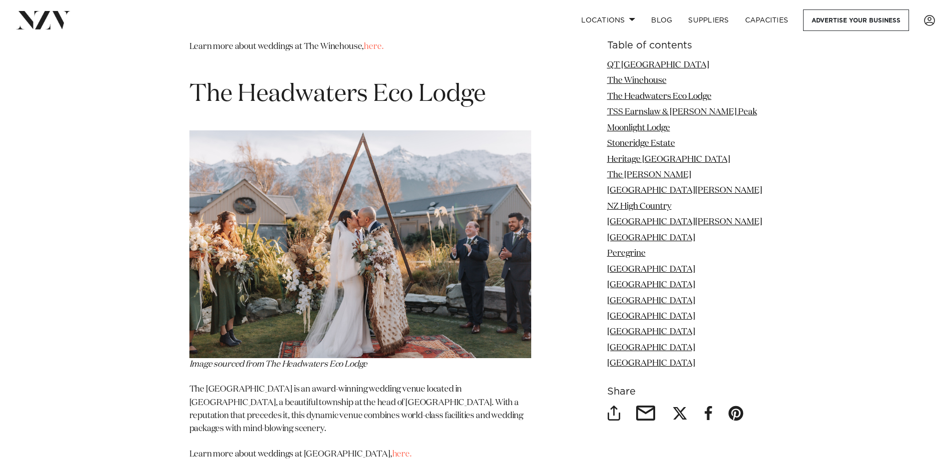
scroll to position [2050, 0]
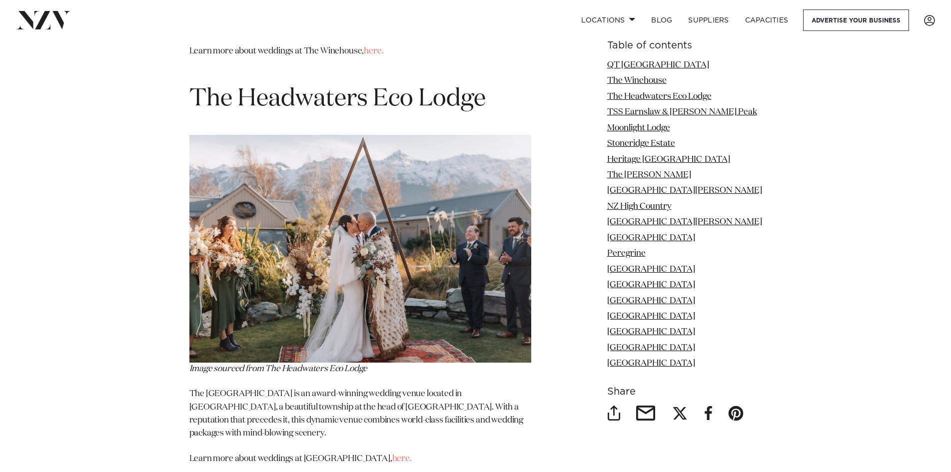
click at [325, 87] on span "The Headwaters Eco Lodge" at bounding box center [337, 99] width 296 height 24
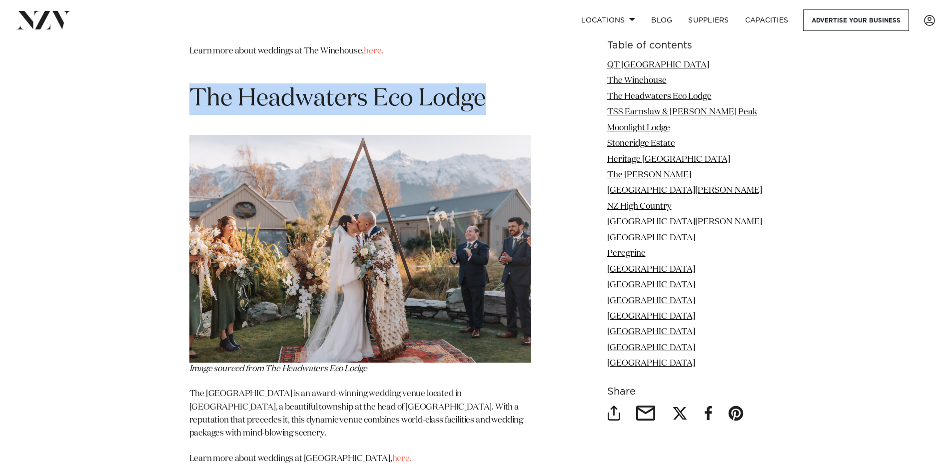
drag, startPoint x: 197, startPoint y: 58, endPoint x: 493, endPoint y: 61, distance: 296.0
click at [493, 83] on h1 "The Headwaters Eco Lodge" at bounding box center [360, 98] width 342 height 31
copy span "The Headwaters Eco Lodge"
click at [379, 87] on span "The Headwaters Eco Lodge" at bounding box center [337, 99] width 296 height 24
drag, startPoint x: 181, startPoint y: 55, endPoint x: 489, endPoint y: 56, distance: 307.5
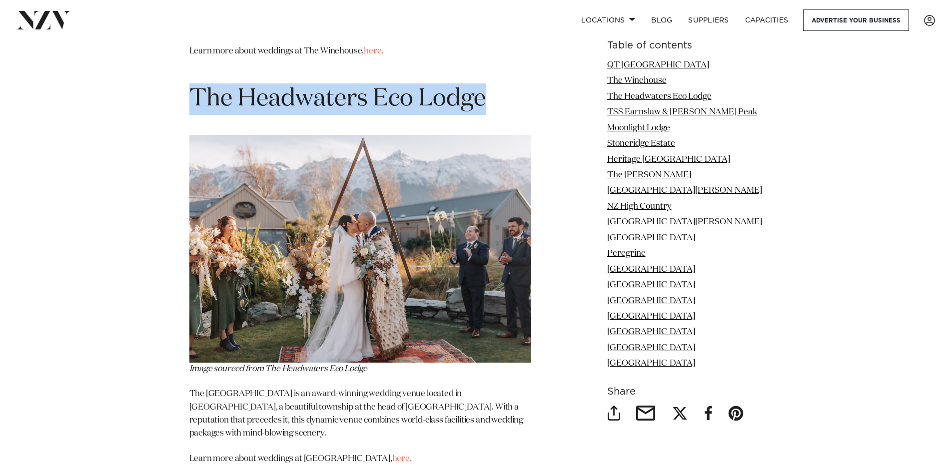
copy span "The Headwaters Eco Lodge"
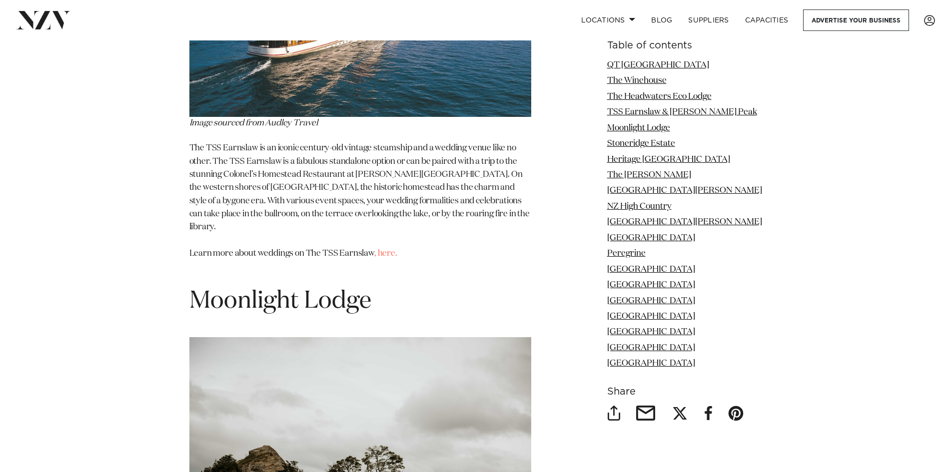
scroll to position [2900, 0]
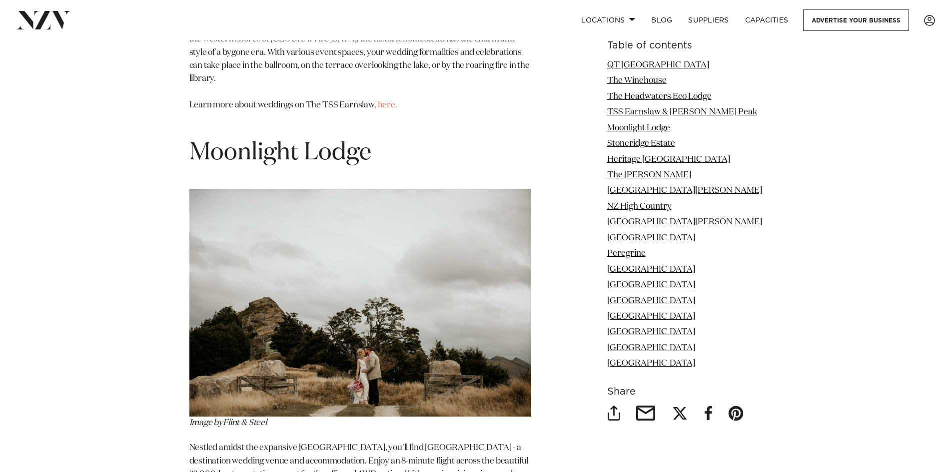
click at [197, 141] on span "Moonlight Lodge" at bounding box center [280, 153] width 182 height 24
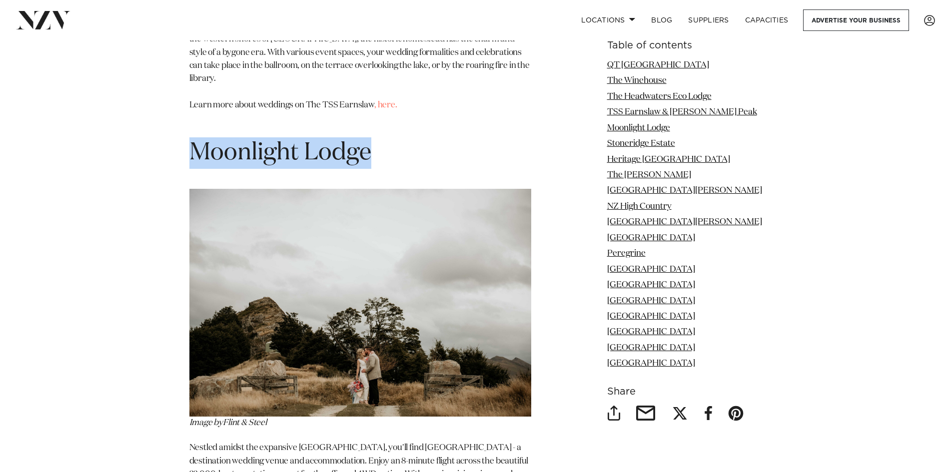
drag, startPoint x: 187, startPoint y: 65, endPoint x: 412, endPoint y: 59, distance: 225.1
copy span "Moonlight Lodge"
click at [359, 141] on span "Moonlight Lodge" at bounding box center [280, 153] width 182 height 24
drag, startPoint x: 390, startPoint y: 73, endPoint x: 199, endPoint y: 73, distance: 191.0
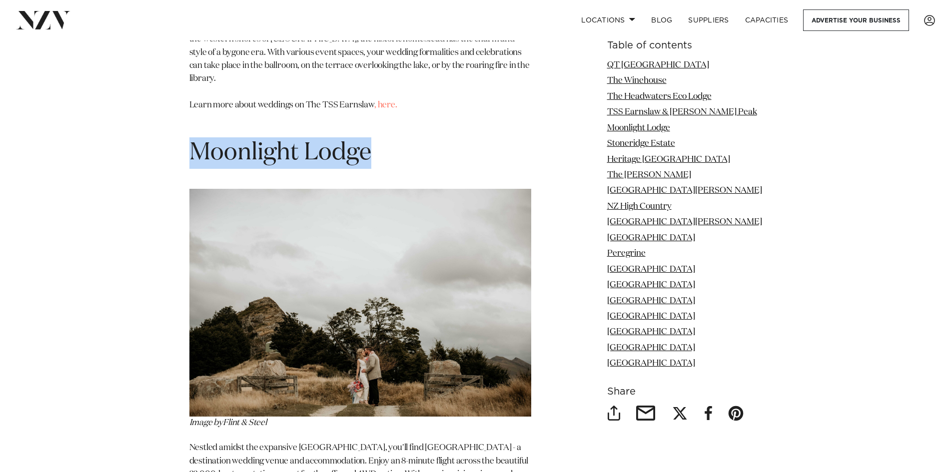
click at [199, 137] on h1 "Moonlight Lodge" at bounding box center [360, 152] width 342 height 31
copy span "Moonlight Lodge"
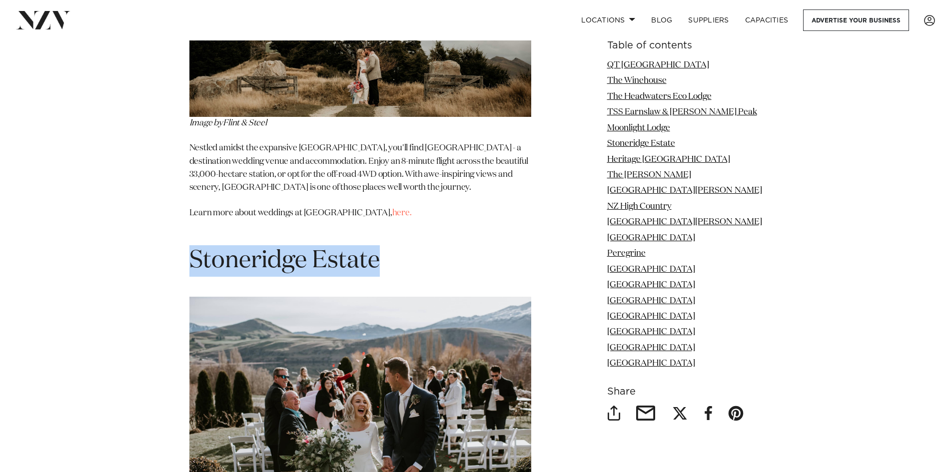
drag, startPoint x: 189, startPoint y: 172, endPoint x: 379, endPoint y: 185, distance: 189.9
click at [379, 249] on span "Stoneridge Estate" at bounding box center [284, 261] width 190 height 24
copy span "Stoneridge Estate"
click at [260, 249] on span "Stoneridge Estate" at bounding box center [284, 261] width 190 height 24
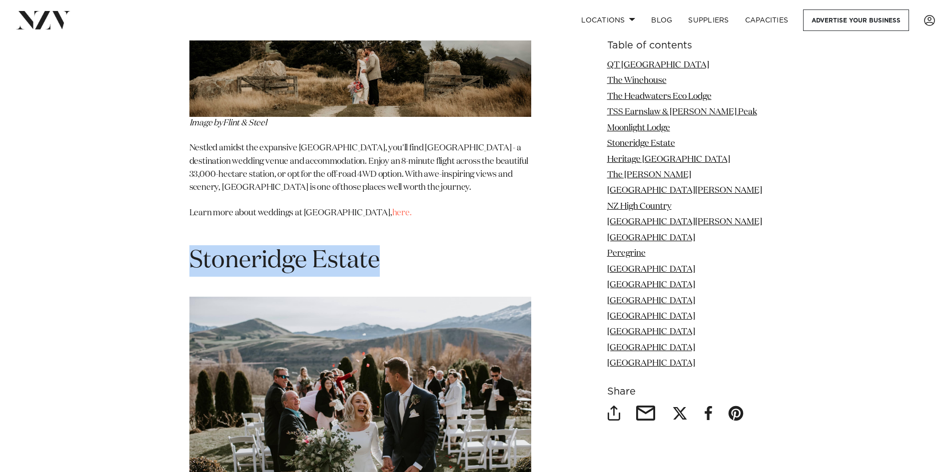
click at [260, 249] on span "Stoneridge Estate" at bounding box center [284, 261] width 190 height 24
click at [219, 249] on span "Stoneridge Estate" at bounding box center [284, 261] width 190 height 24
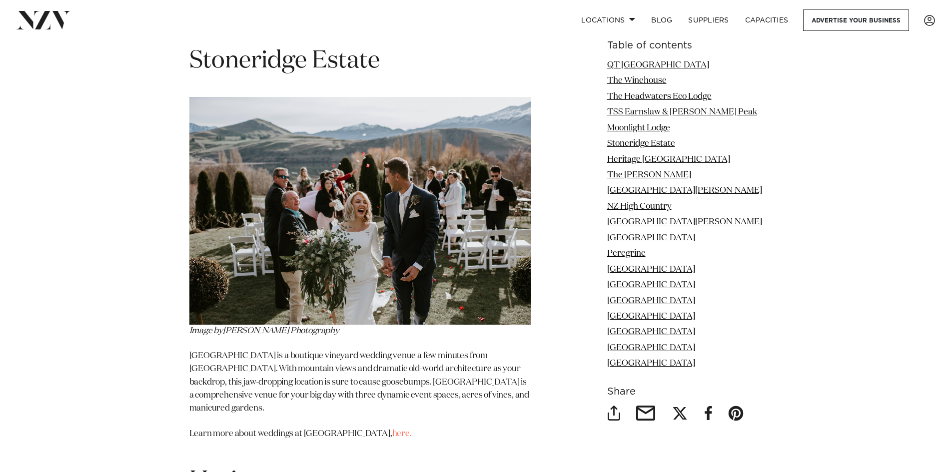
scroll to position [3499, 0]
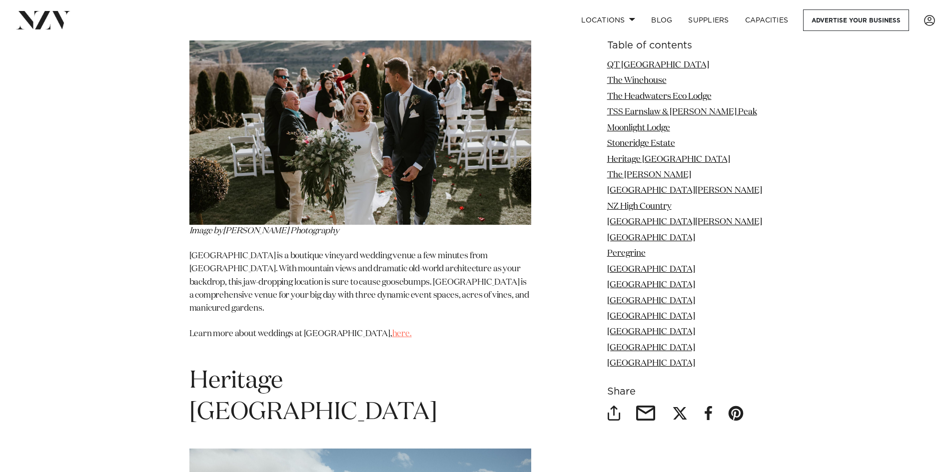
click at [392, 330] on link "here." at bounding box center [401, 334] width 19 height 8
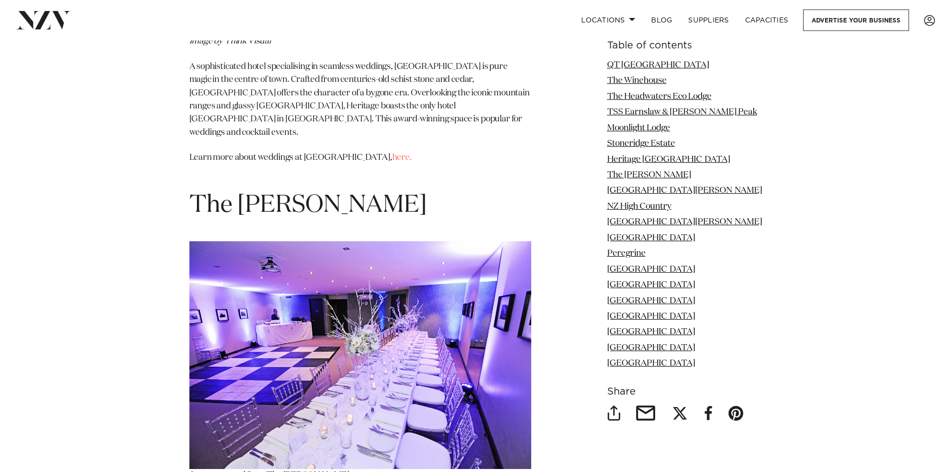
scroll to position [4149, 0]
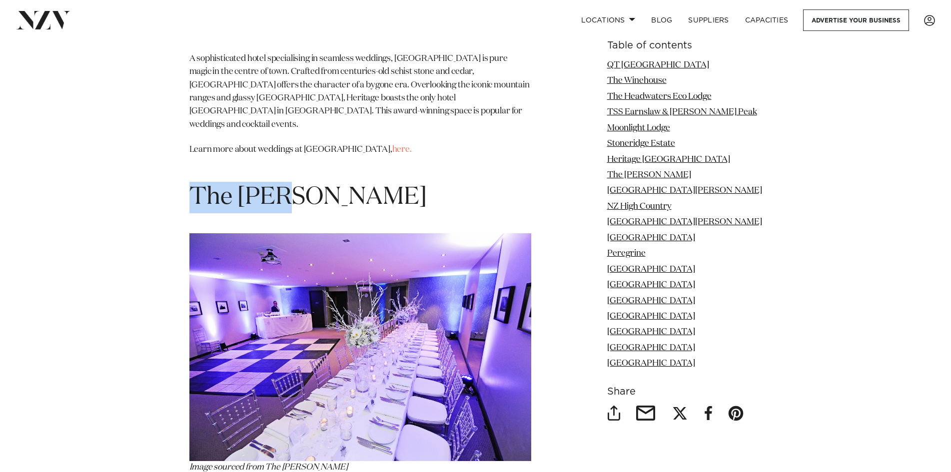
drag, startPoint x: 191, startPoint y: 50, endPoint x: 289, endPoint y: 43, distance: 97.7
click at [289, 185] on span "The Rees" at bounding box center [307, 197] width 237 height 24
copy span "The Rees"
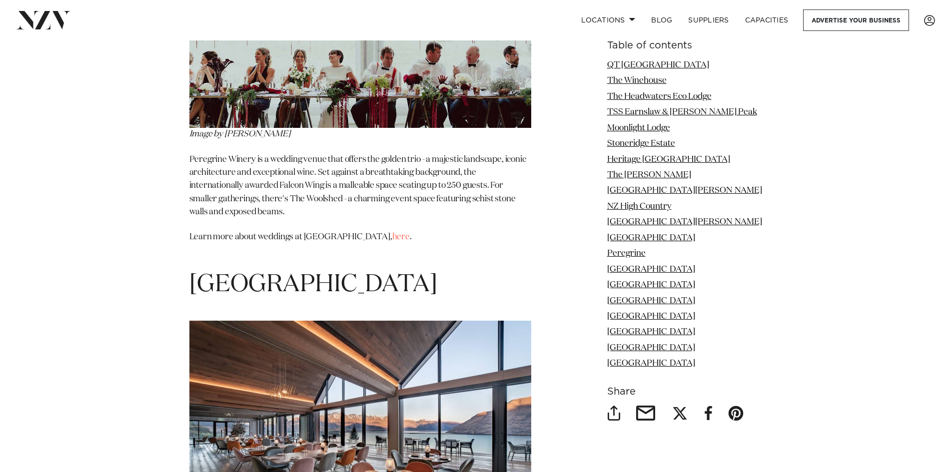
scroll to position [6649, 0]
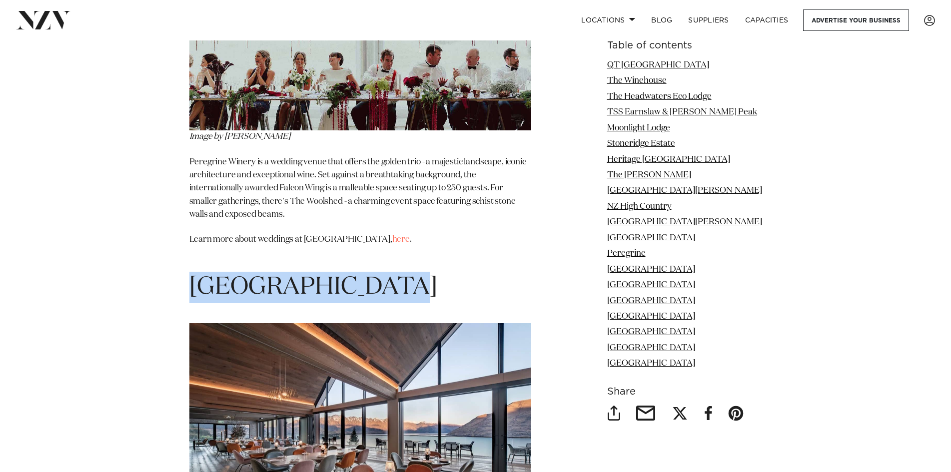
drag, startPoint x: 182, startPoint y: 65, endPoint x: 439, endPoint y: 79, distance: 257.3
copy span "Kamana Lakehouse"
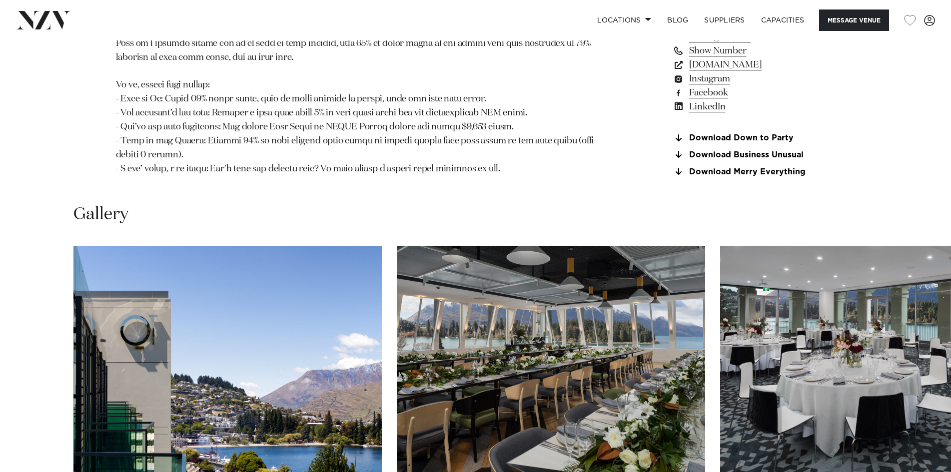
scroll to position [1200, 0]
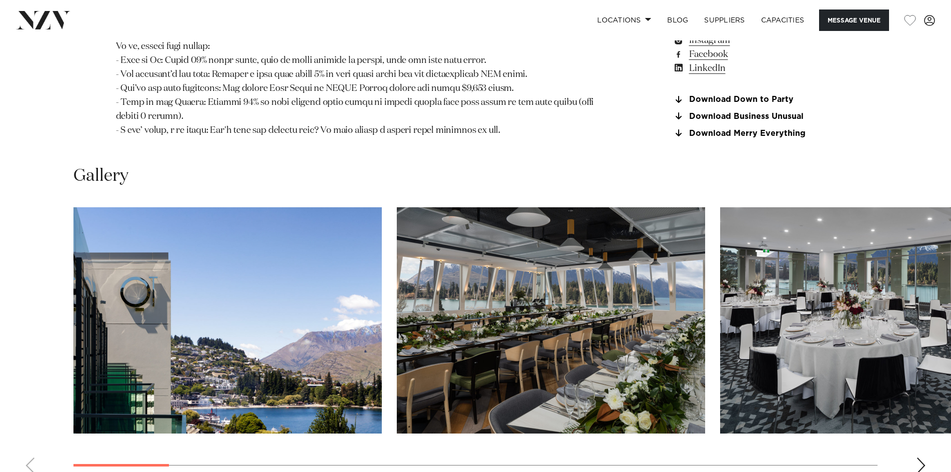
click at [923, 458] on div "Next slide" at bounding box center [921, 466] width 10 height 16
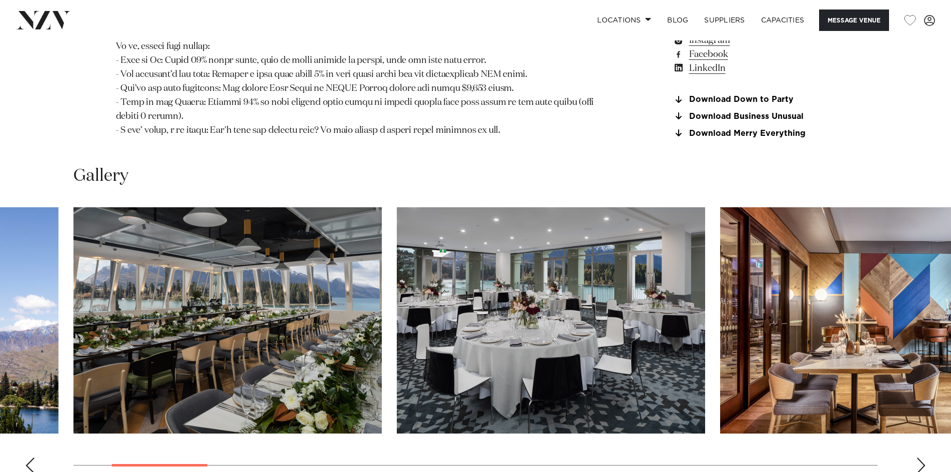
click at [923, 458] on div "Next slide" at bounding box center [921, 466] width 10 height 16
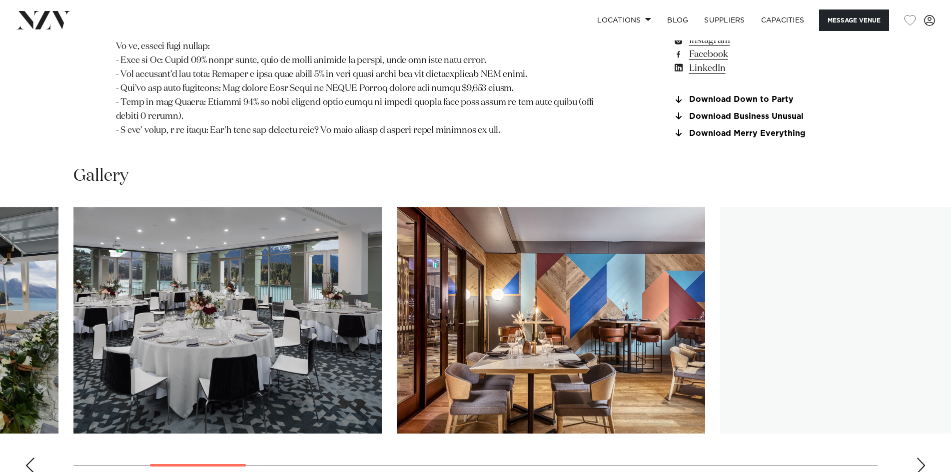
click at [923, 458] on div "Next slide" at bounding box center [921, 466] width 10 height 16
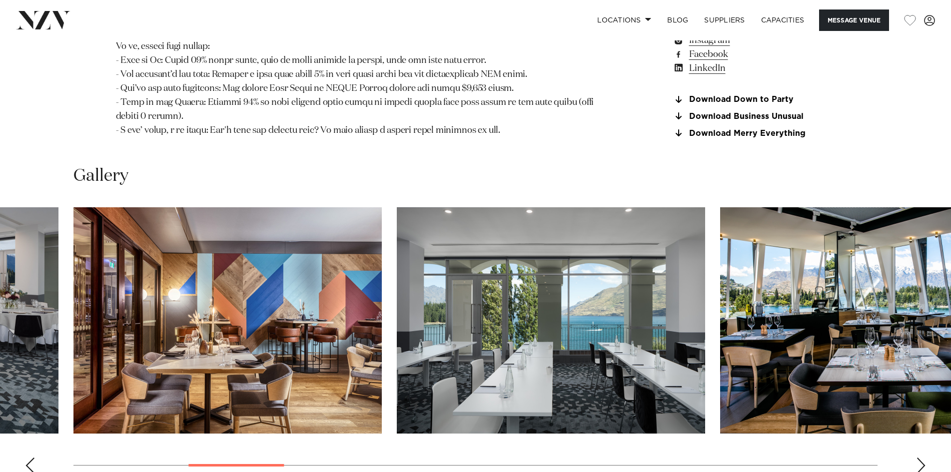
click at [923, 458] on div "Next slide" at bounding box center [921, 466] width 10 height 16
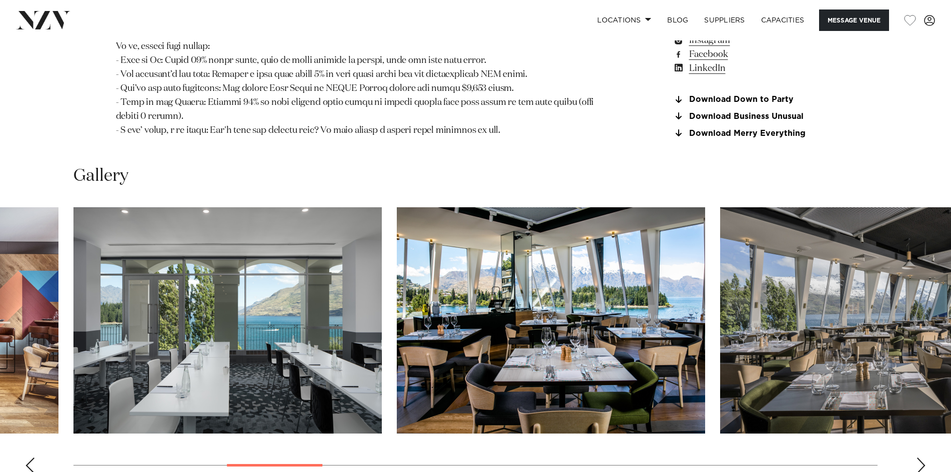
click at [923, 458] on div "Next slide" at bounding box center [921, 466] width 10 height 16
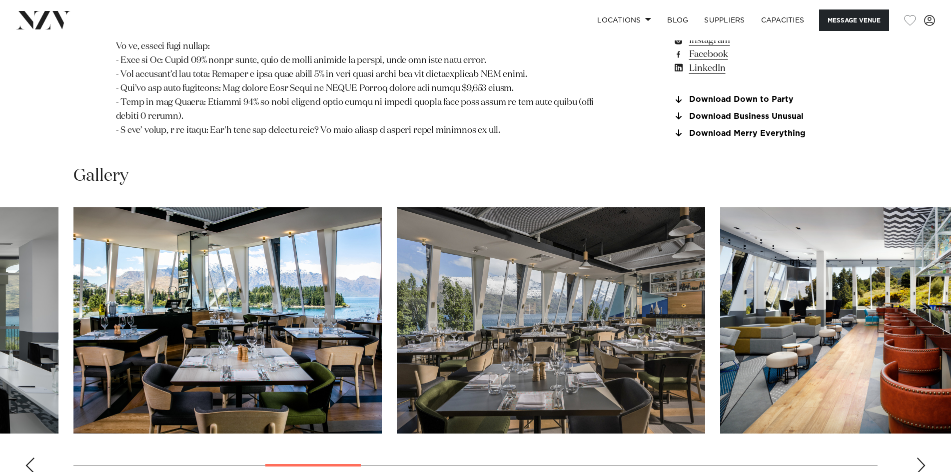
click at [923, 458] on div "Next slide" at bounding box center [921, 466] width 10 height 16
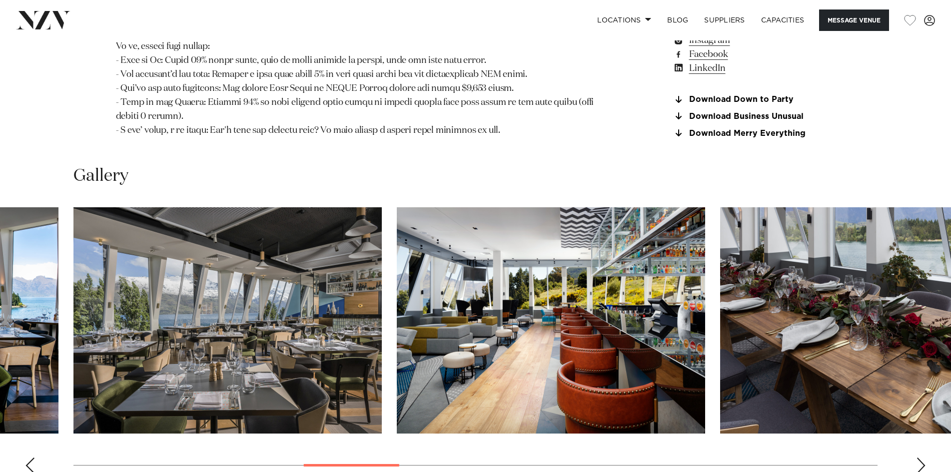
click at [923, 458] on div "Next slide" at bounding box center [921, 466] width 10 height 16
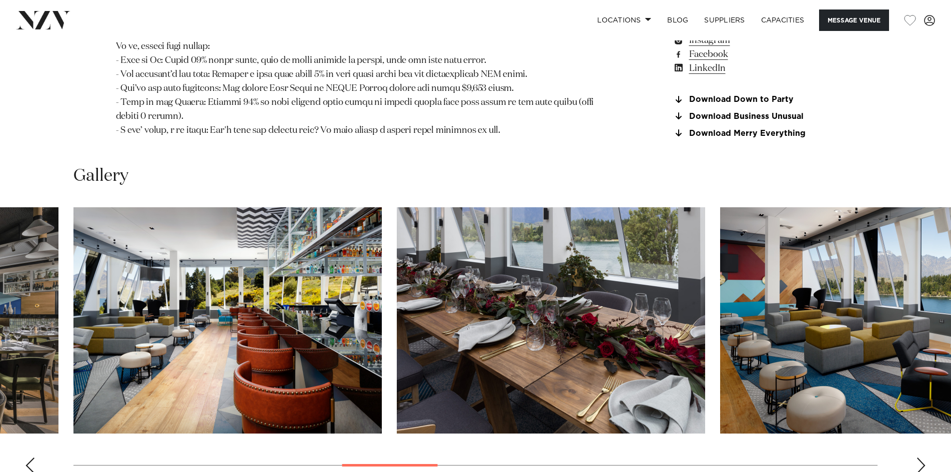
click at [923, 458] on div "Next slide" at bounding box center [921, 466] width 10 height 16
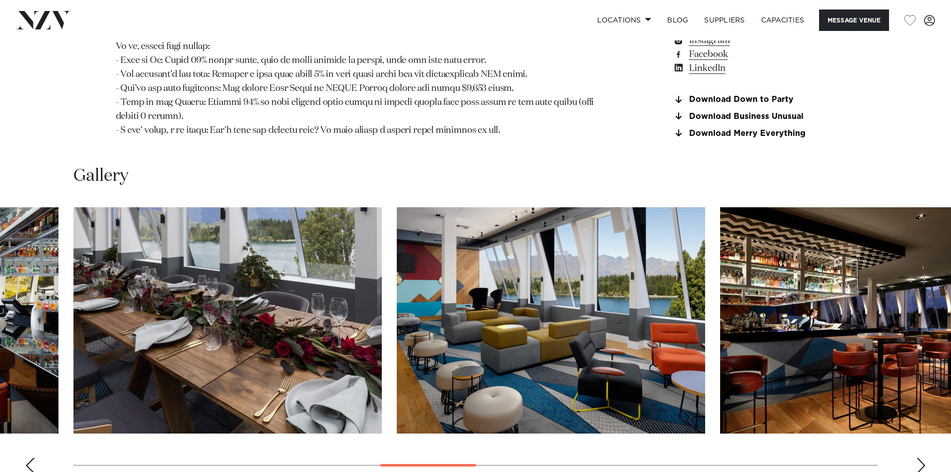
click at [923, 458] on div "Next slide" at bounding box center [921, 466] width 10 height 16
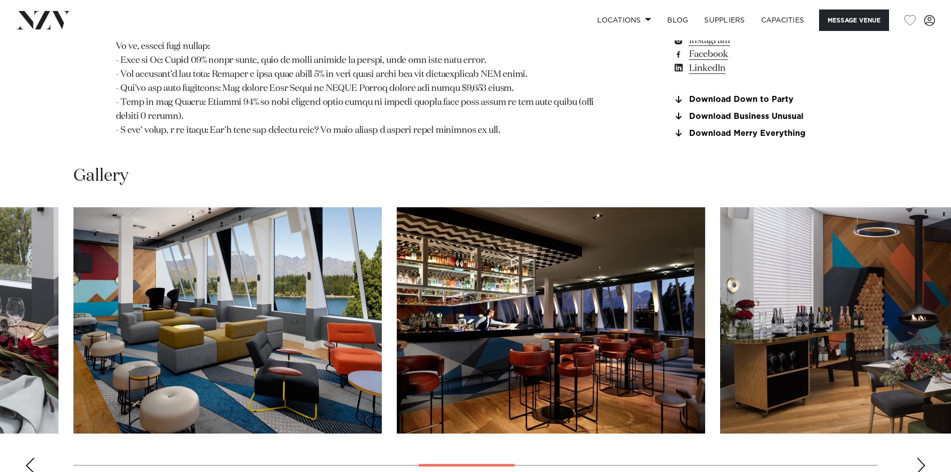
click at [924, 458] on div "Next slide" at bounding box center [921, 466] width 10 height 16
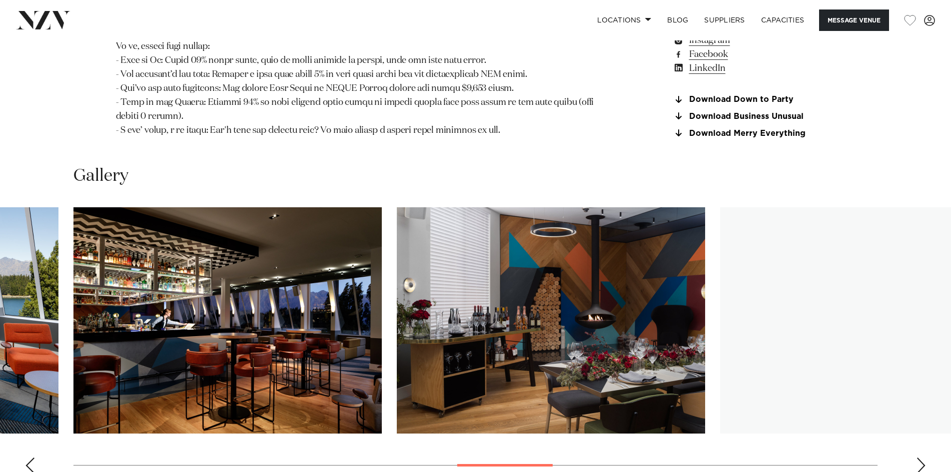
click at [924, 458] on div "Next slide" at bounding box center [921, 466] width 10 height 16
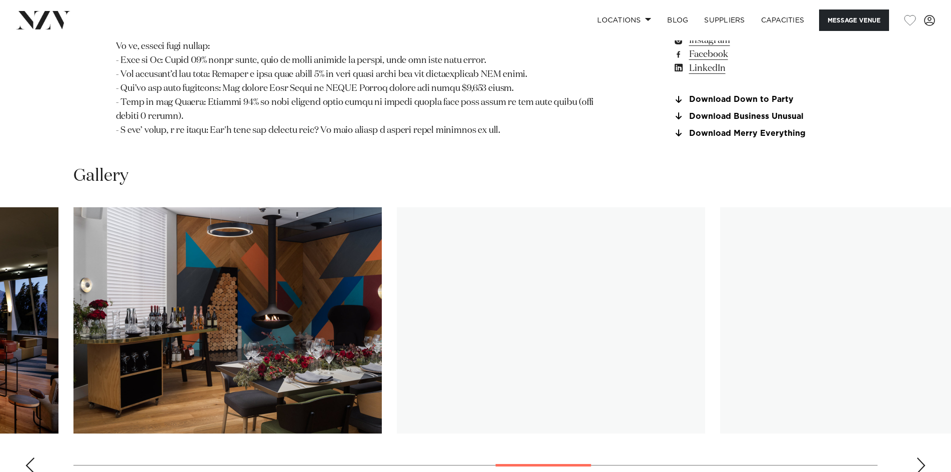
click at [924, 458] on div "Next slide" at bounding box center [921, 466] width 10 height 16
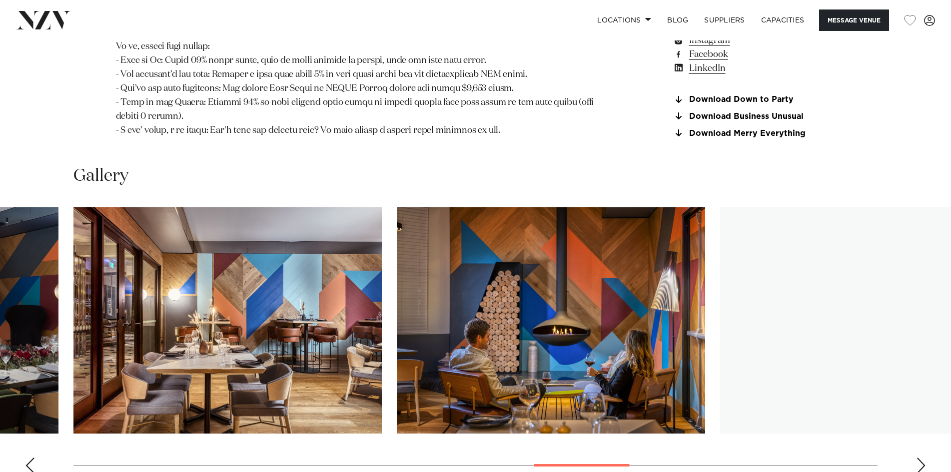
click at [924, 458] on div "Next slide" at bounding box center [921, 466] width 10 height 16
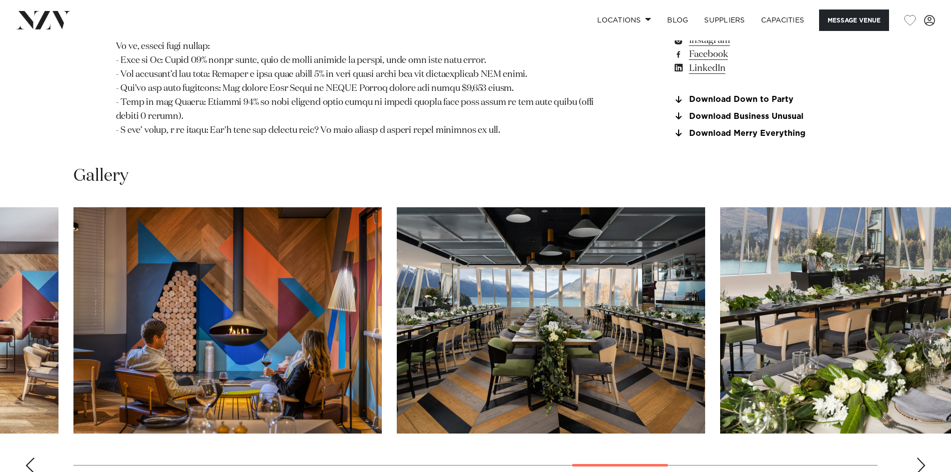
click at [924, 458] on div "Next slide" at bounding box center [921, 466] width 10 height 16
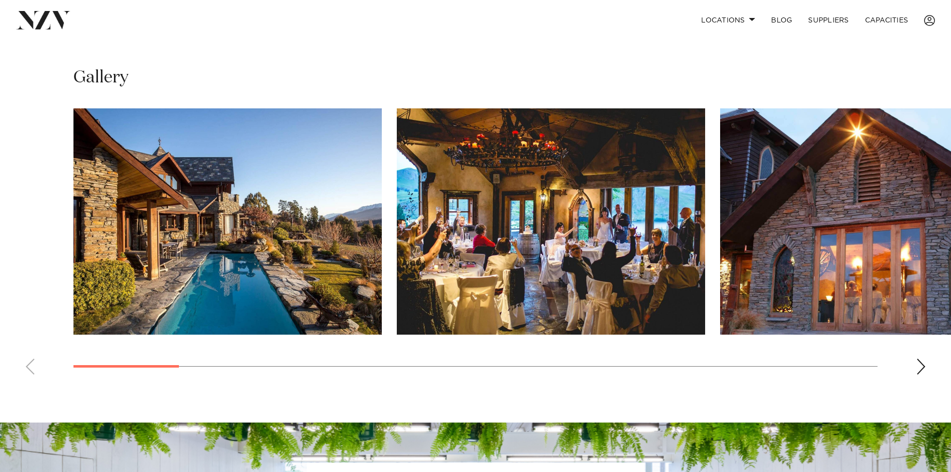
scroll to position [750, 0]
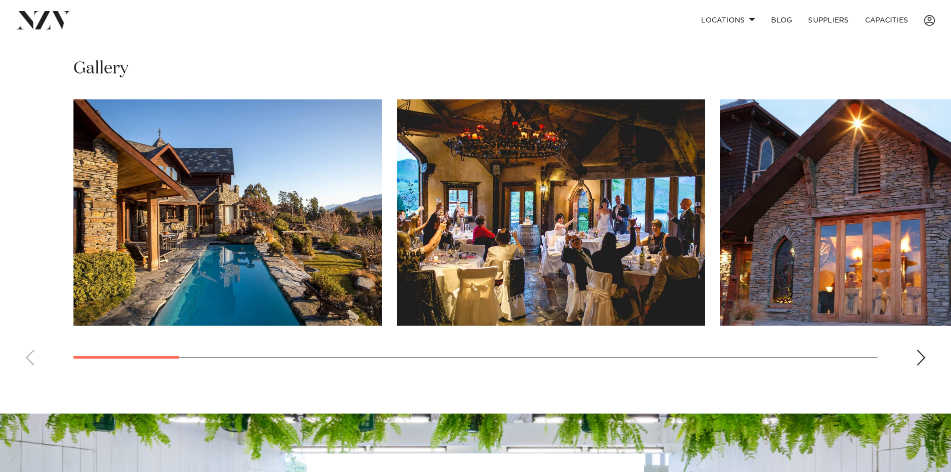
click at [486, 57] on div "Gallery" at bounding box center [475, 68] width 804 height 22
